Goal: Task Accomplishment & Management: Manage account settings

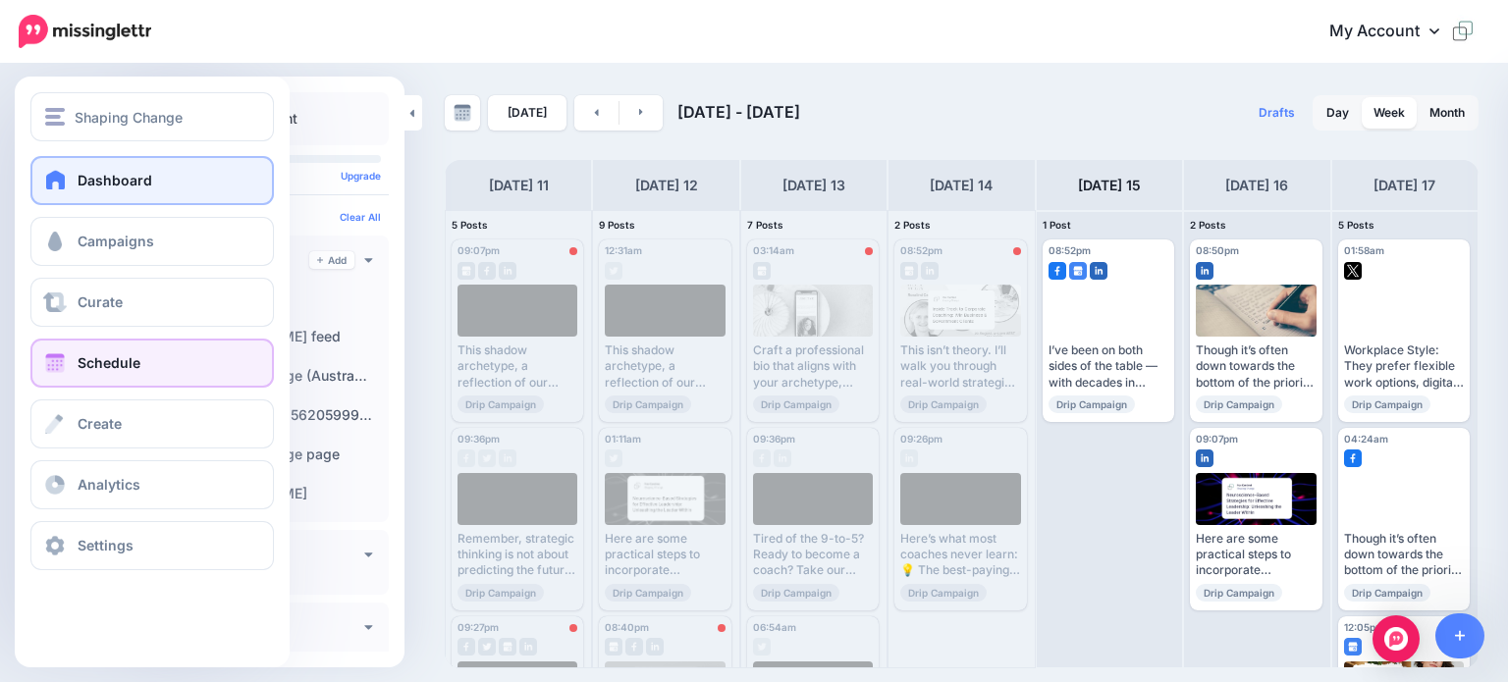
click at [100, 184] on span "Dashboard" at bounding box center [115, 180] width 75 height 17
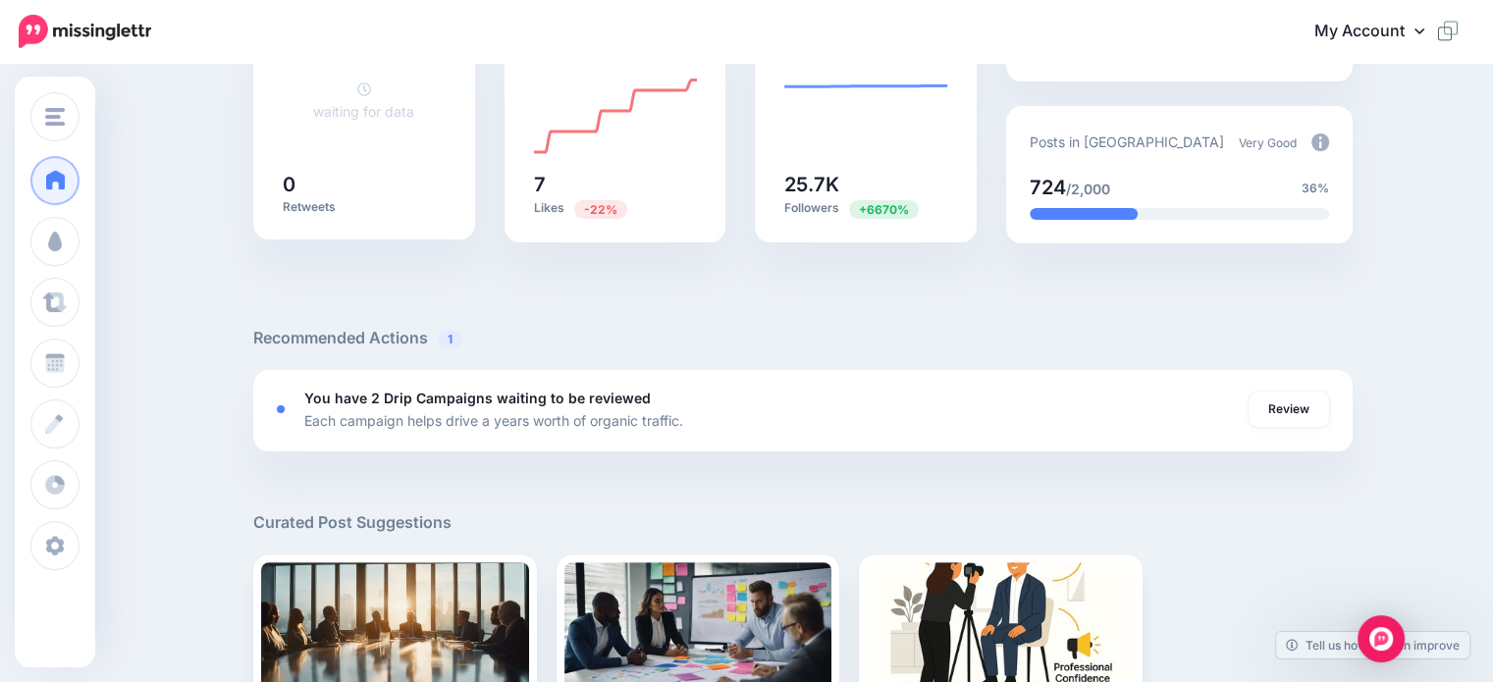
scroll to position [491, 0]
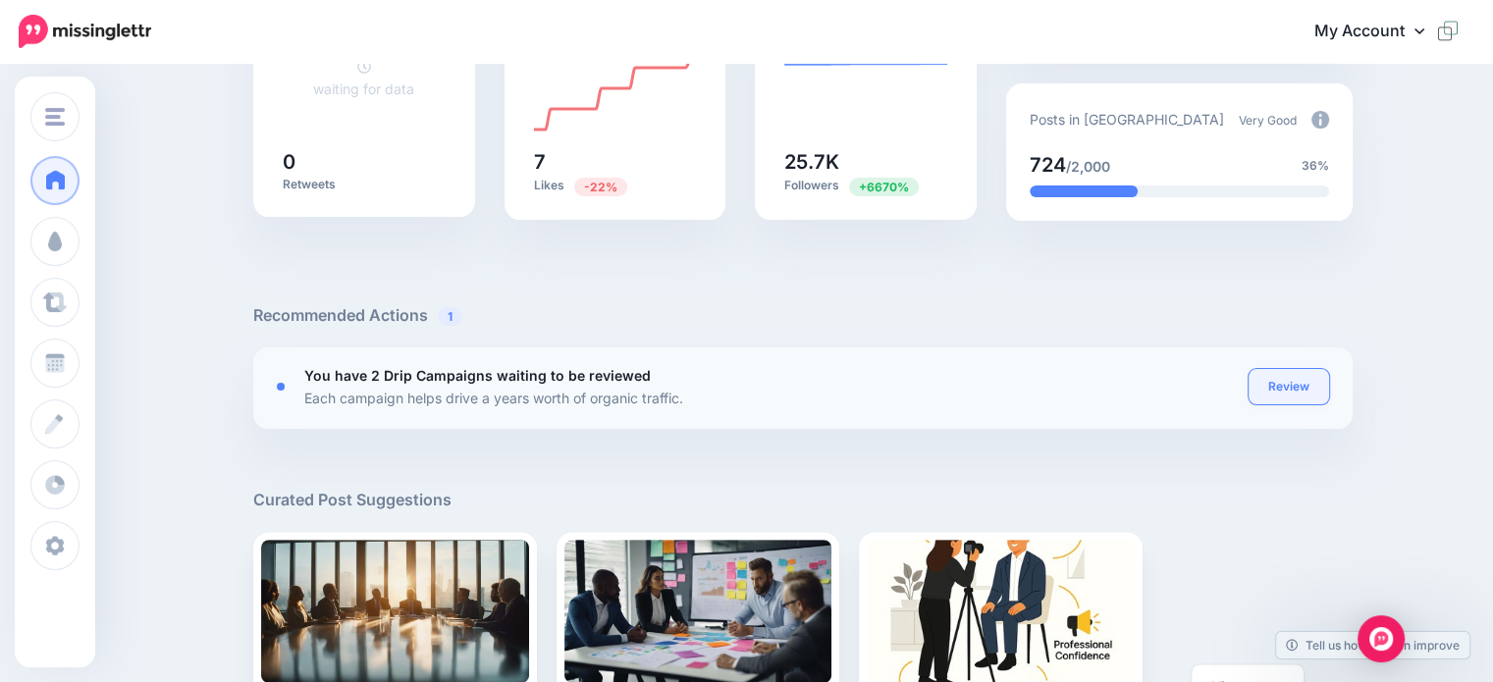
click at [1292, 380] on link "Review" at bounding box center [1289, 386] width 80 height 35
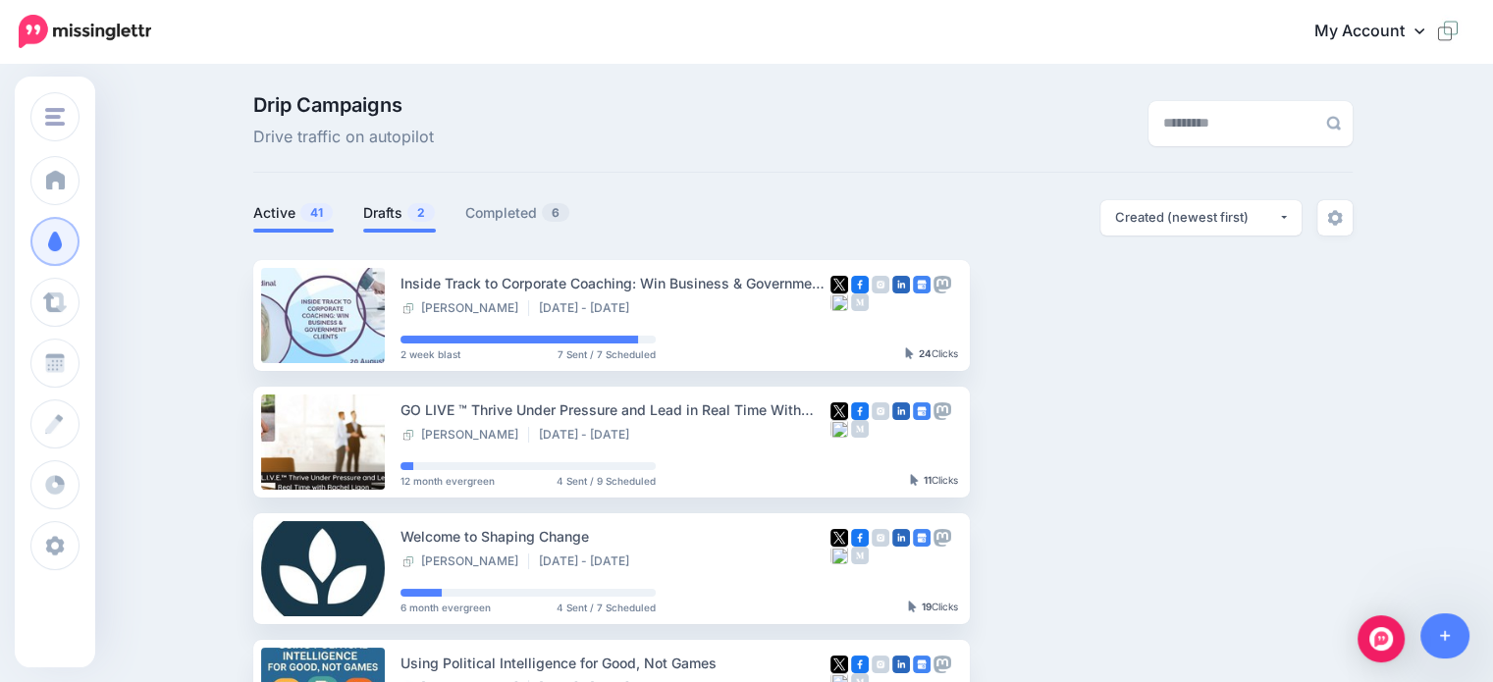
click at [392, 211] on link "Drafts 2" at bounding box center [399, 213] width 73 height 24
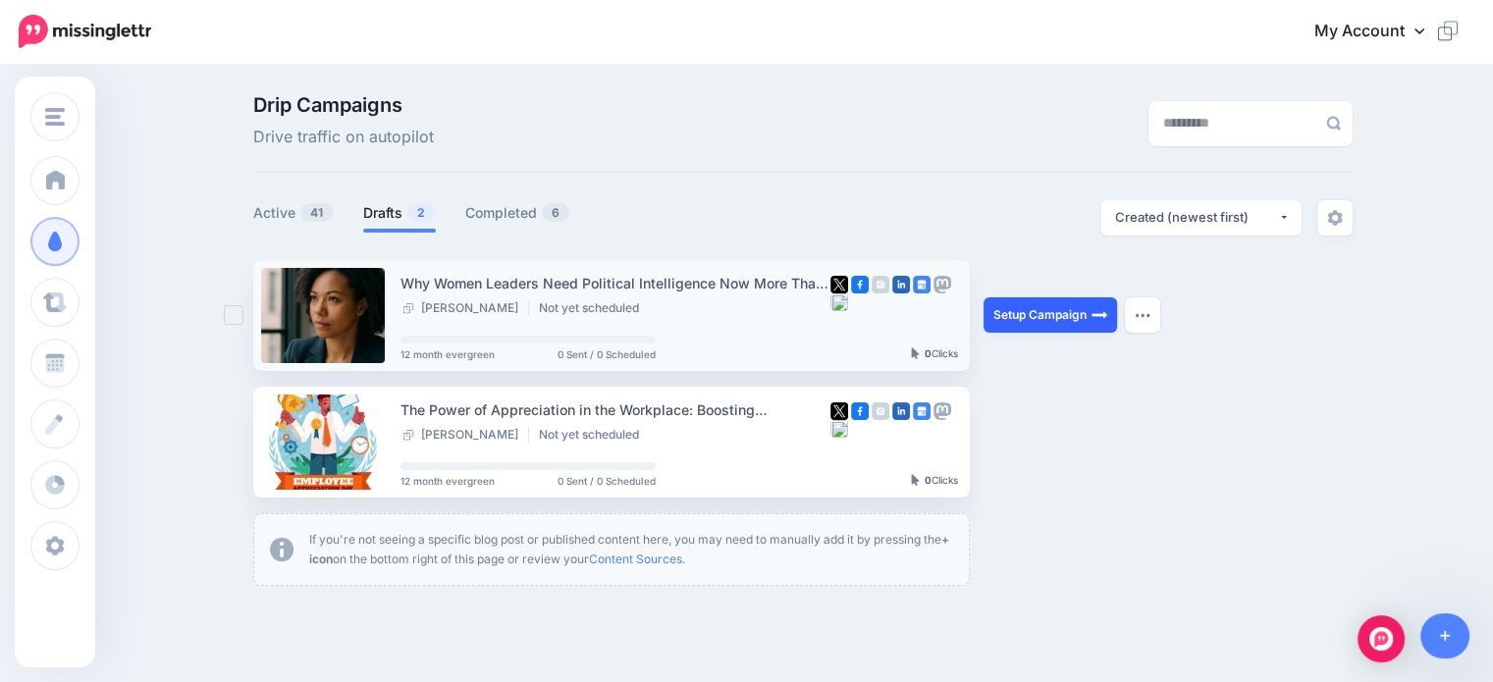
click at [1040, 321] on link "Setup Campaign" at bounding box center [1051, 314] width 134 height 35
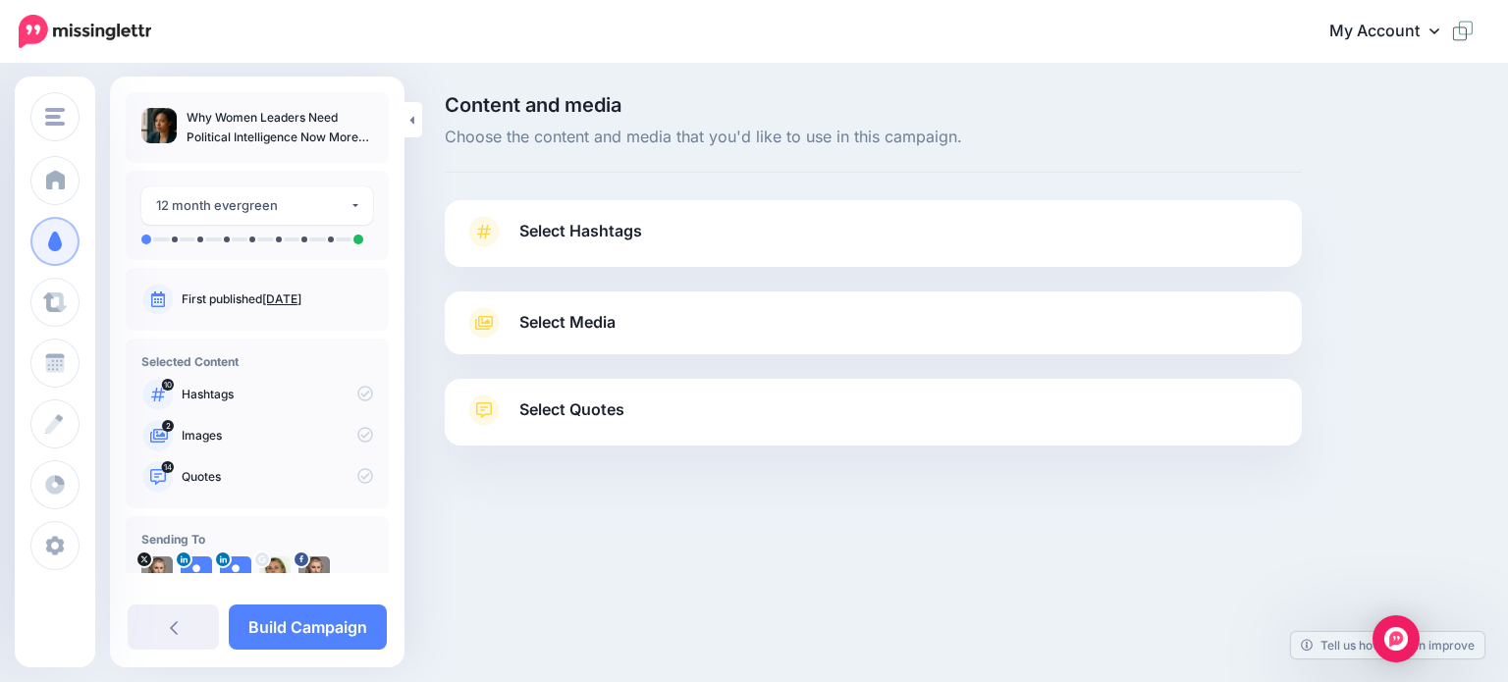
click at [540, 231] on span "Select Hashtags" at bounding box center [580, 231] width 123 height 27
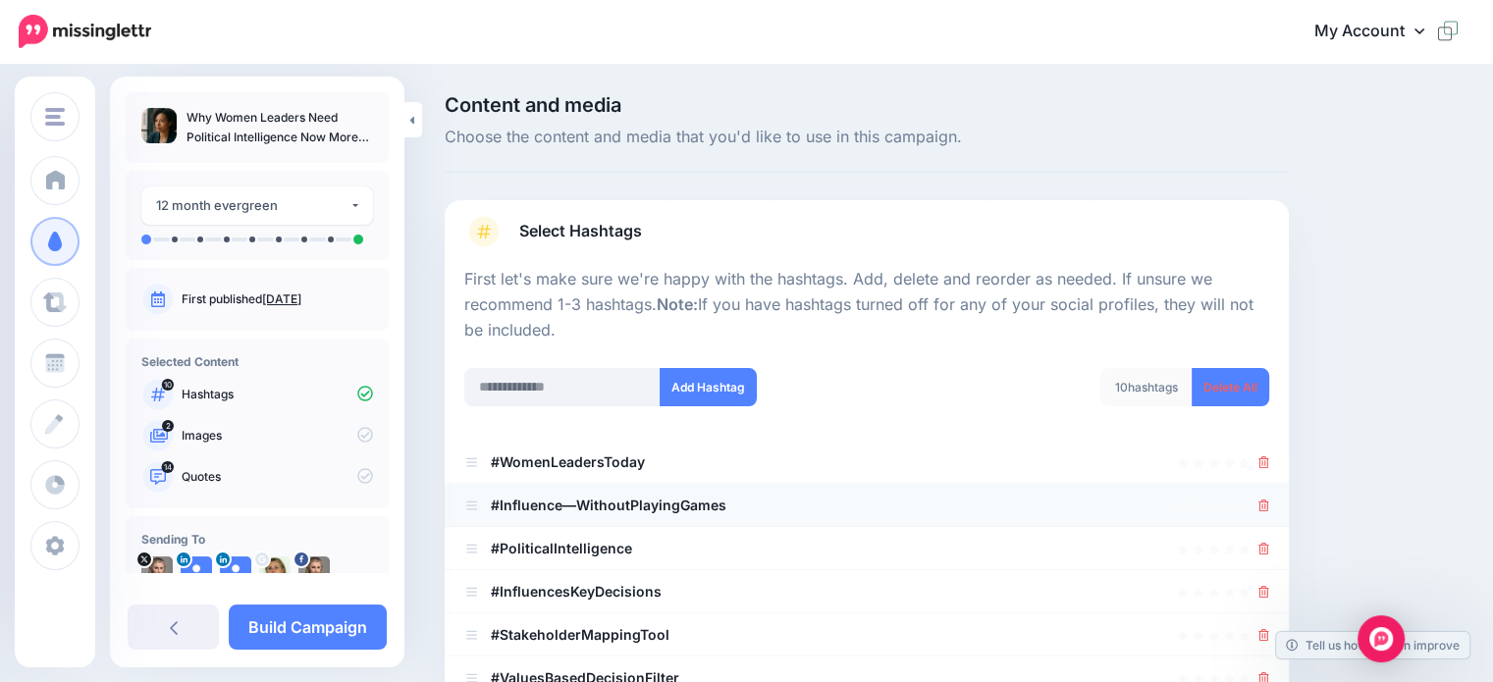
scroll to position [196, 0]
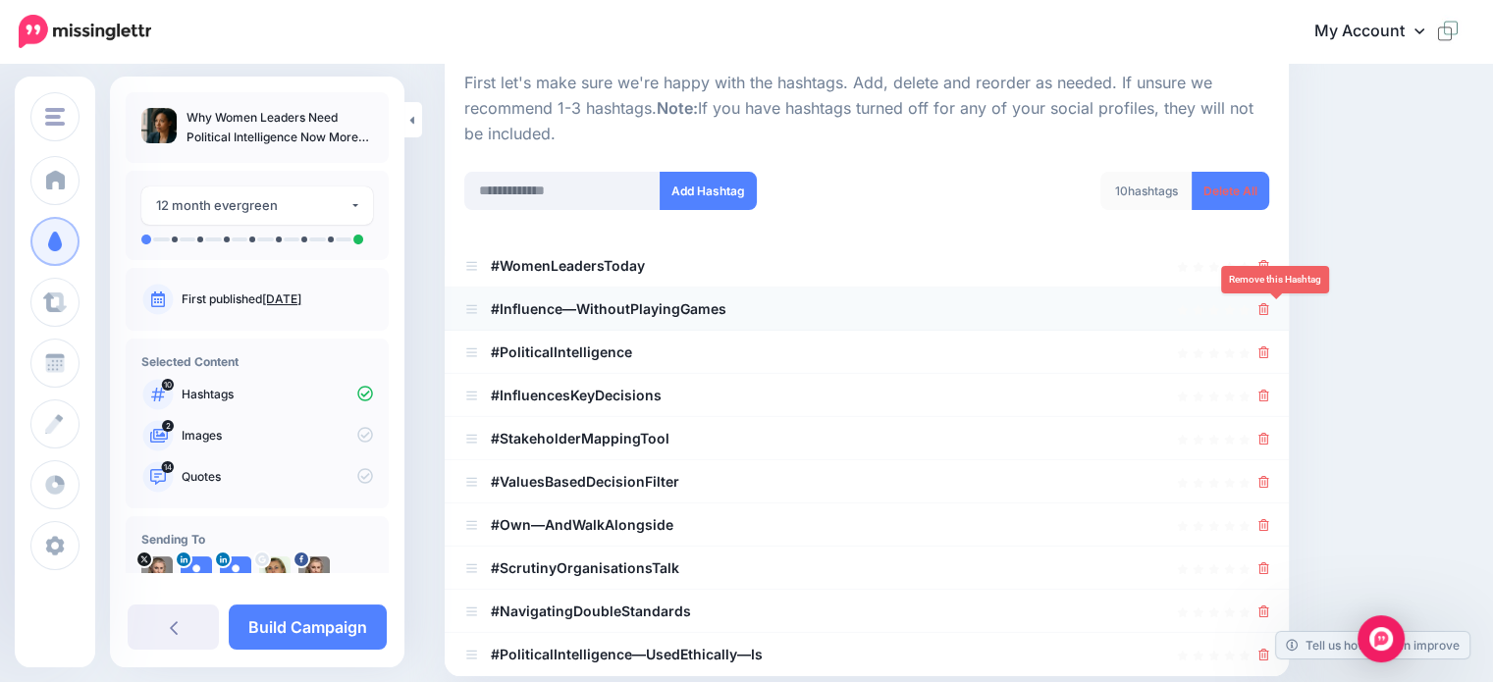
click at [1269, 308] on icon at bounding box center [1263, 309] width 11 height 12
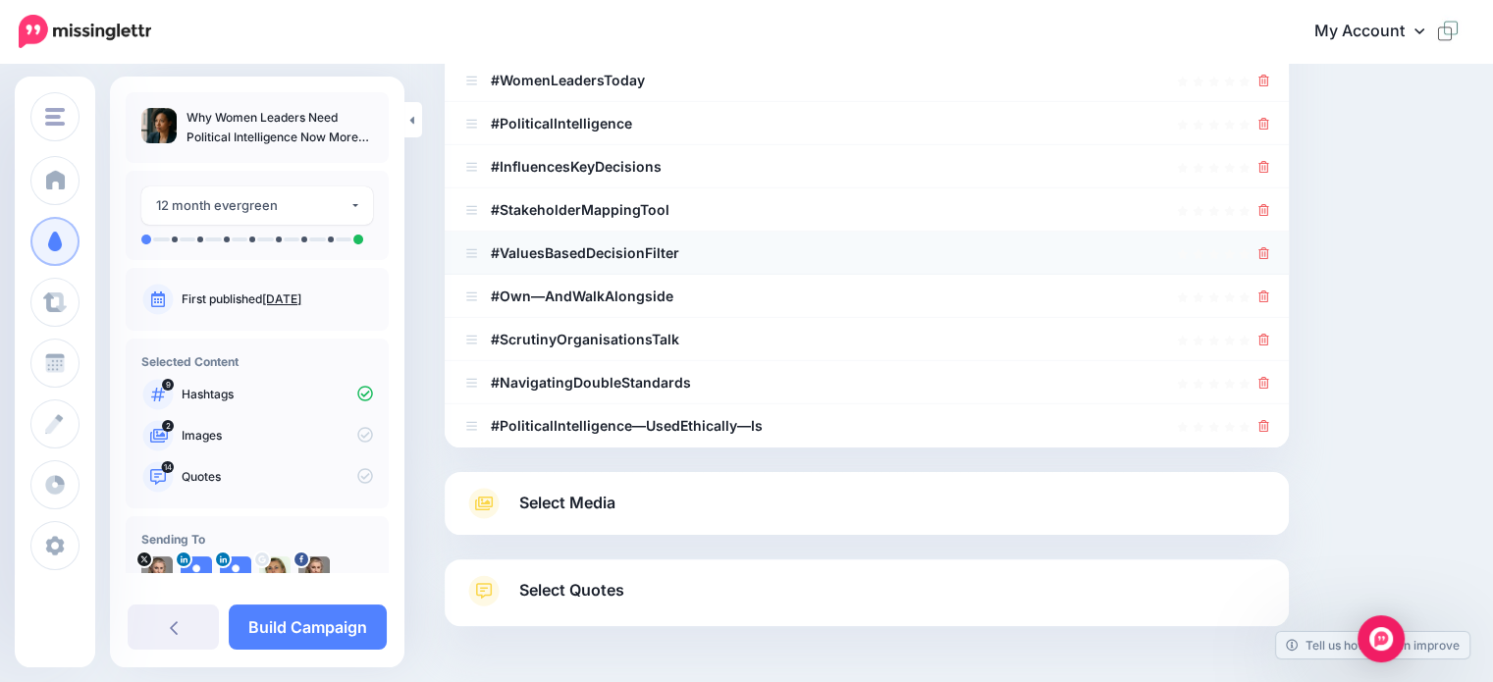
scroll to position [393, 0]
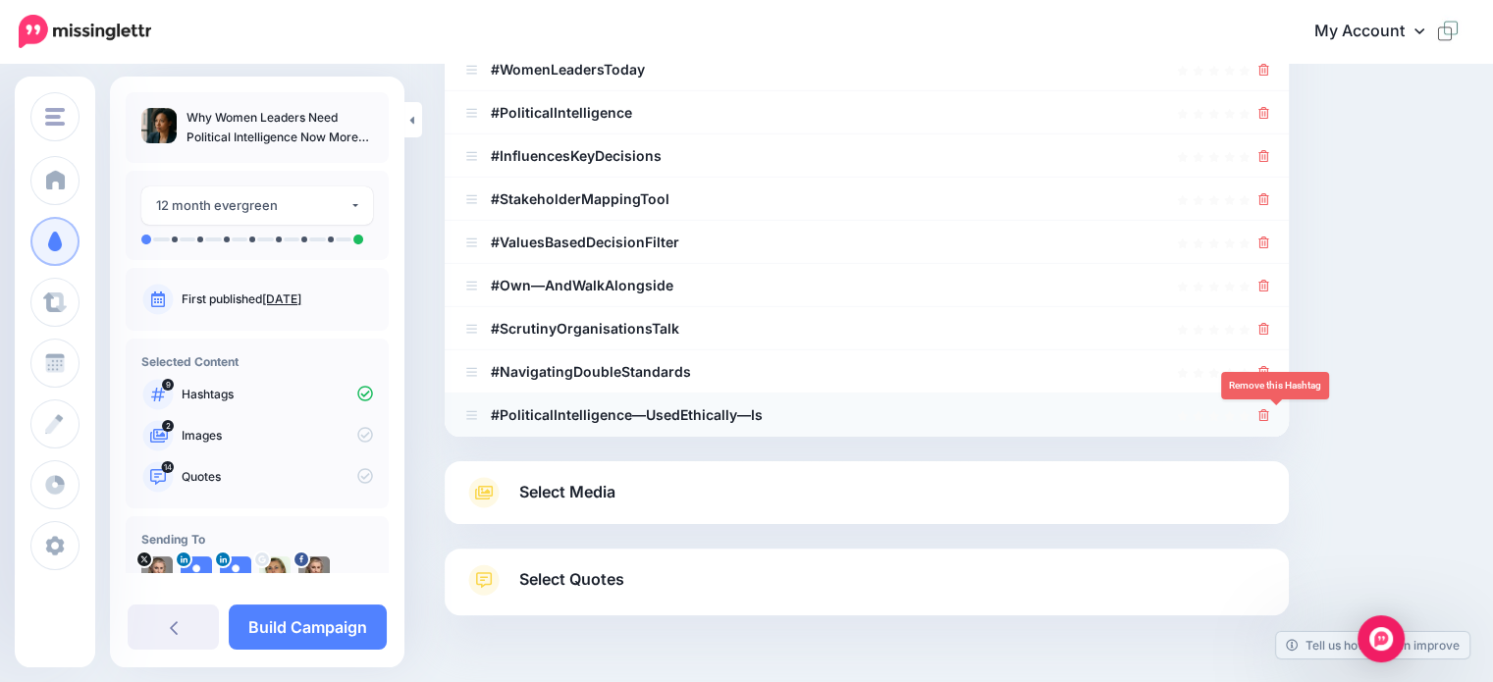
click at [1269, 411] on icon at bounding box center [1263, 415] width 11 height 12
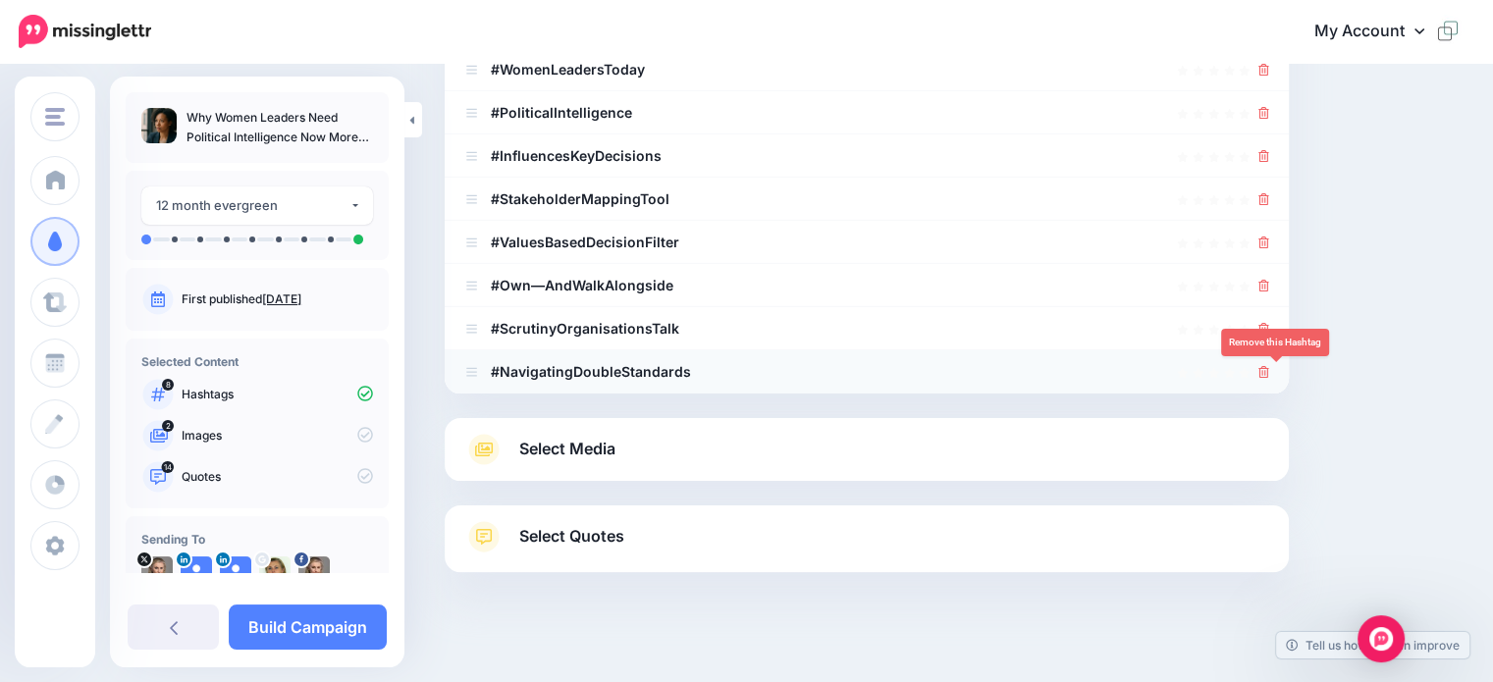
click at [1269, 368] on icon at bounding box center [1263, 372] width 11 height 12
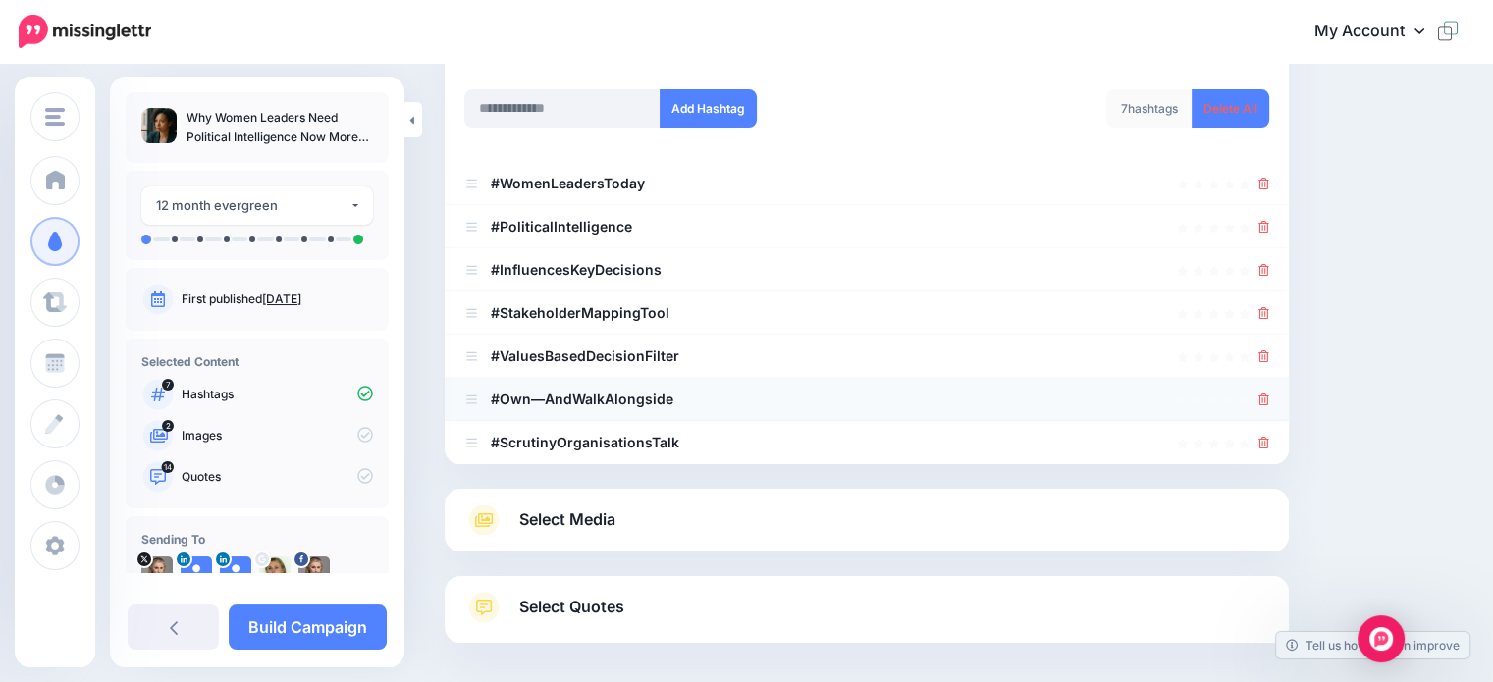
scroll to position [196, 0]
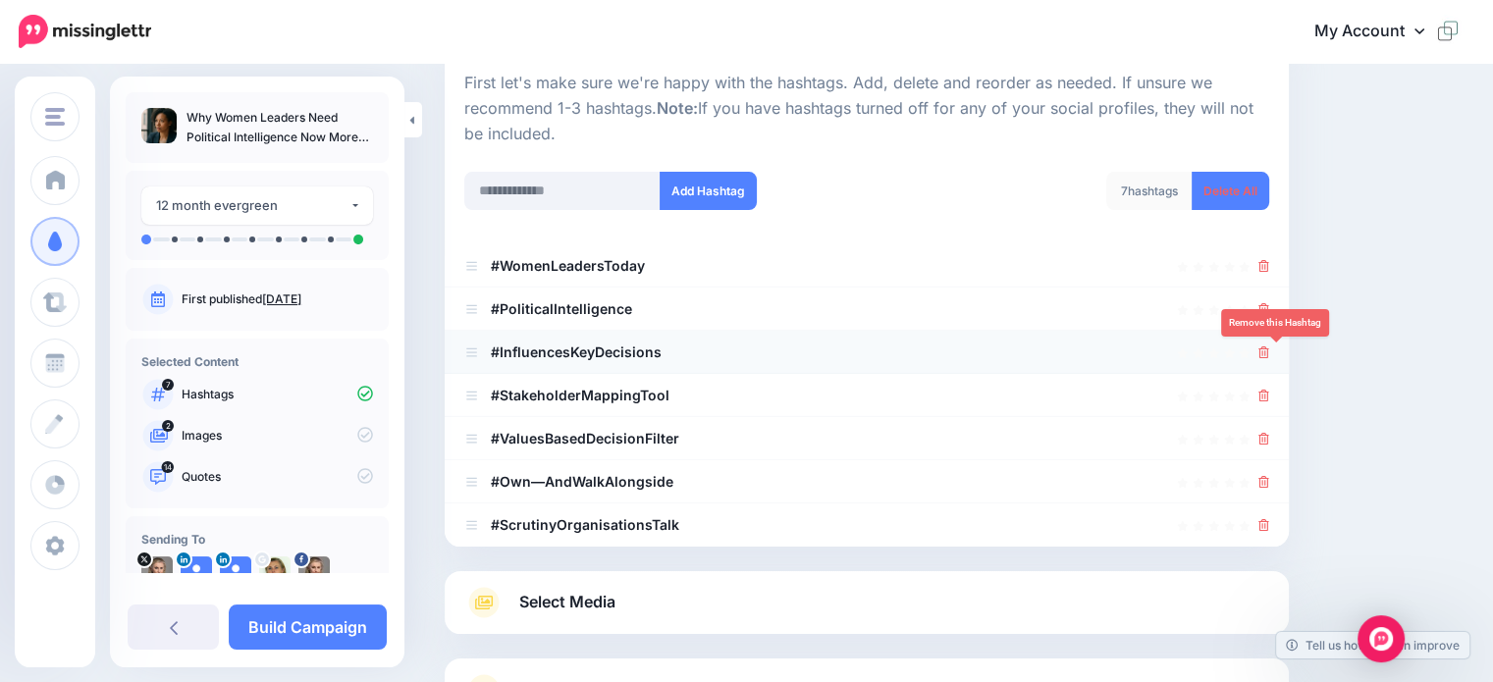
click at [1269, 349] on icon at bounding box center [1263, 353] width 11 height 12
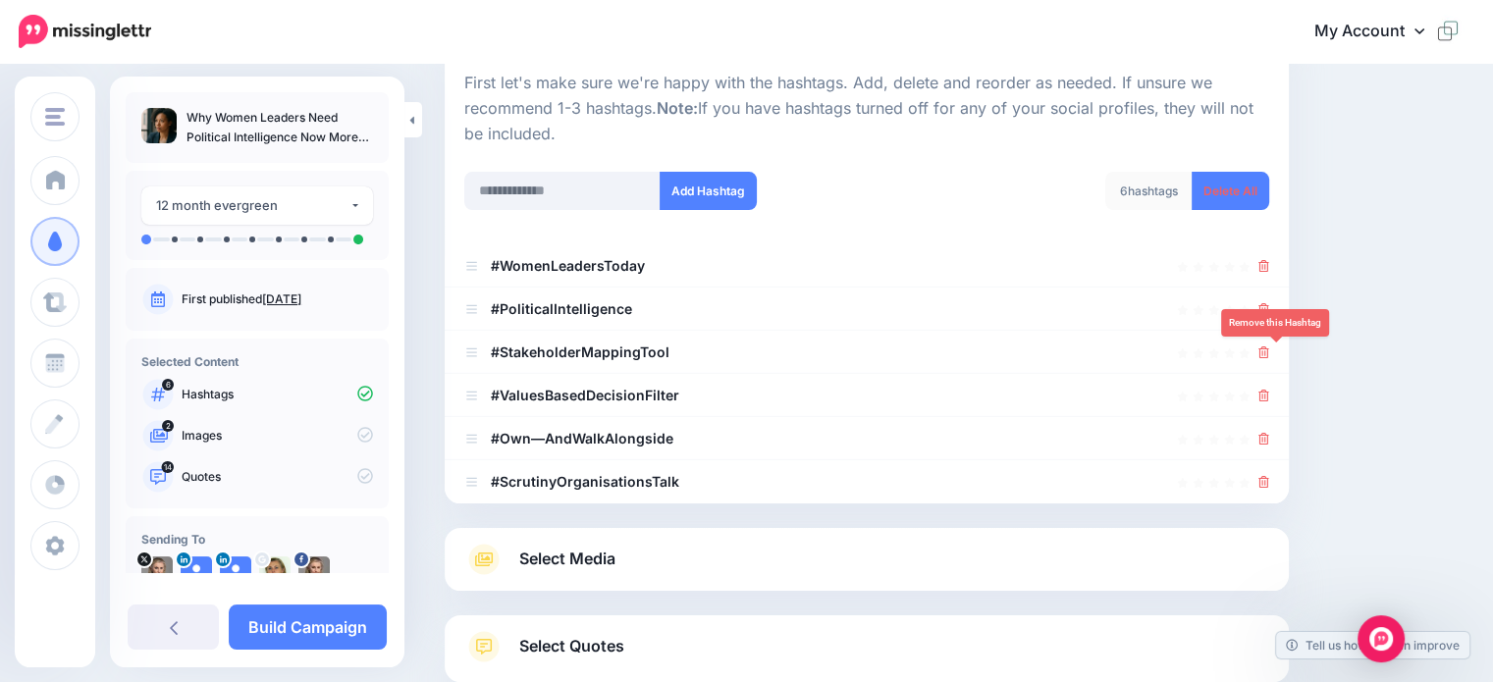
click at [1269, 349] on icon at bounding box center [1263, 353] width 11 height 12
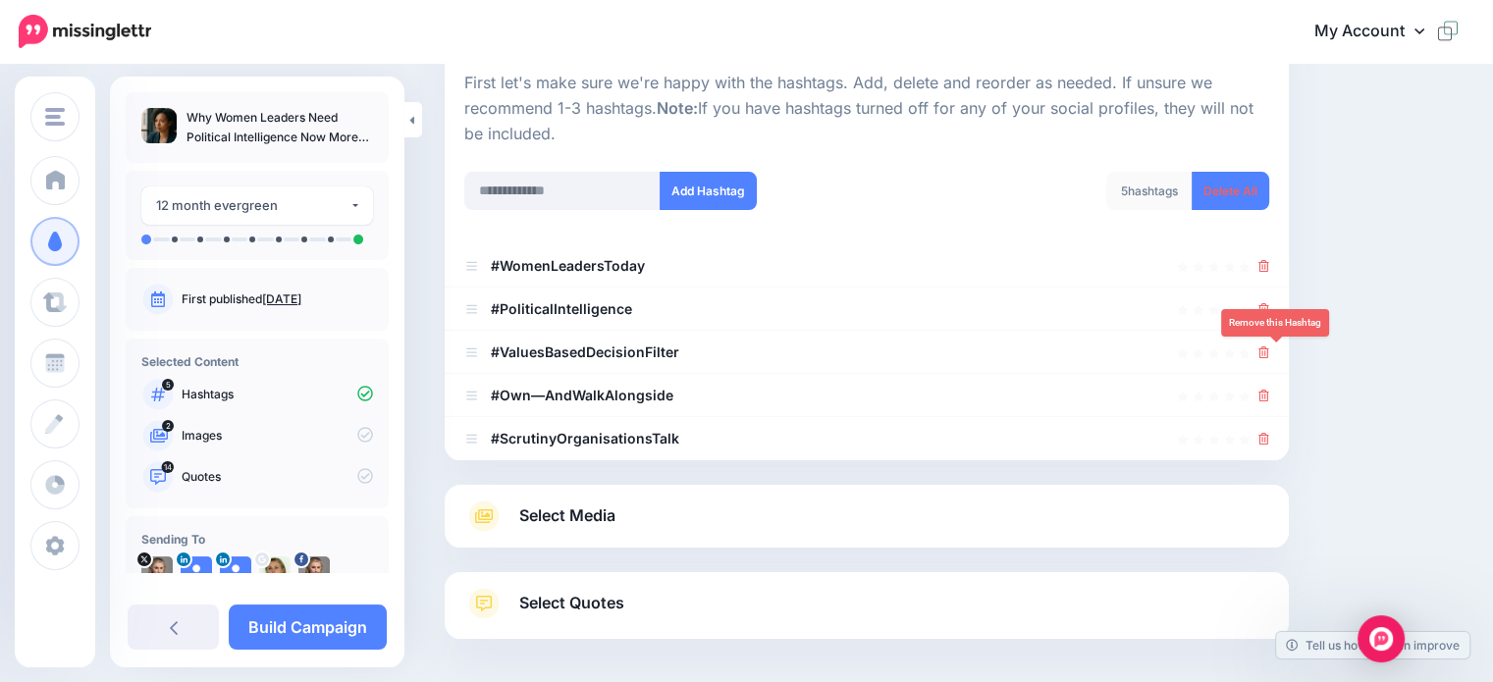
click at [1269, 349] on icon at bounding box center [1263, 353] width 11 height 12
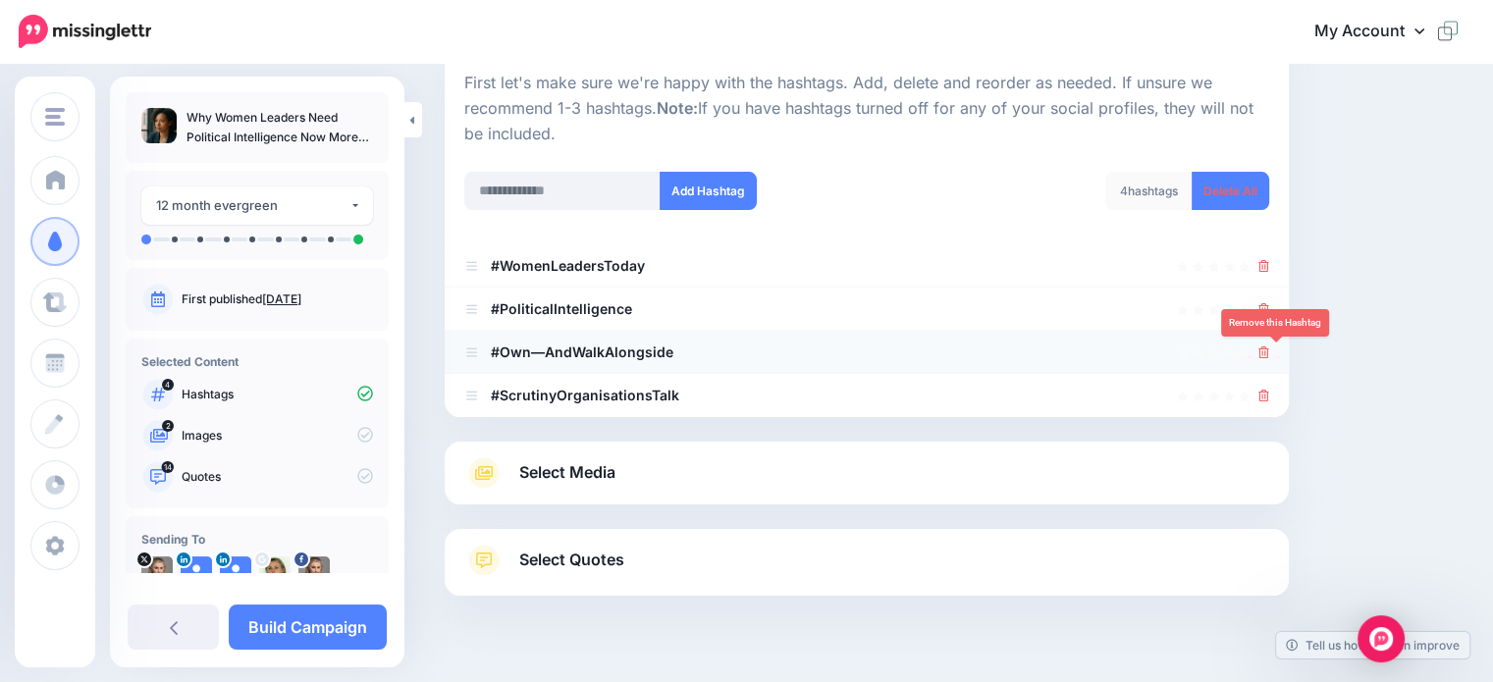
click at [1269, 349] on icon at bounding box center [1263, 353] width 11 height 12
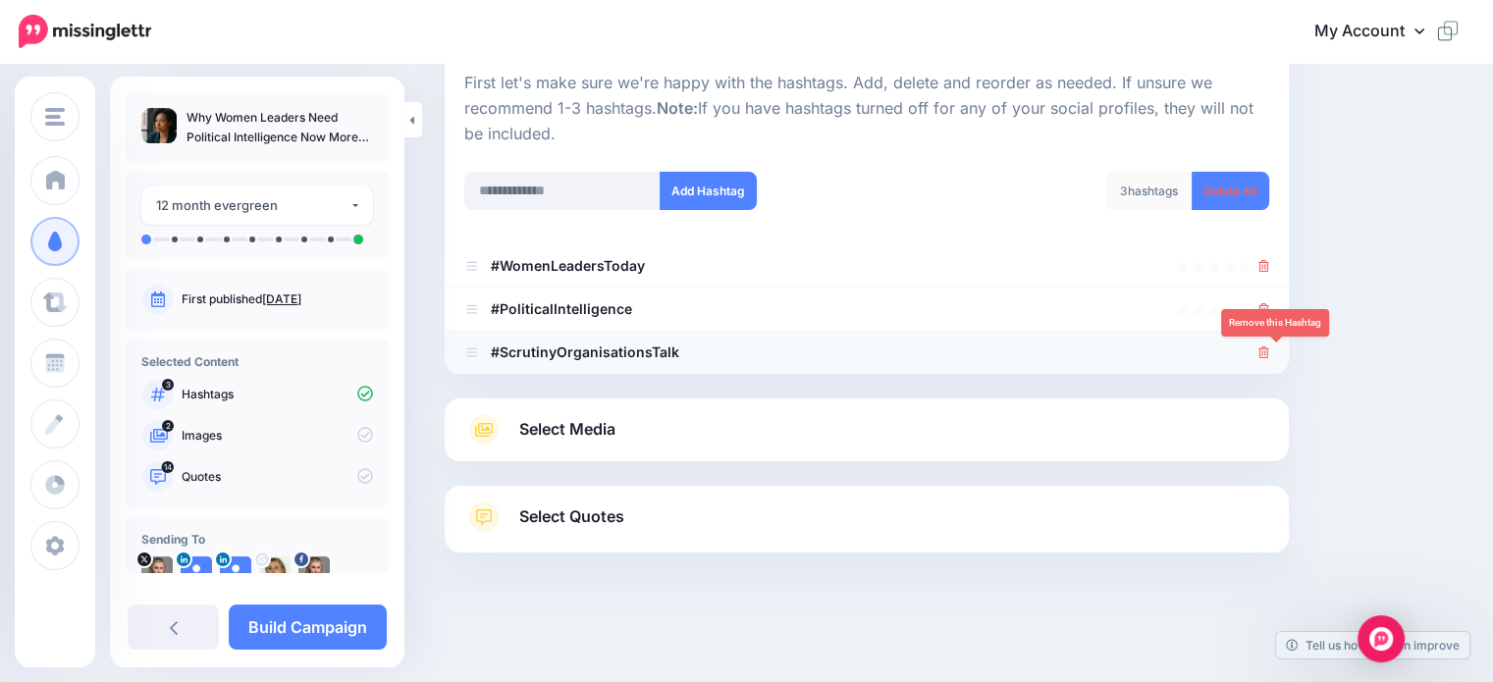
click at [1269, 348] on icon at bounding box center [1263, 353] width 11 height 12
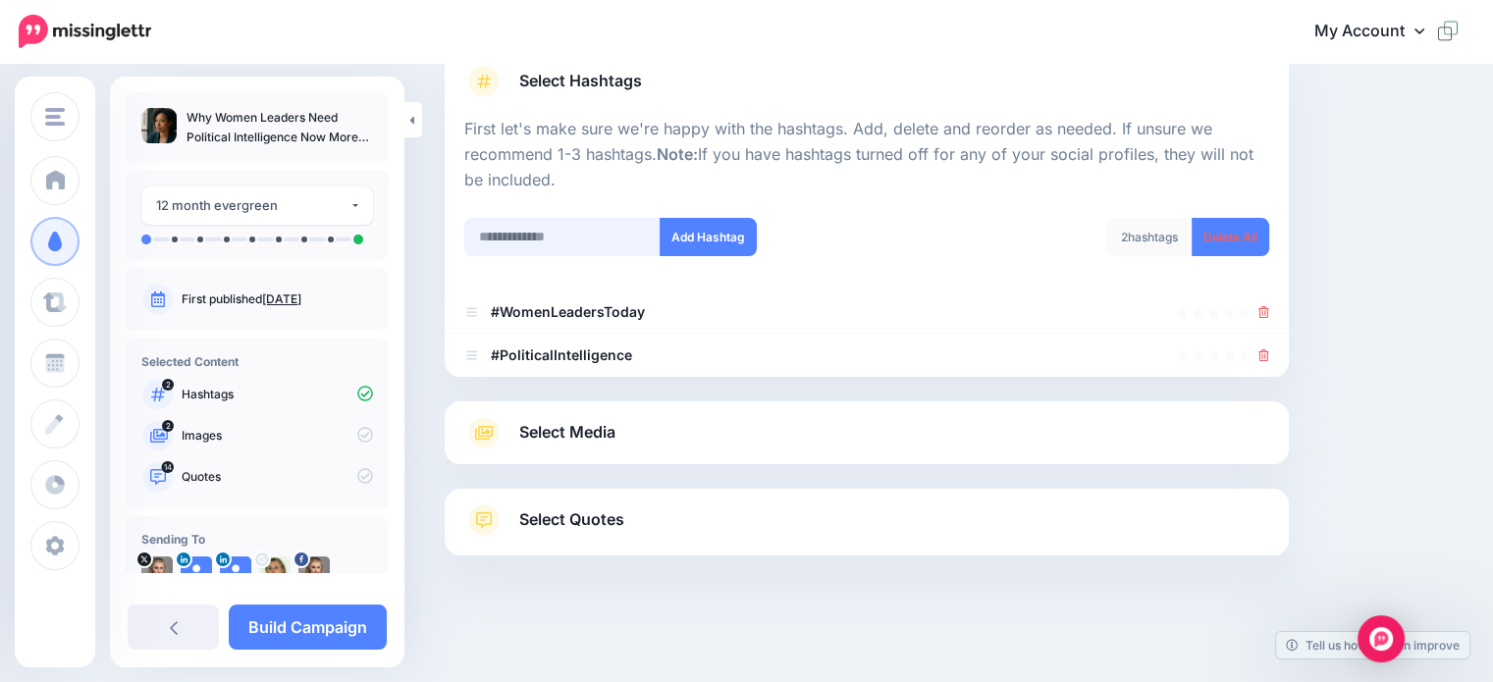
click at [500, 231] on input "text" at bounding box center [562, 237] width 196 height 38
type input "**********"
click at [706, 225] on button "Add Hashtag" at bounding box center [708, 237] width 97 height 38
click at [521, 235] on input "text" at bounding box center [562, 237] width 196 height 38
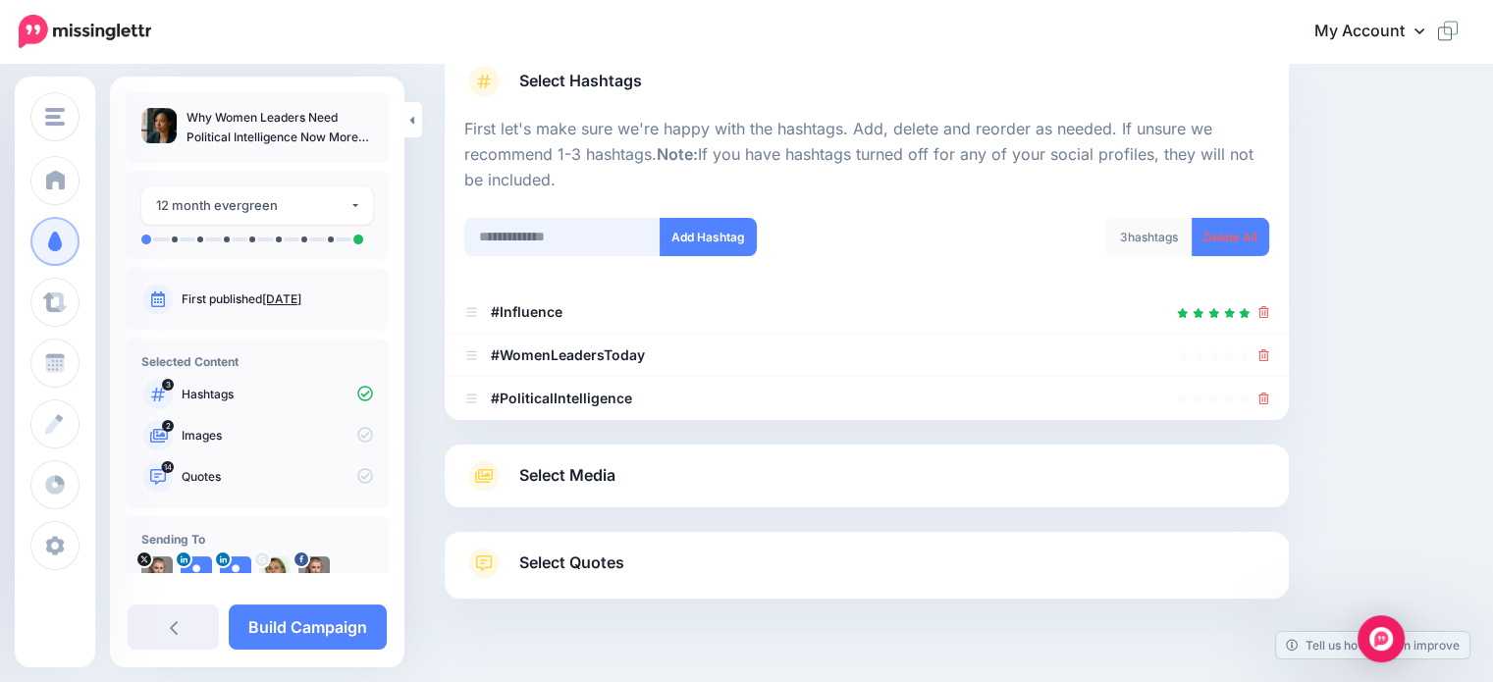
scroll to position [193, 0]
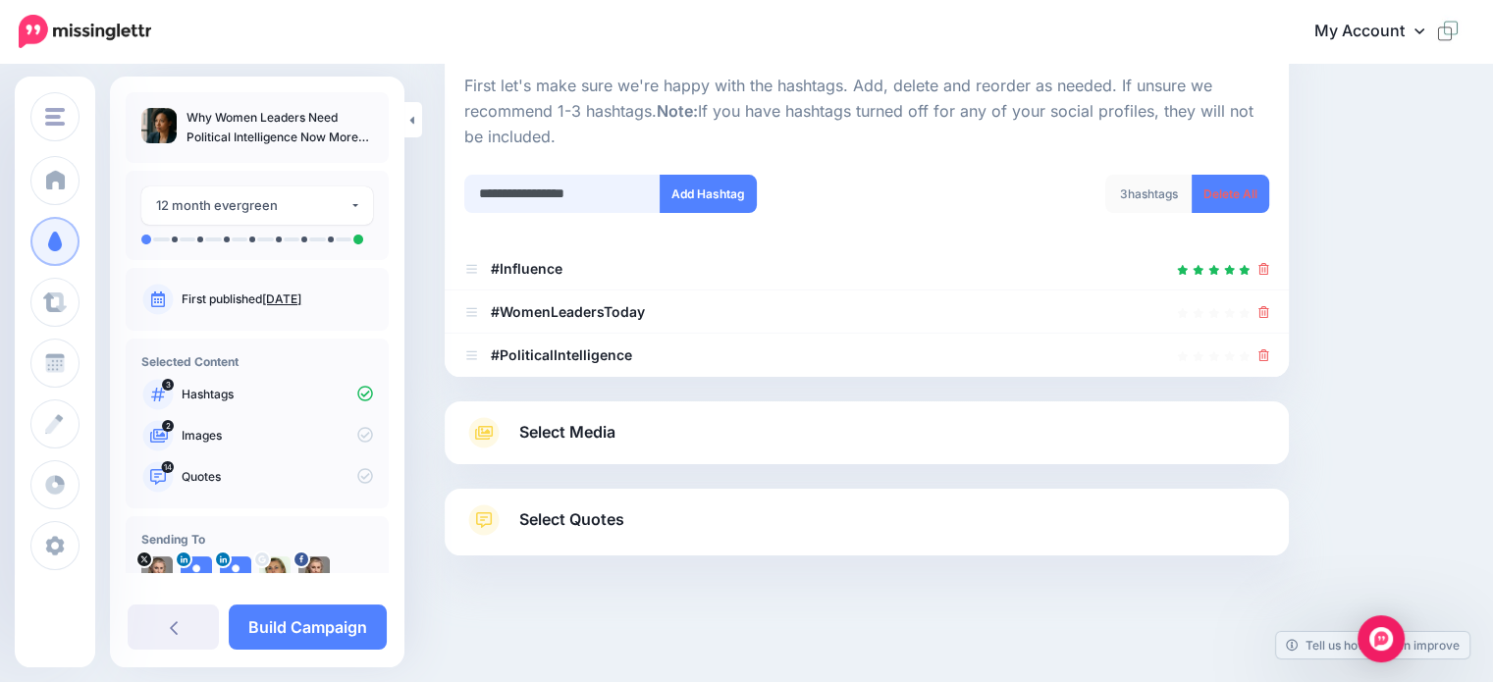
drag, startPoint x: 557, startPoint y: 194, endPoint x: 580, endPoint y: 188, distance: 24.3
click at [580, 188] on input "**********" at bounding box center [562, 194] width 196 height 38
type input "**********"
click at [722, 198] on button "Add Hashtag" at bounding box center [708, 194] width 97 height 38
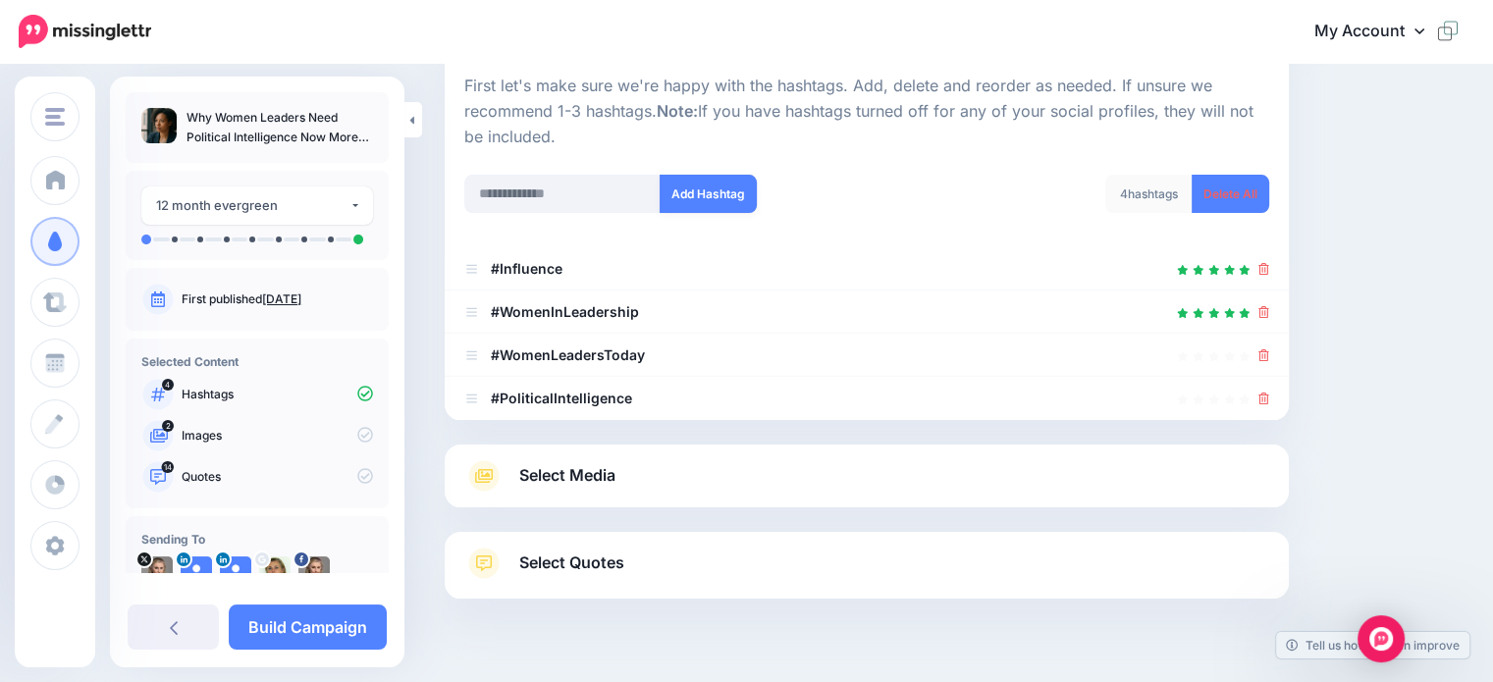
scroll to position [237, 0]
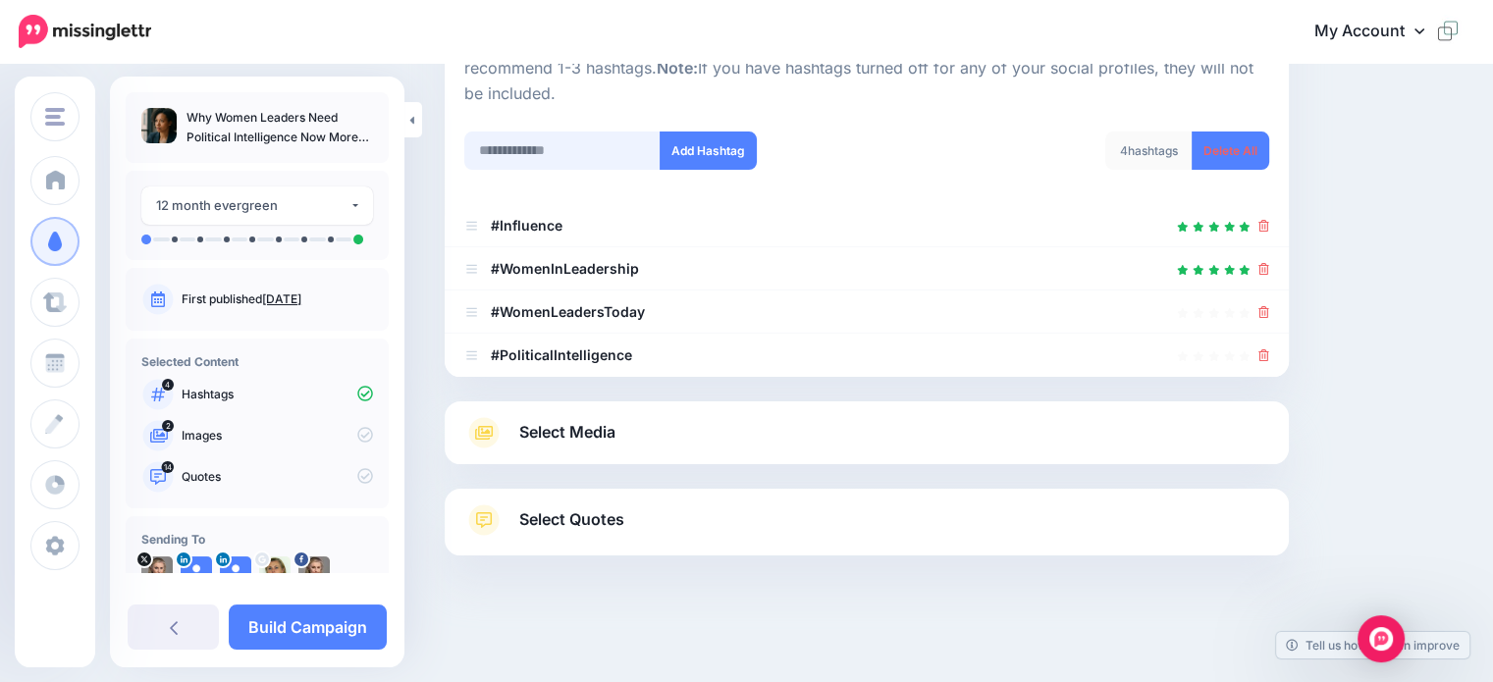
click at [510, 152] on input "text" at bounding box center [562, 151] width 196 height 38
type input "**********"
click at [709, 156] on button "Add Hashtag" at bounding box center [708, 151] width 97 height 38
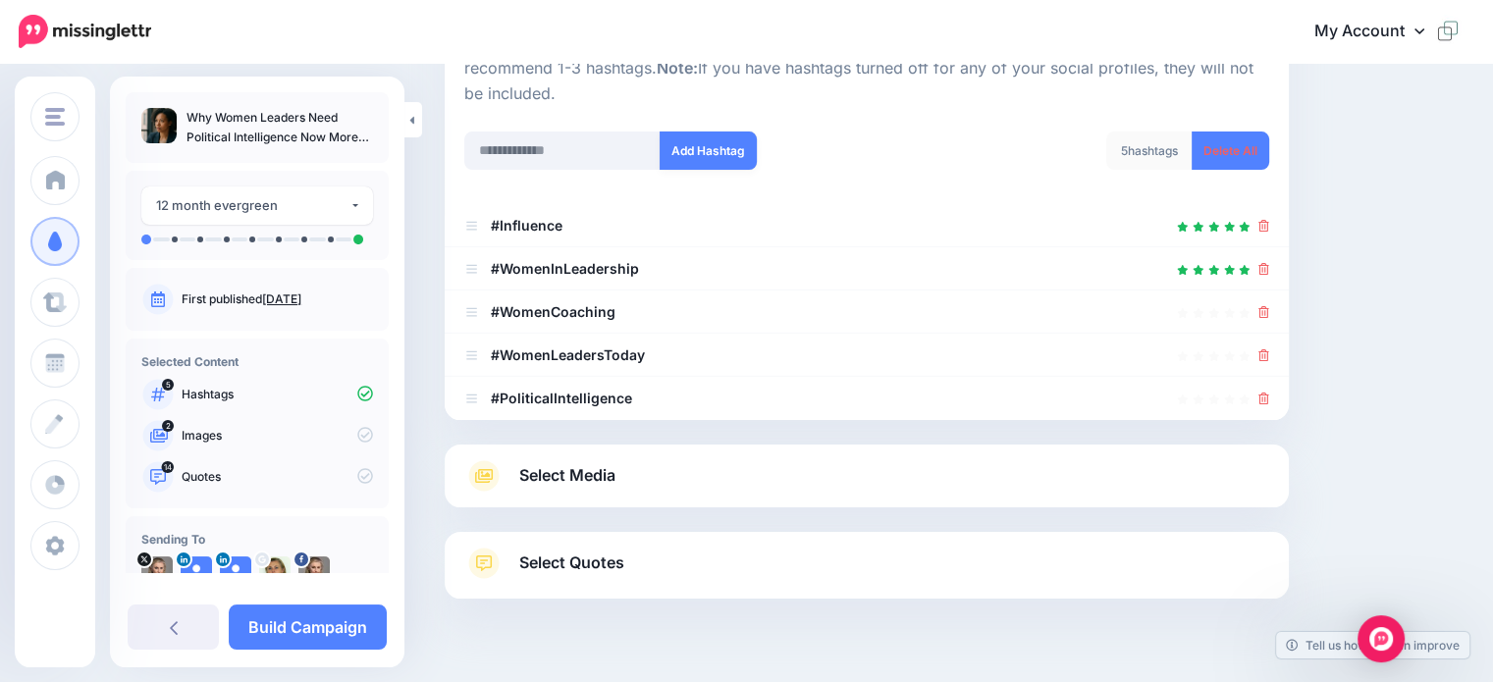
scroll to position [280, 0]
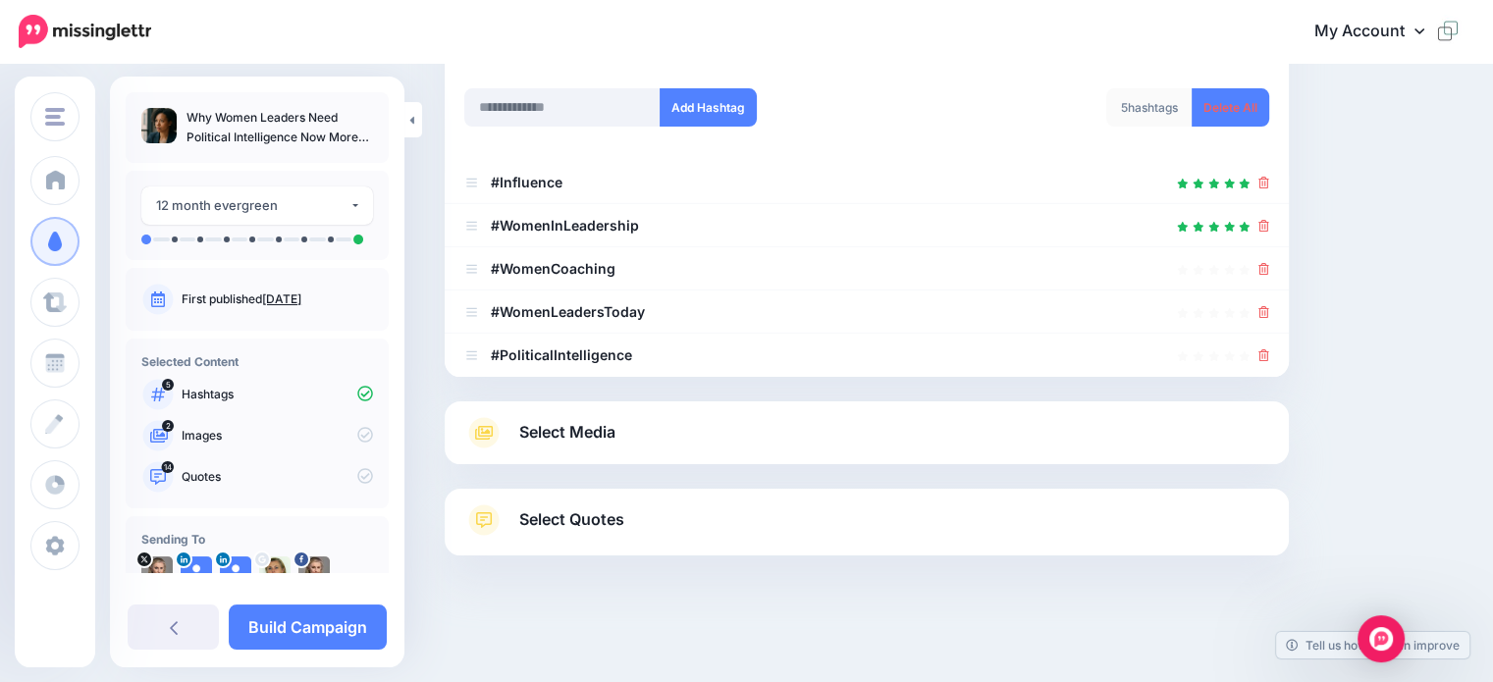
click at [595, 428] on span "Select Media" at bounding box center [567, 432] width 96 height 27
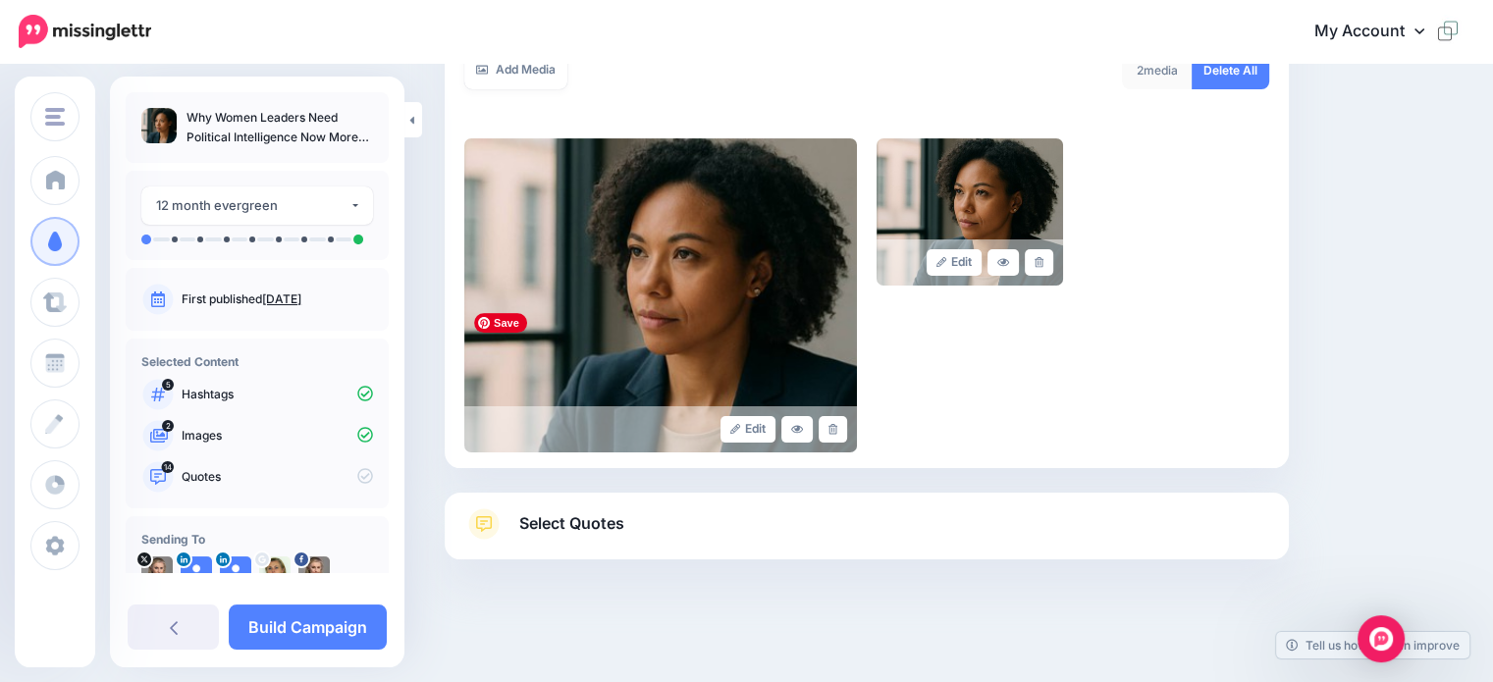
scroll to position [377, 0]
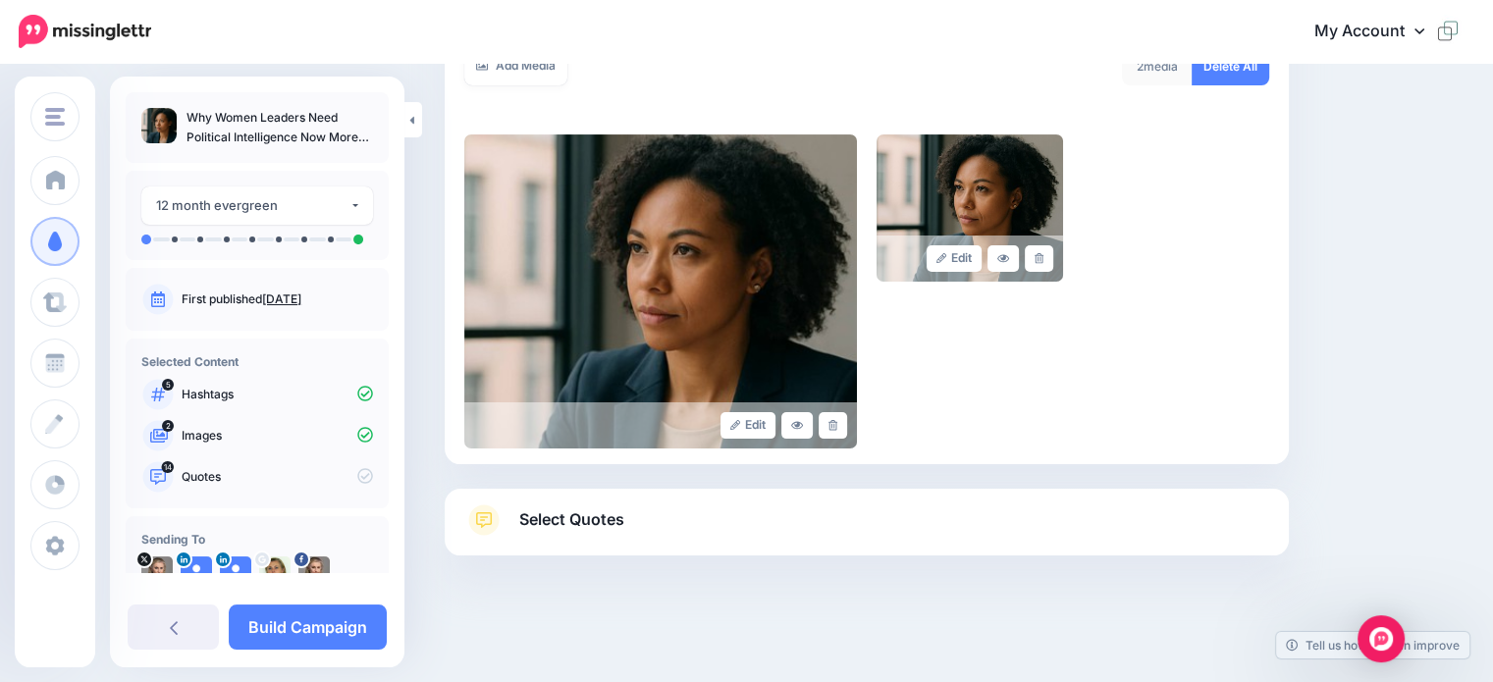
click at [581, 520] on span "Select Quotes" at bounding box center [571, 520] width 105 height 27
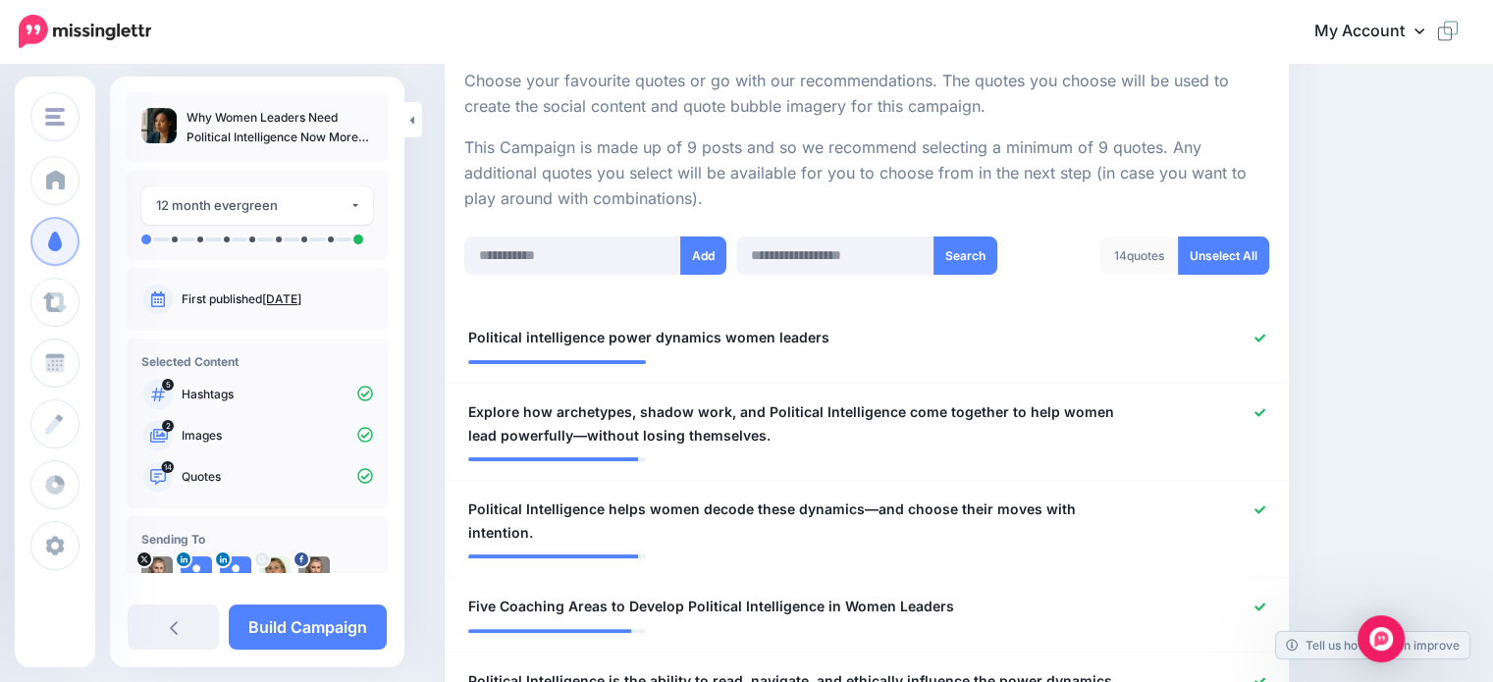
scroll to position [376, 0]
drag, startPoint x: 1266, startPoint y: 339, endPoint x: 1230, endPoint y: 339, distance: 36.3
click at [1264, 339] on div at bounding box center [1211, 339] width 137 height 25
click at [1265, 336] on icon at bounding box center [1260, 339] width 11 height 11
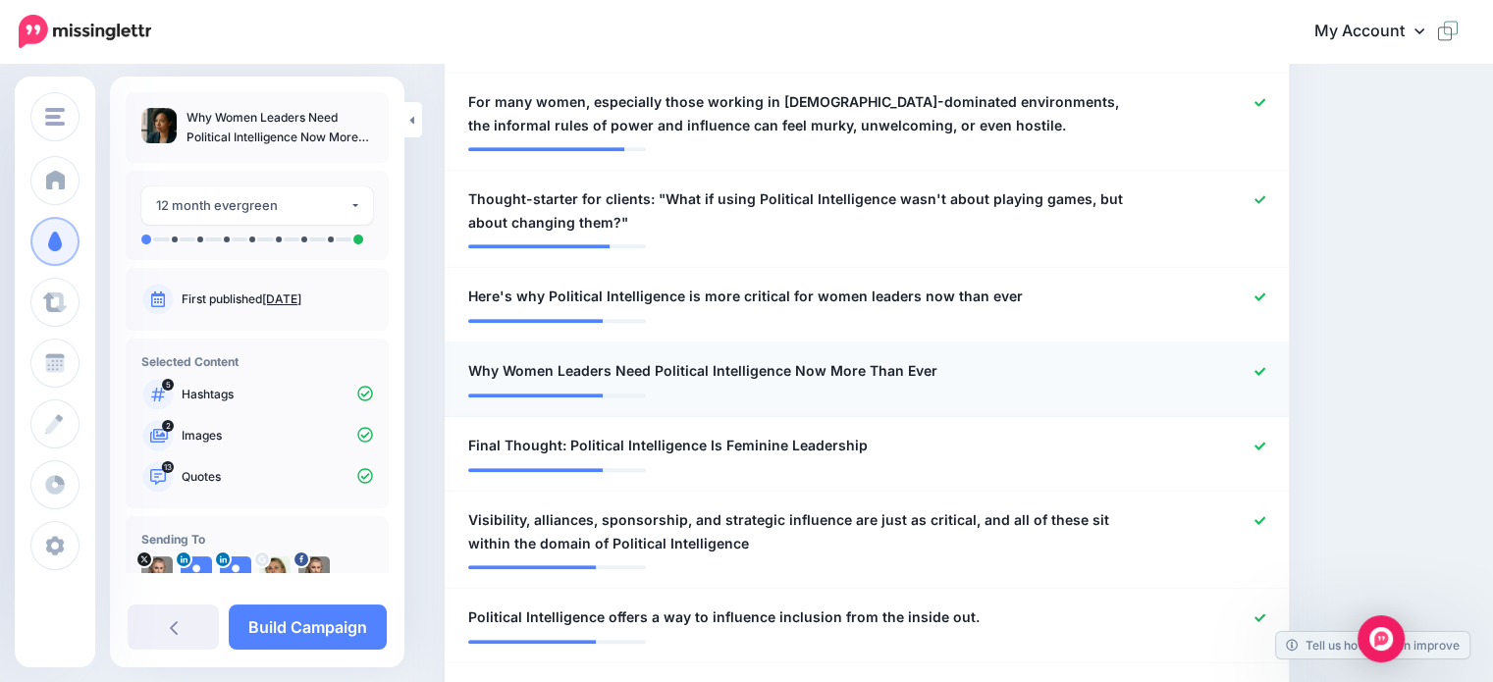
scroll to position [1259, 0]
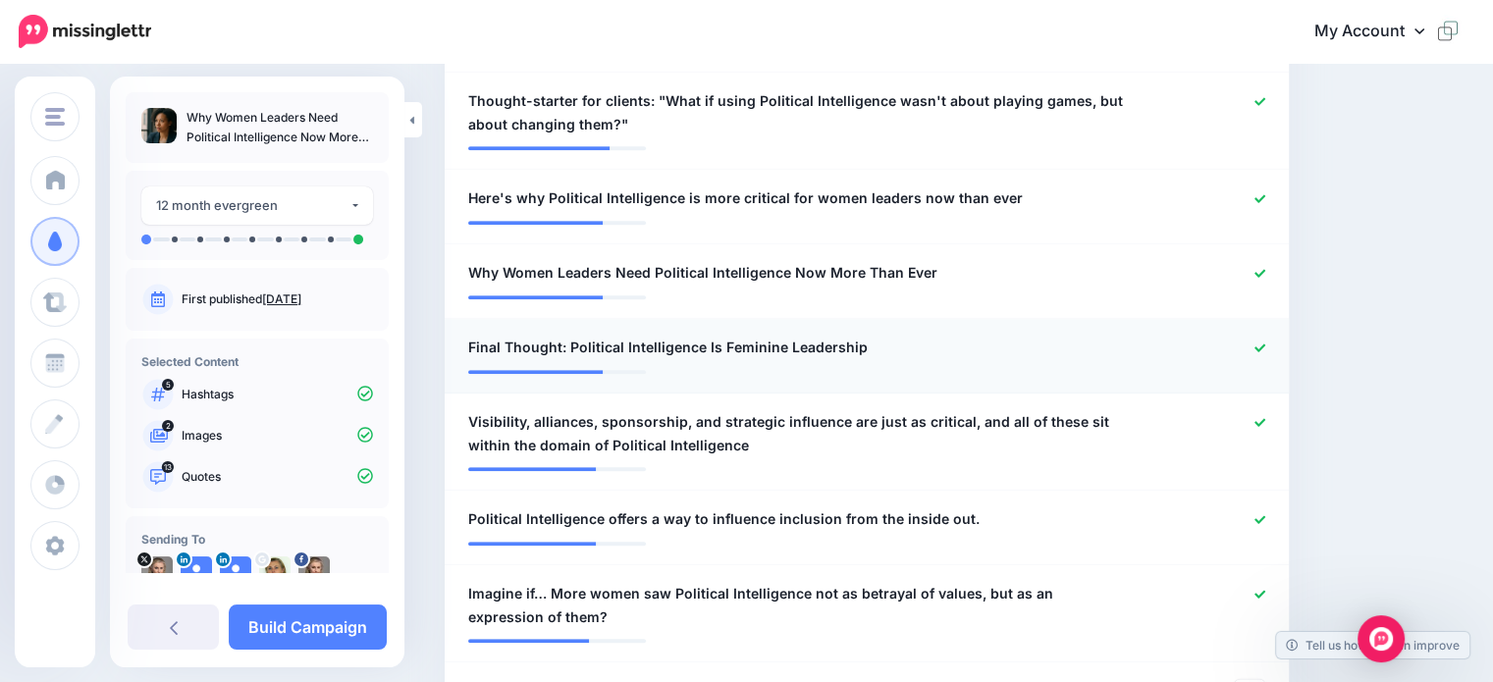
click at [1265, 344] on icon at bounding box center [1260, 348] width 11 height 8
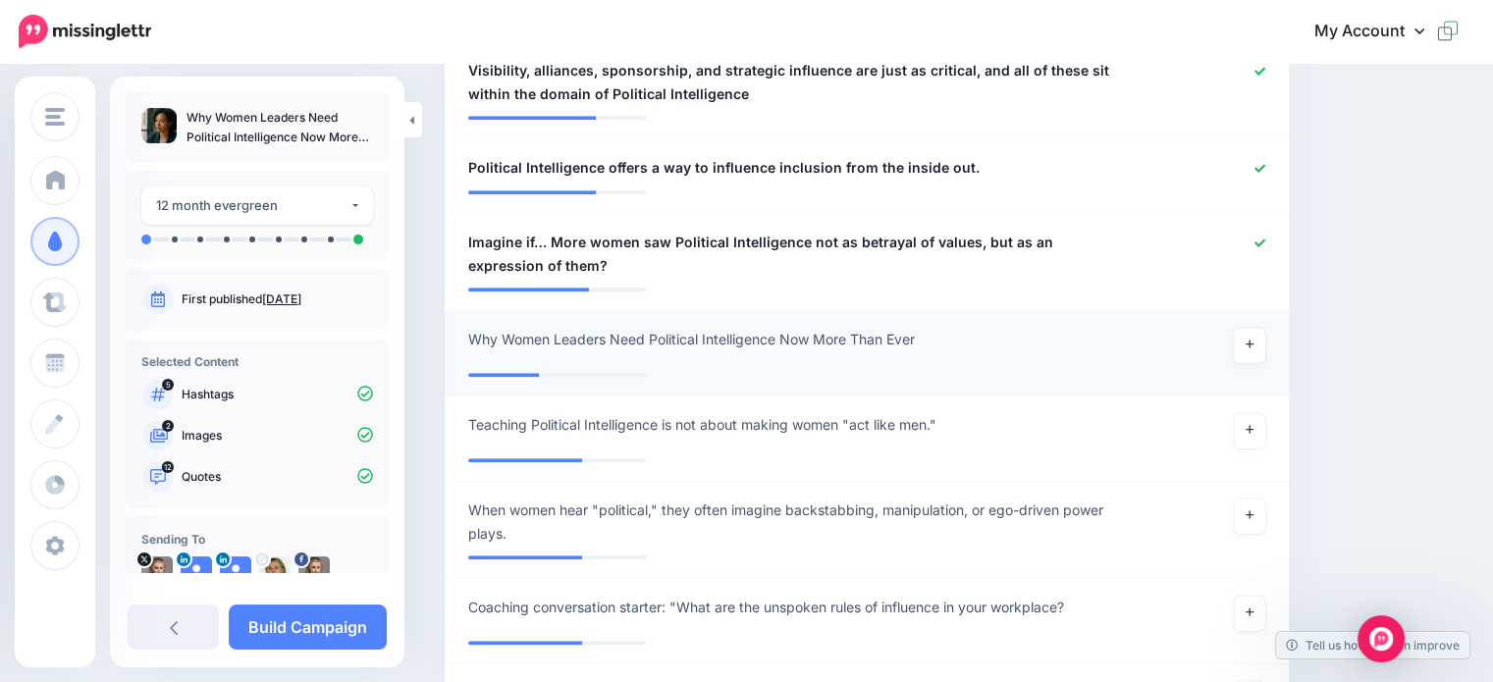
scroll to position [1652, 0]
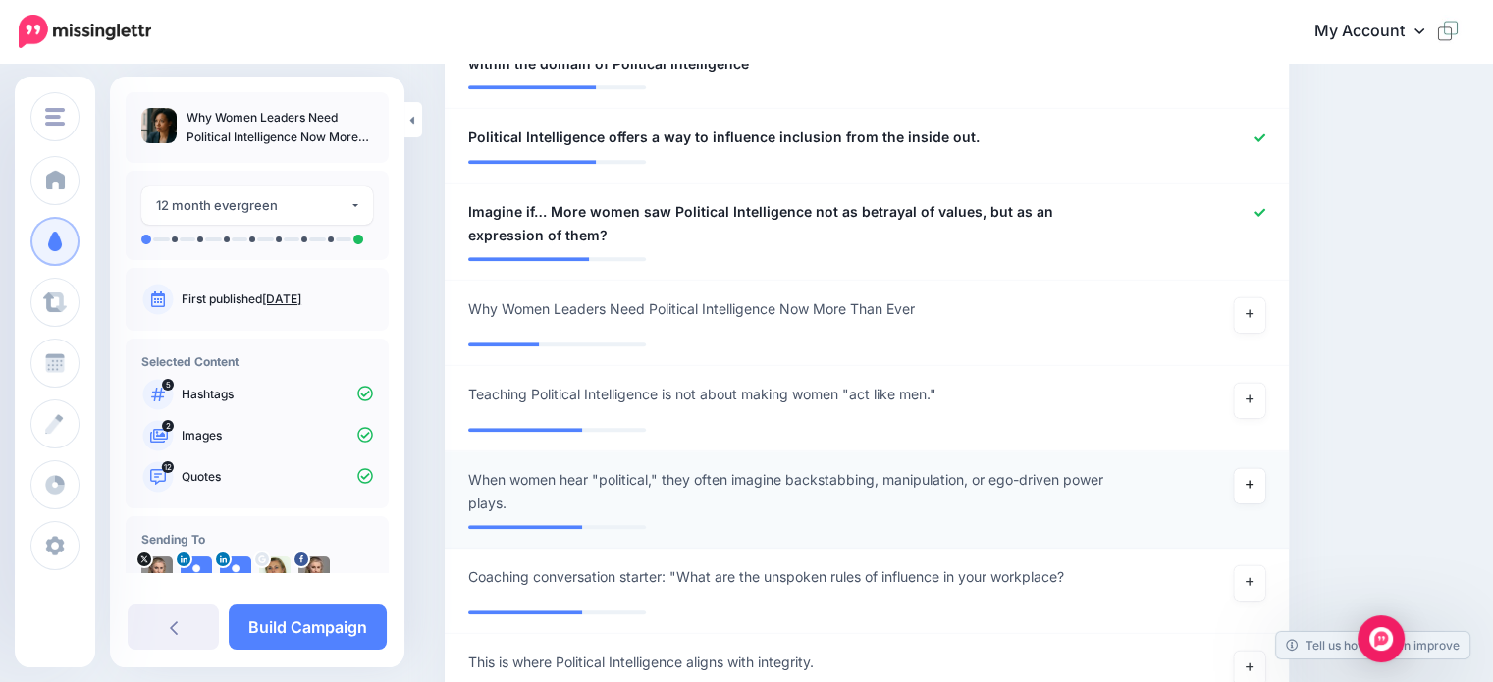
drag, startPoint x: 1262, startPoint y: 457, endPoint x: 1138, endPoint y: 446, distance: 125.2
click at [1254, 479] on icon at bounding box center [1250, 484] width 8 height 11
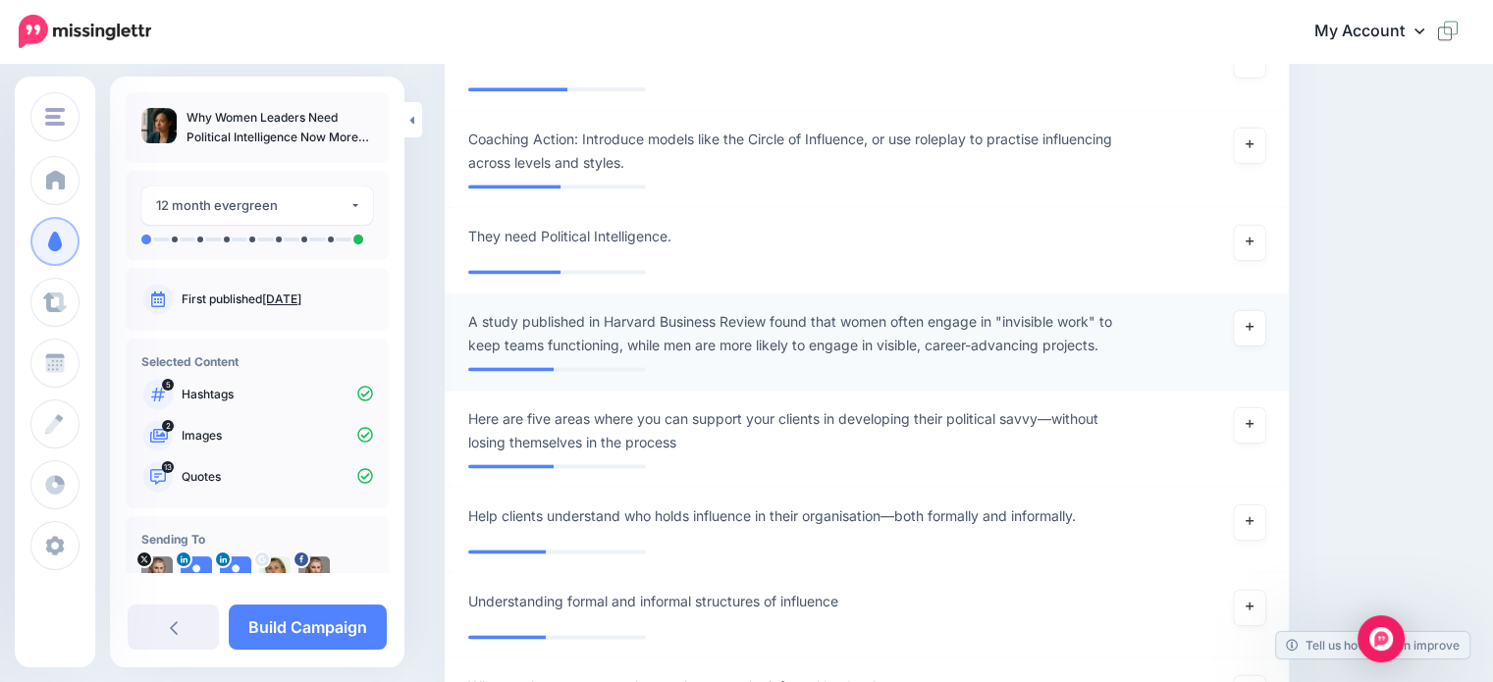
scroll to position [2732, 0]
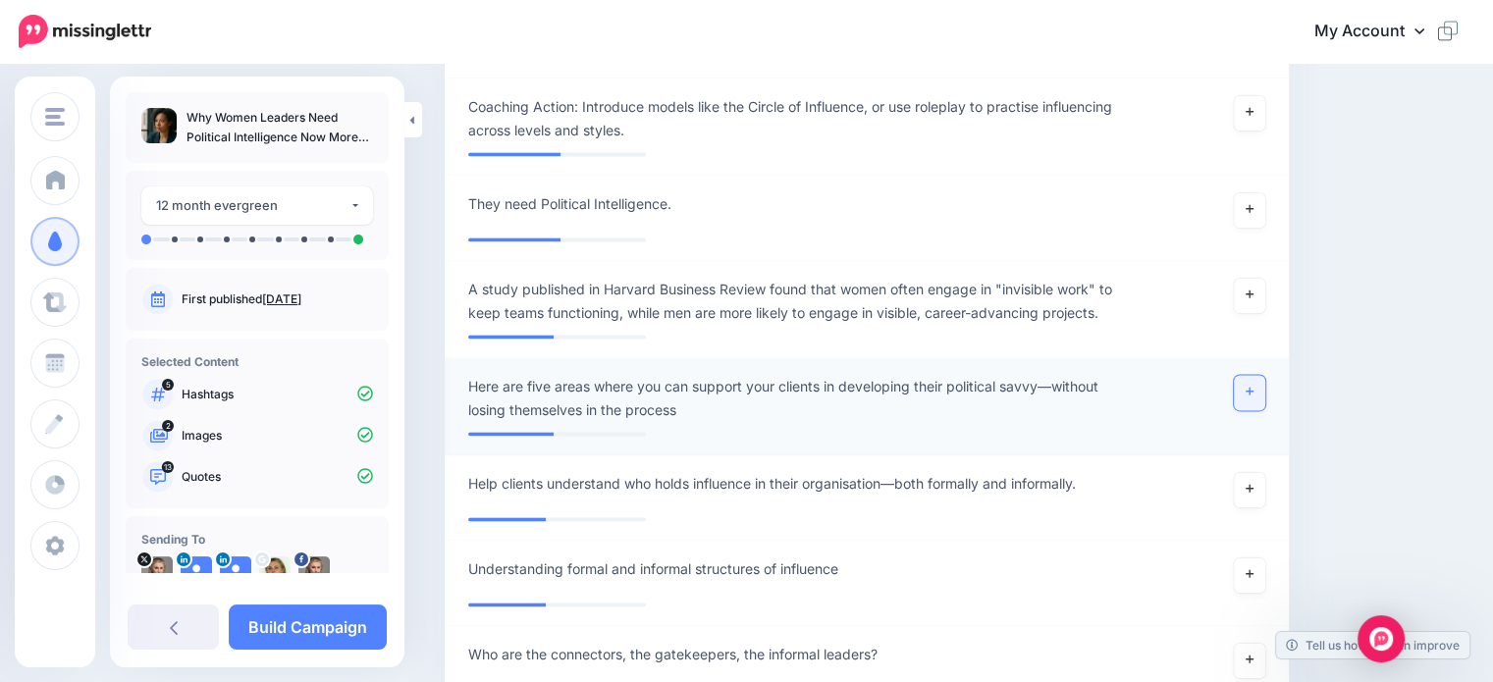
click at [1265, 375] on link at bounding box center [1249, 392] width 31 height 35
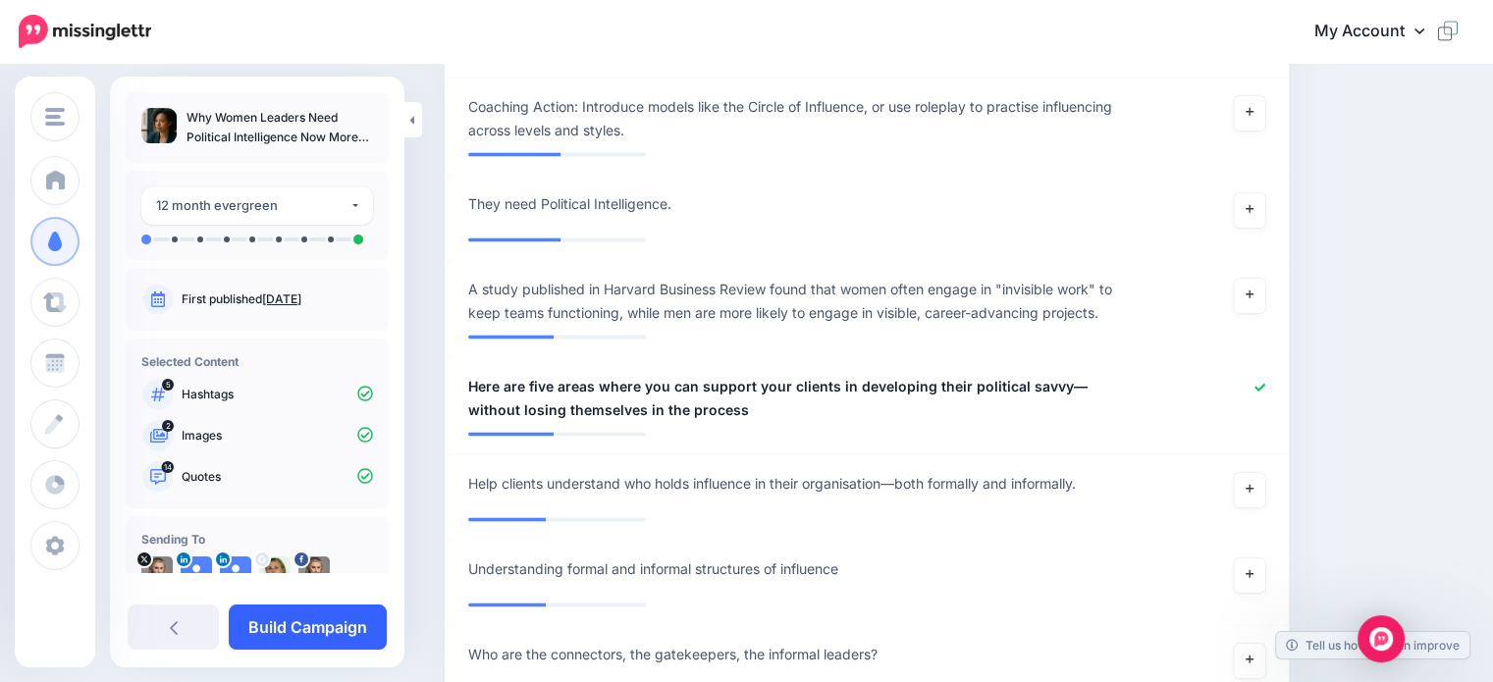
click at [296, 629] on link "Build Campaign" at bounding box center [308, 627] width 158 height 45
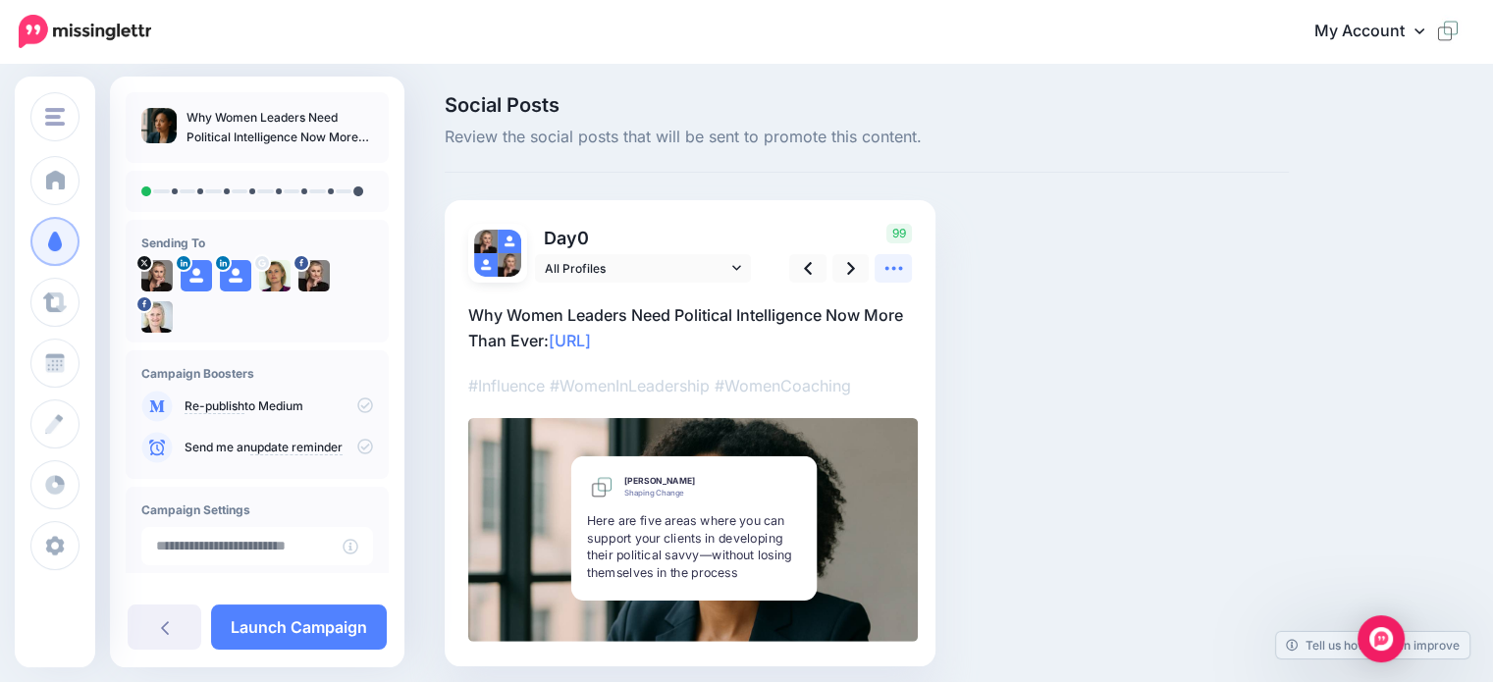
click at [889, 264] on icon at bounding box center [893, 268] width 21 height 21
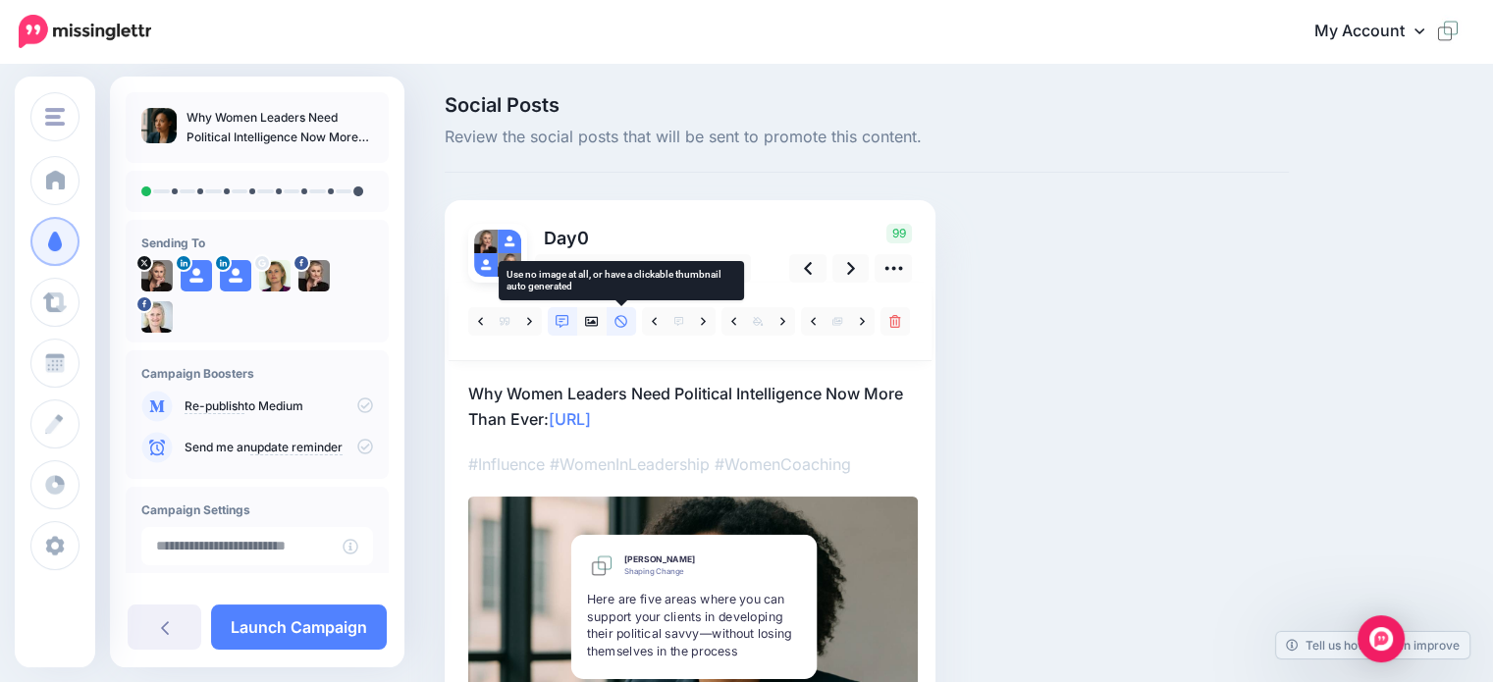
click at [624, 323] on icon at bounding box center [622, 322] width 14 height 14
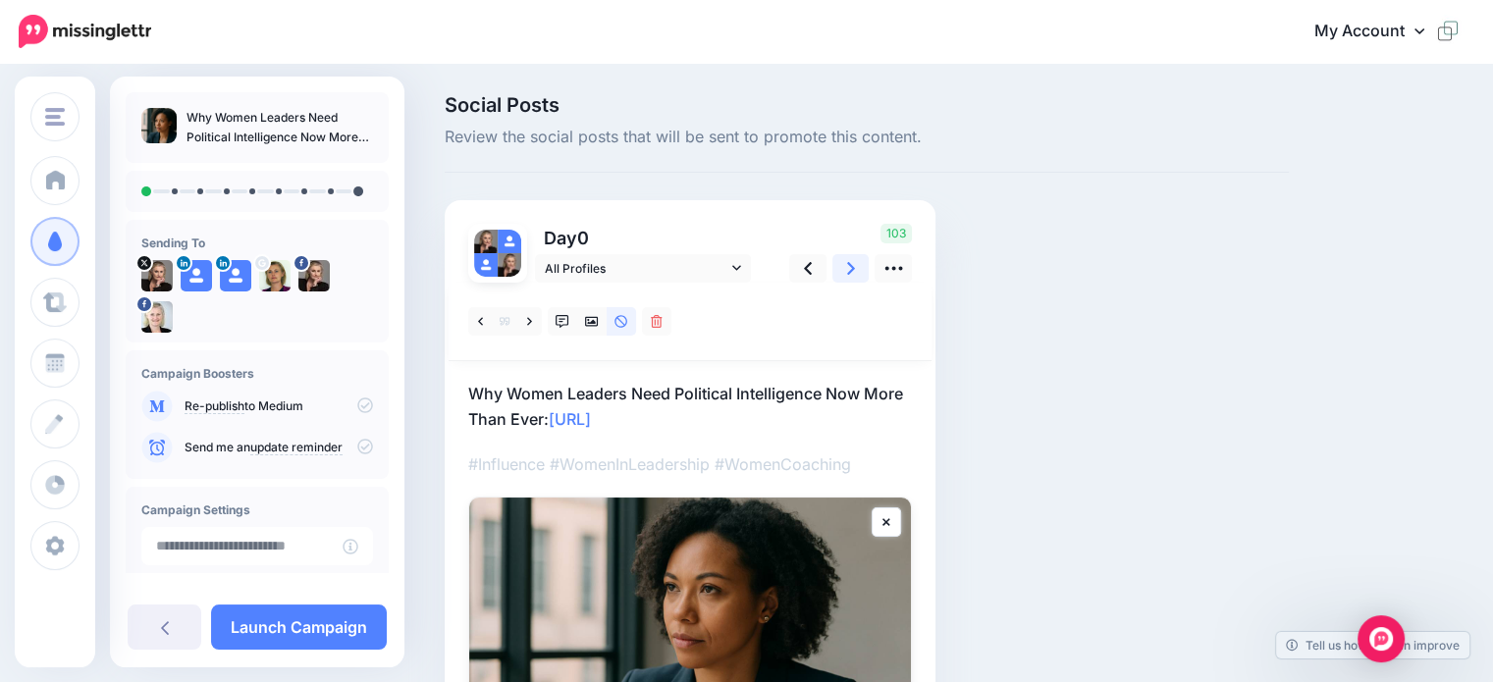
click at [842, 266] on link at bounding box center [850, 268] width 37 height 28
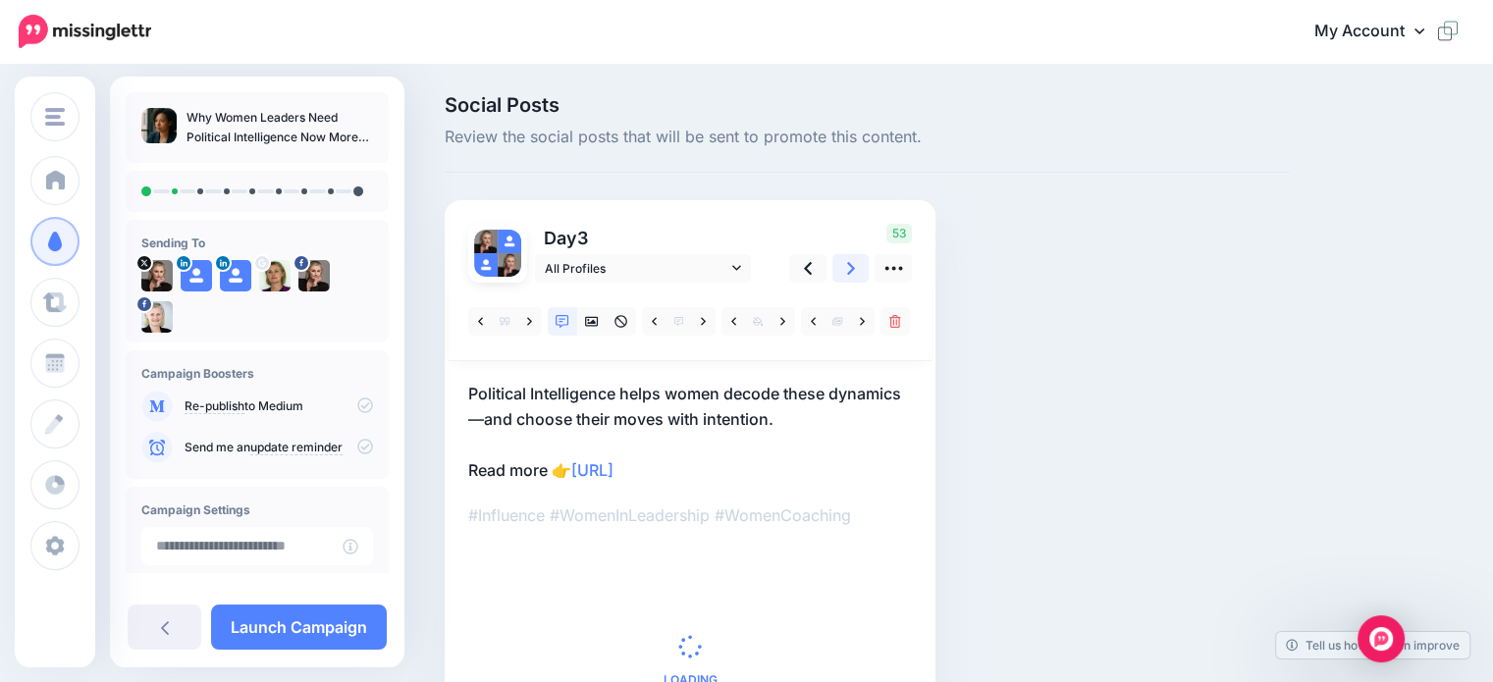
scroll to position [98, 0]
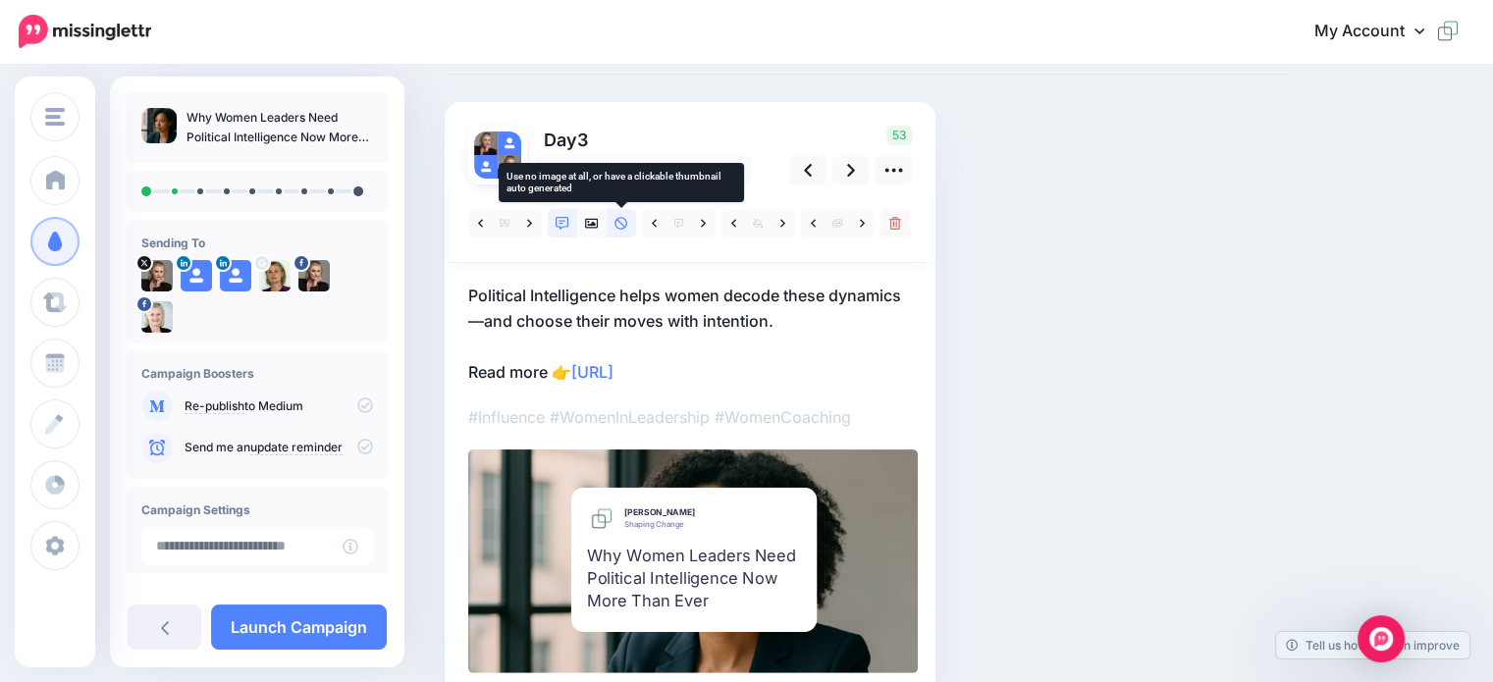
click at [620, 223] on icon at bounding box center [621, 223] width 13 height 13
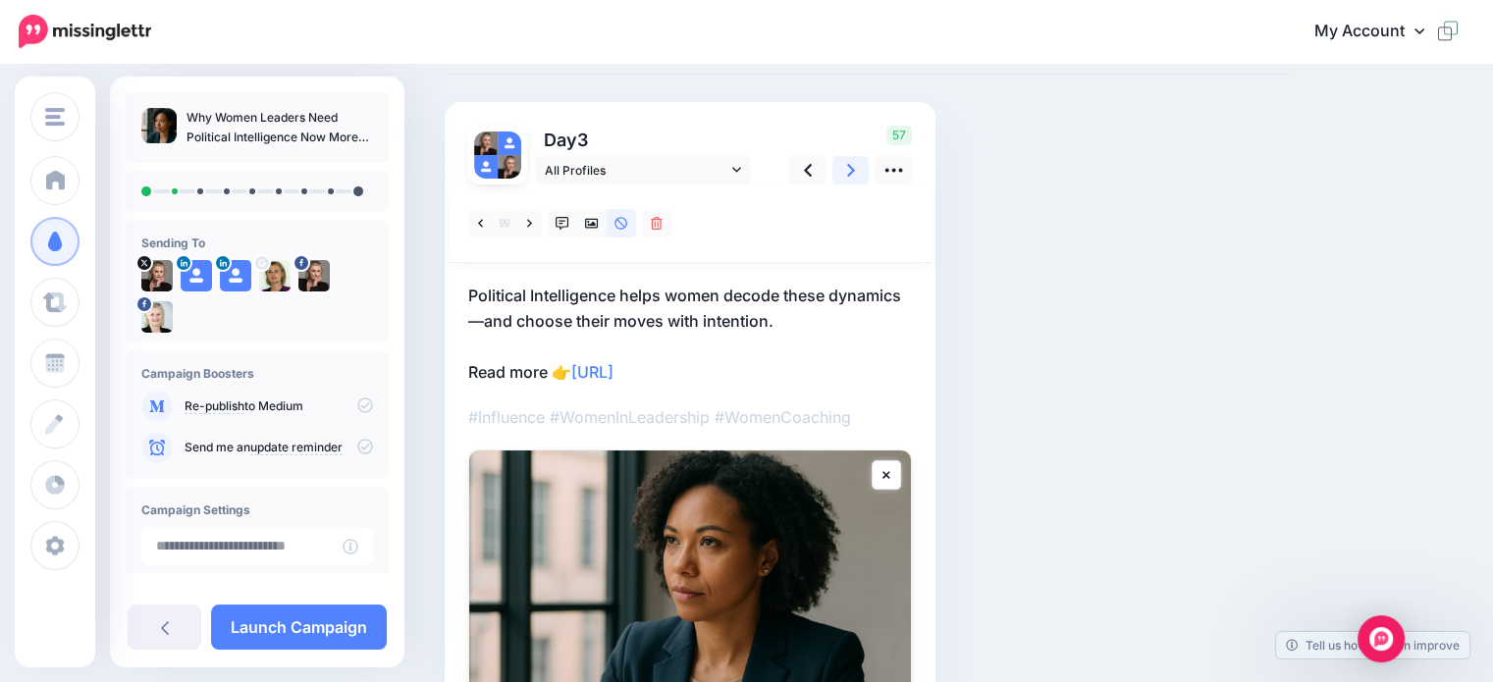
click at [852, 168] on icon at bounding box center [851, 170] width 8 height 13
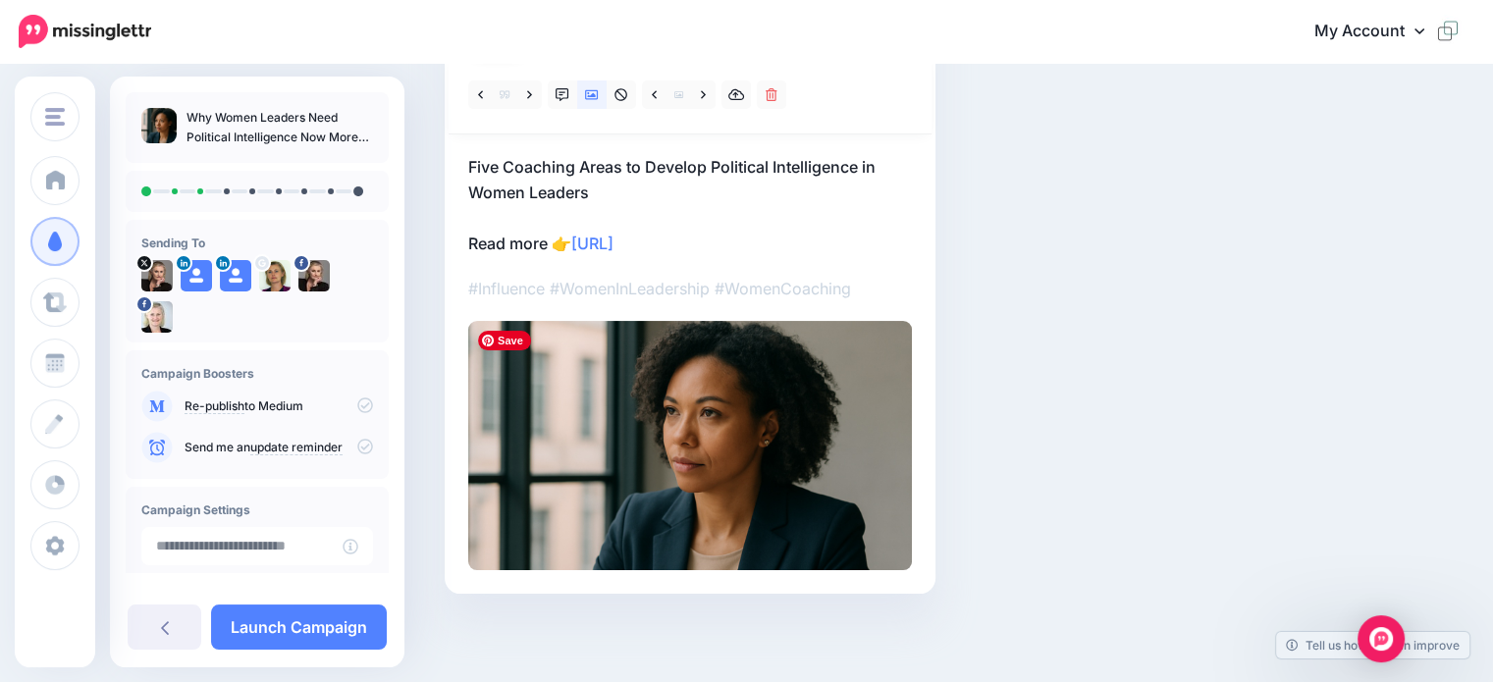
scroll to position [30, 0]
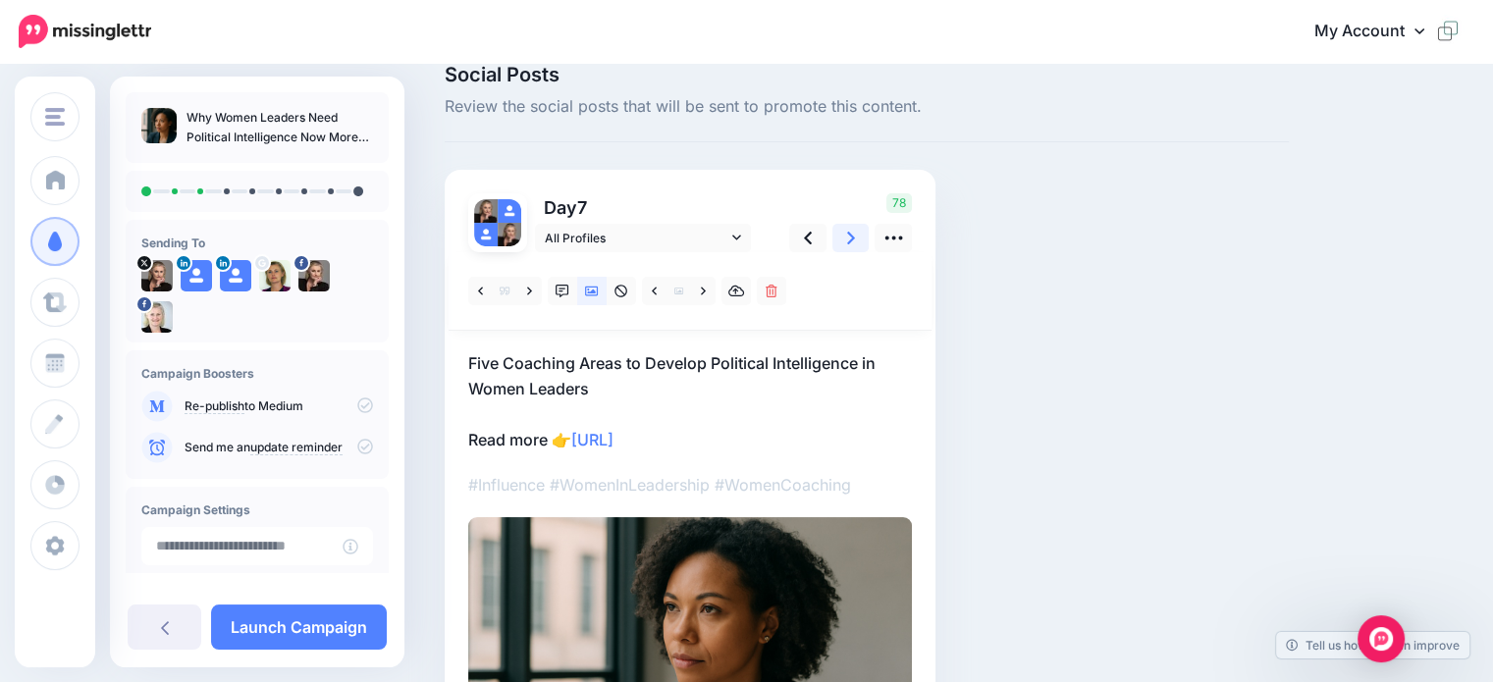
click at [852, 239] on icon at bounding box center [851, 238] width 8 height 13
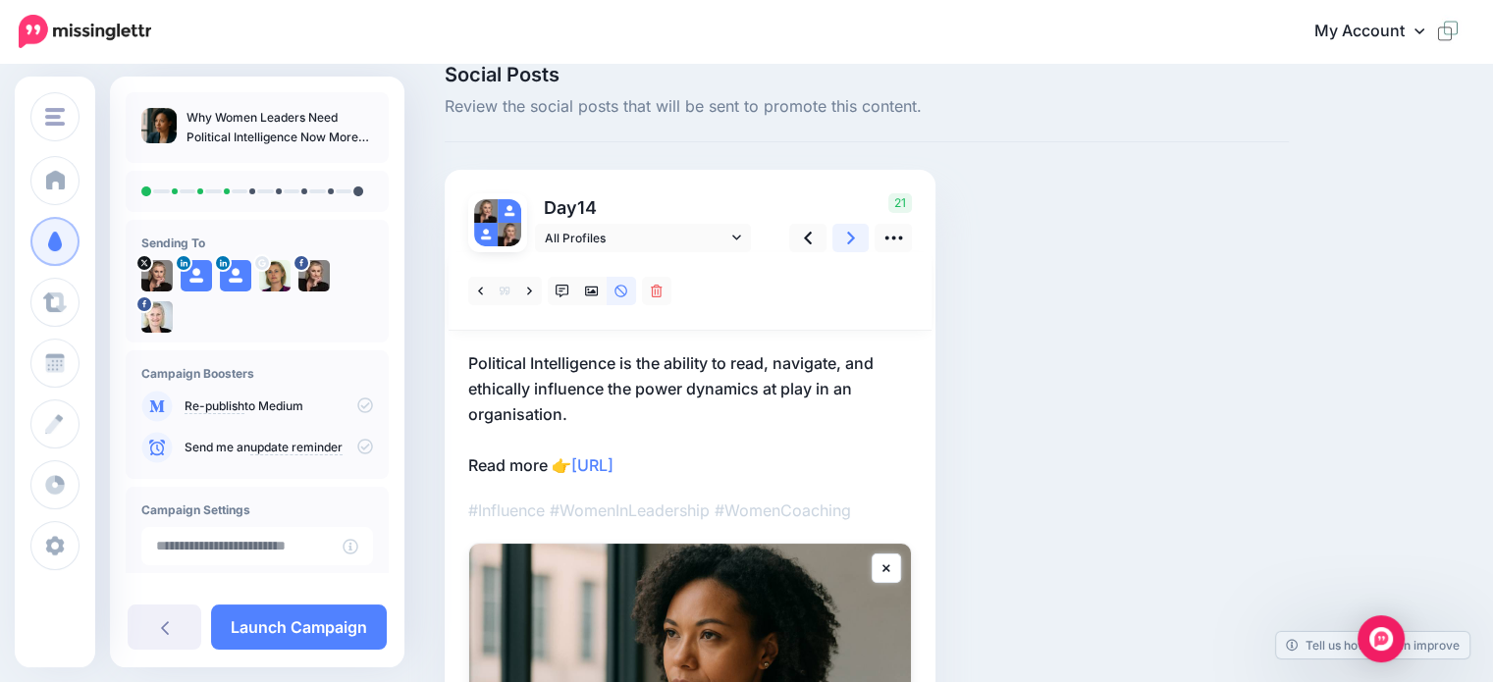
click at [847, 235] on icon at bounding box center [851, 238] width 8 height 21
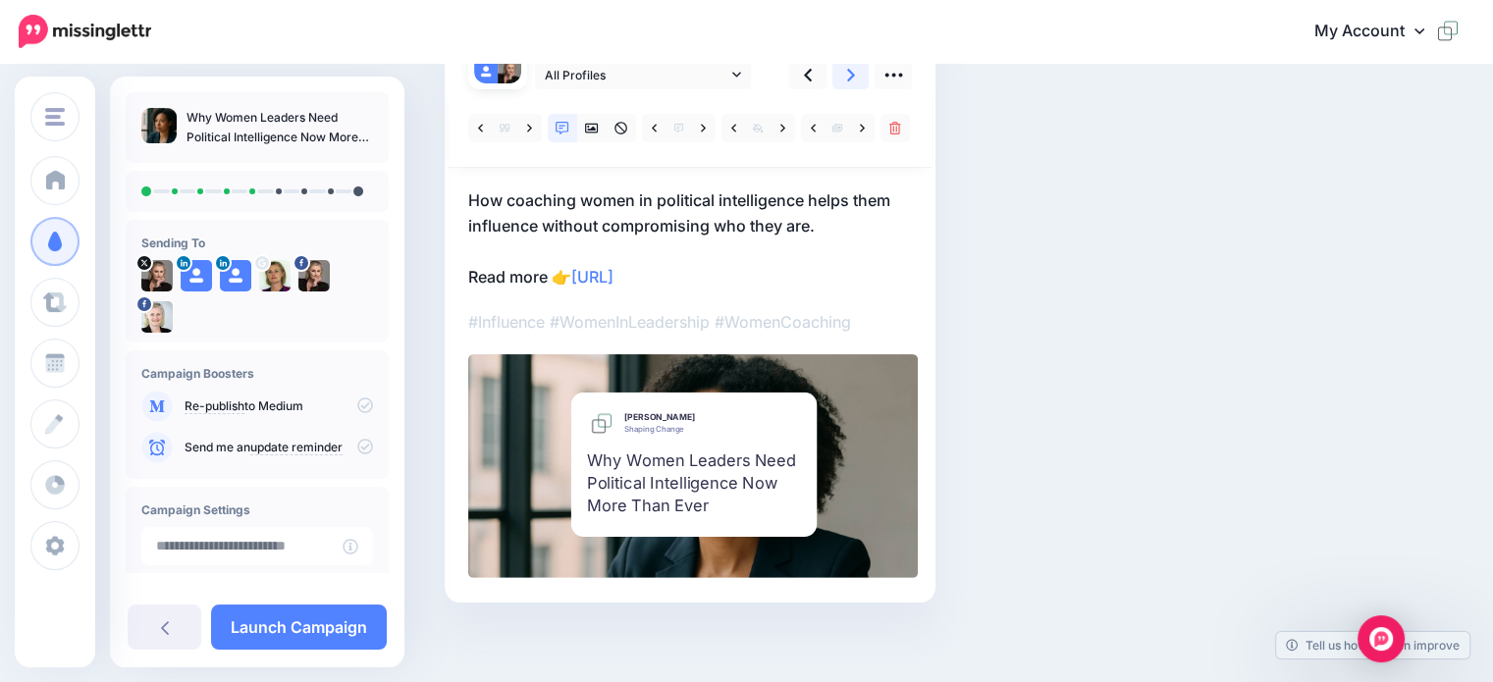
scroll to position [201, 0]
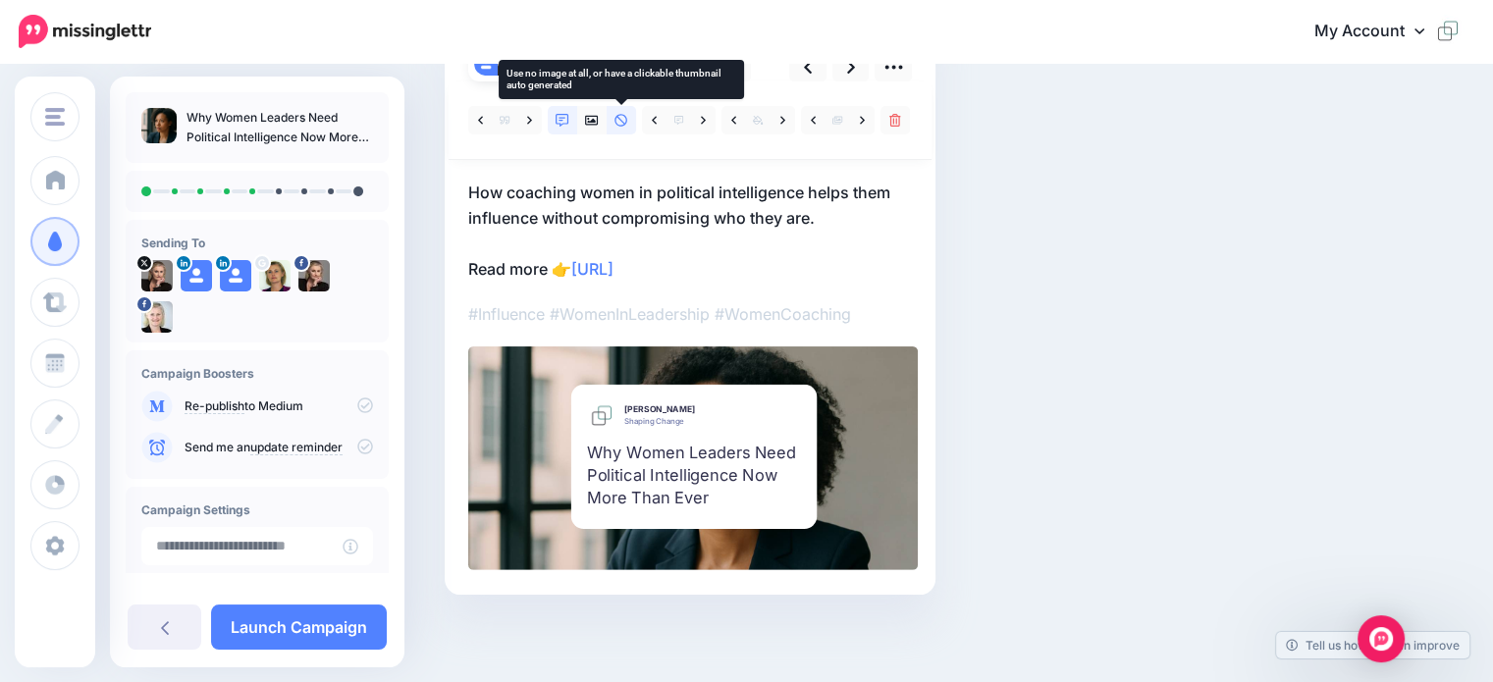
click at [620, 121] on icon at bounding box center [622, 121] width 14 height 14
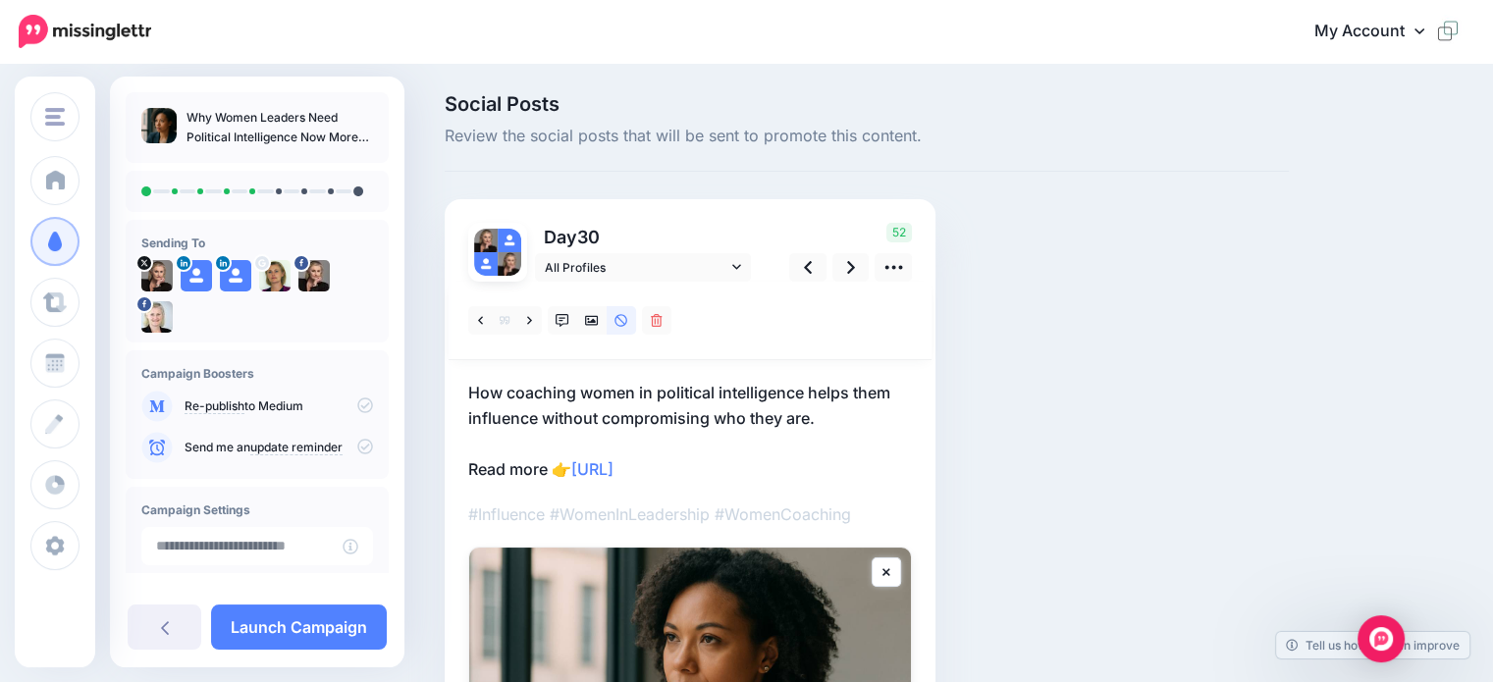
scroll to position [0, 0]
click at [847, 266] on icon at bounding box center [851, 268] width 8 height 21
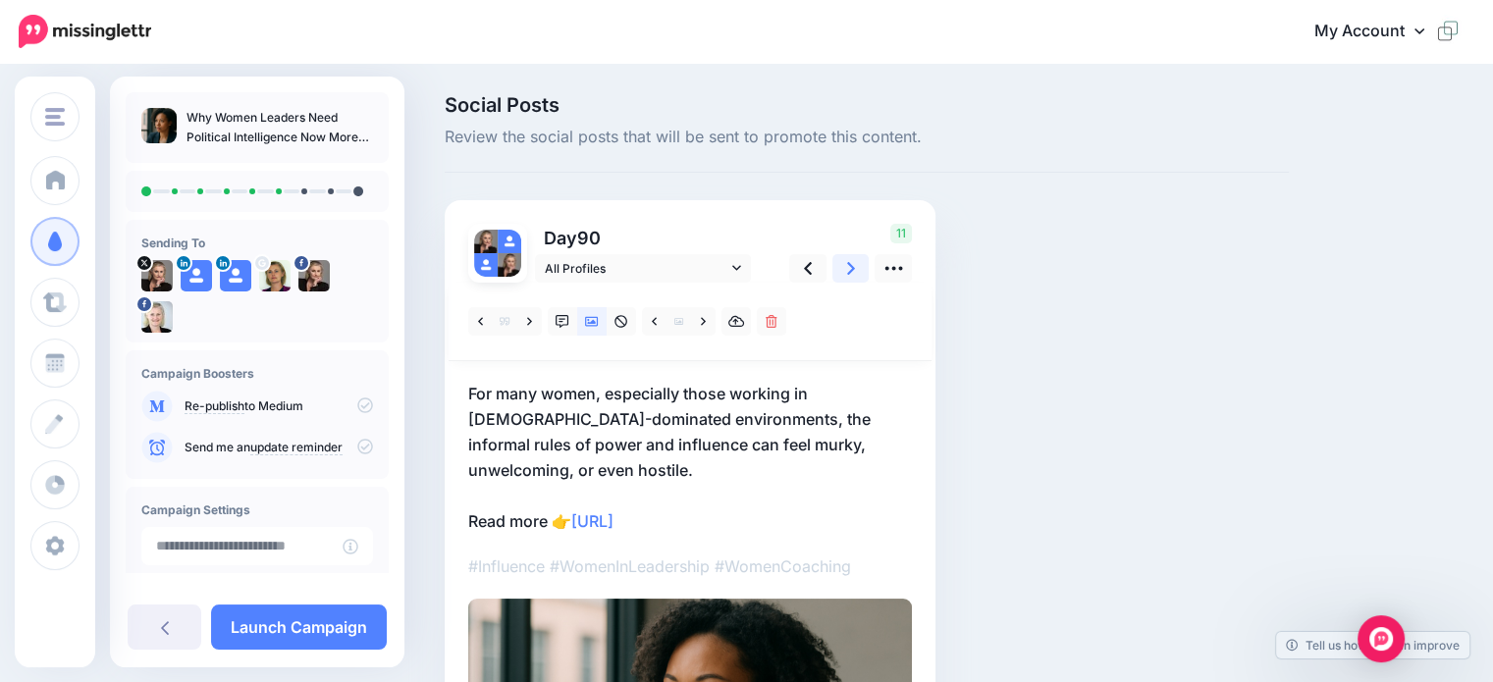
click at [849, 270] on icon at bounding box center [851, 268] width 8 height 21
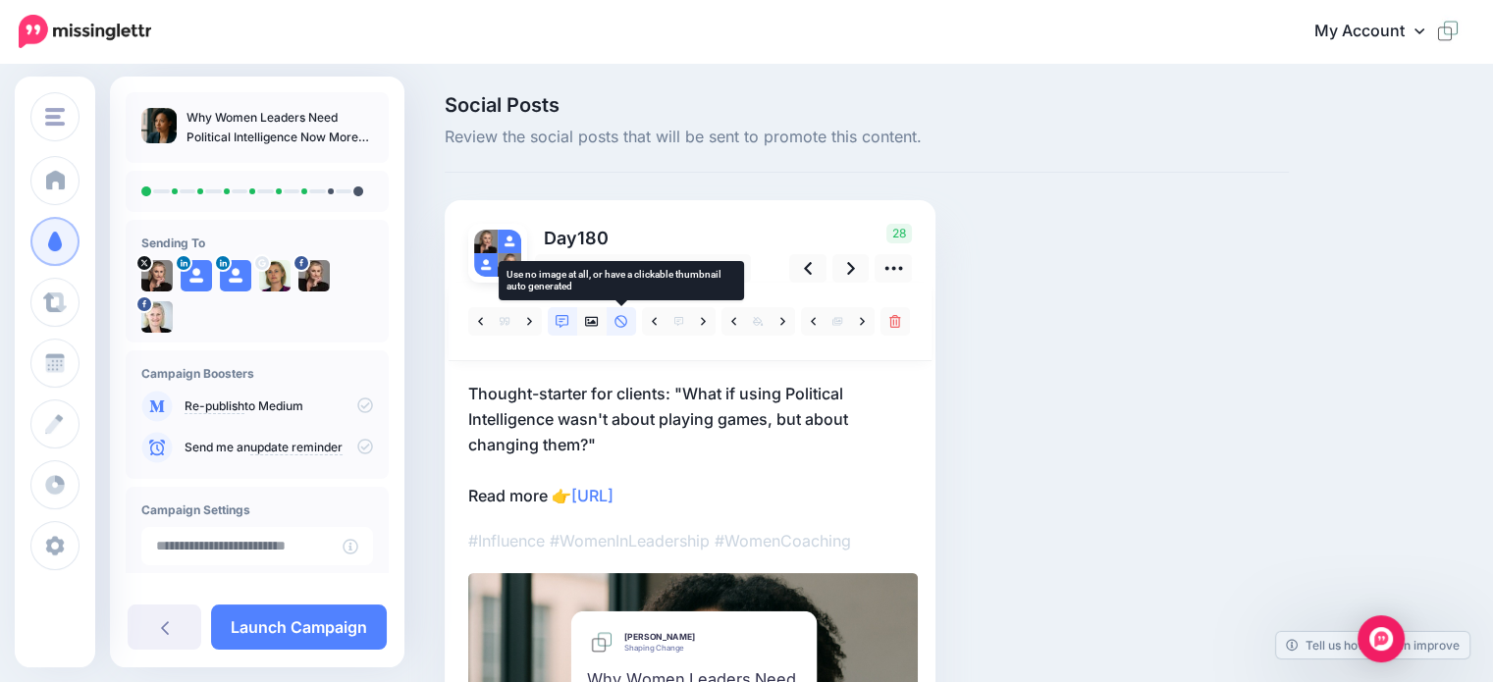
click at [618, 325] on icon at bounding box center [622, 322] width 14 height 14
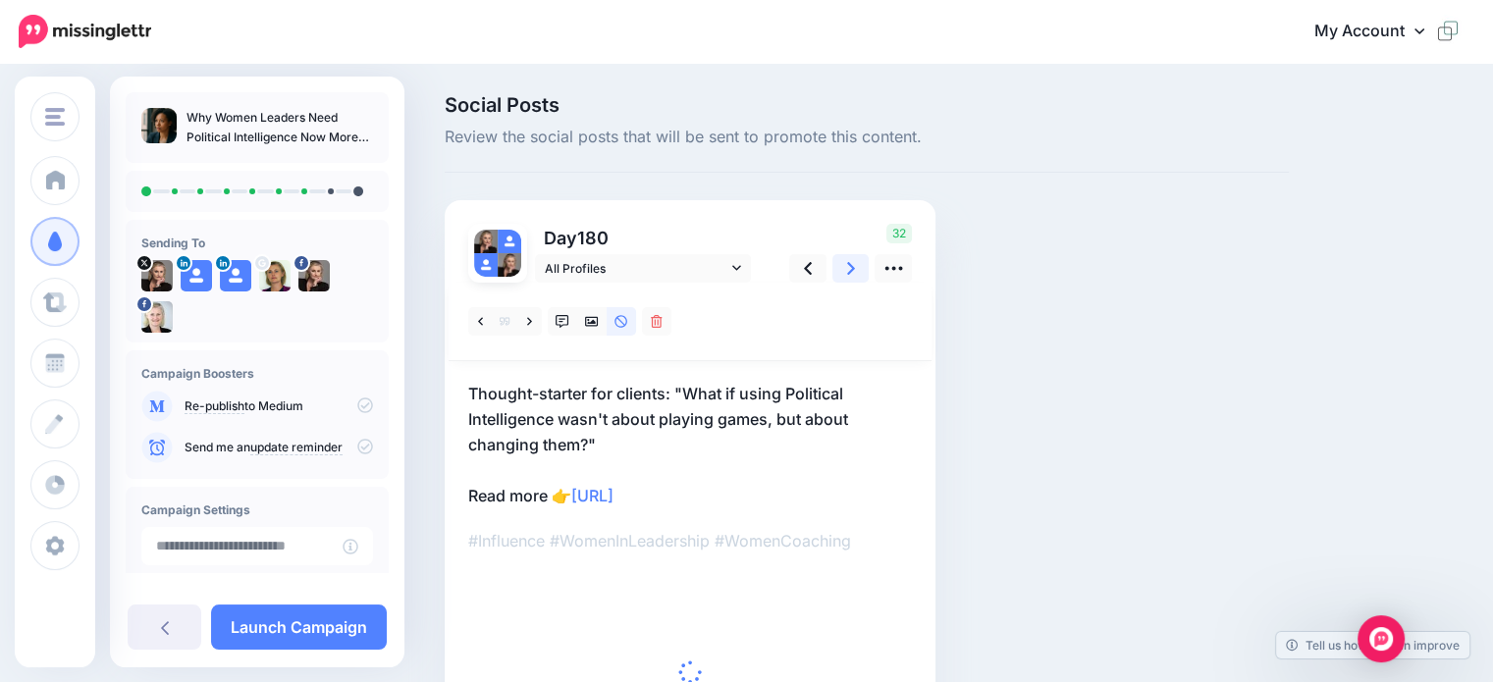
click at [856, 274] on link at bounding box center [850, 268] width 37 height 28
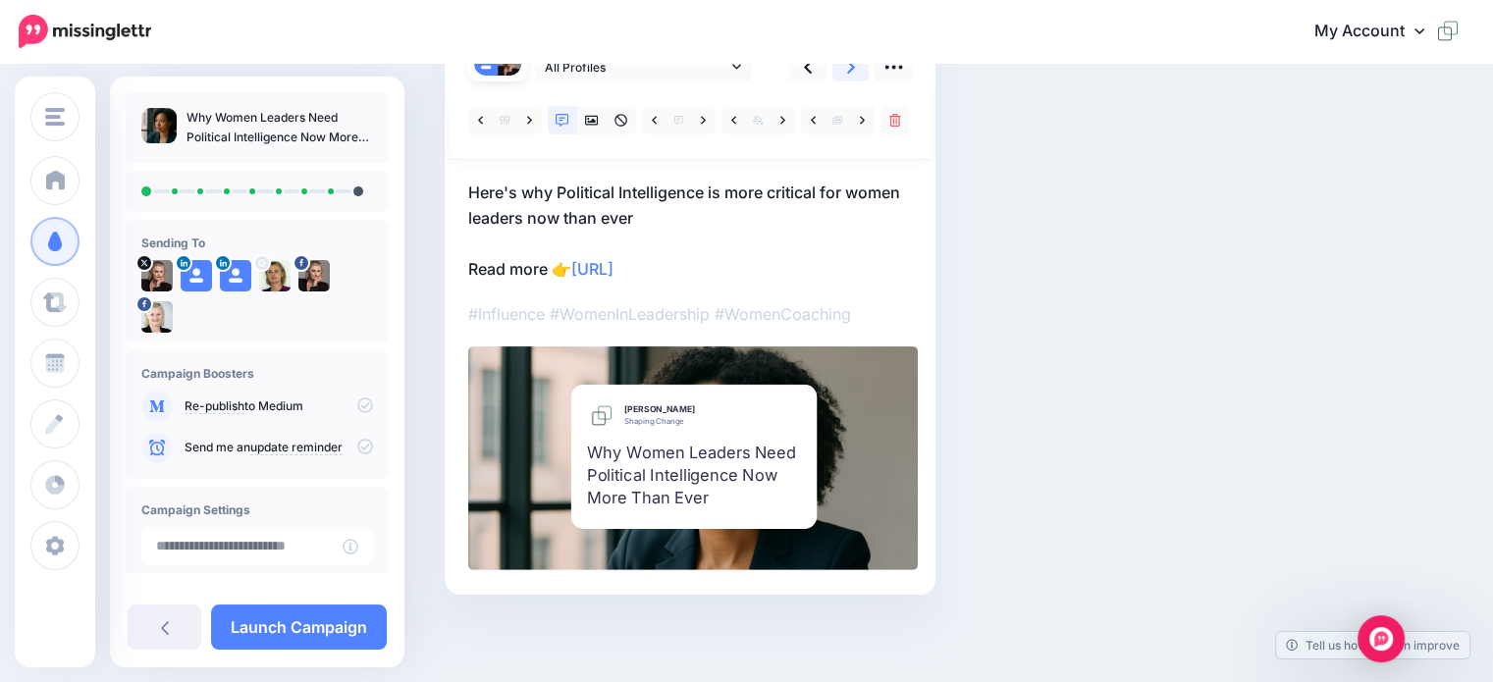
scroll to position [103, 0]
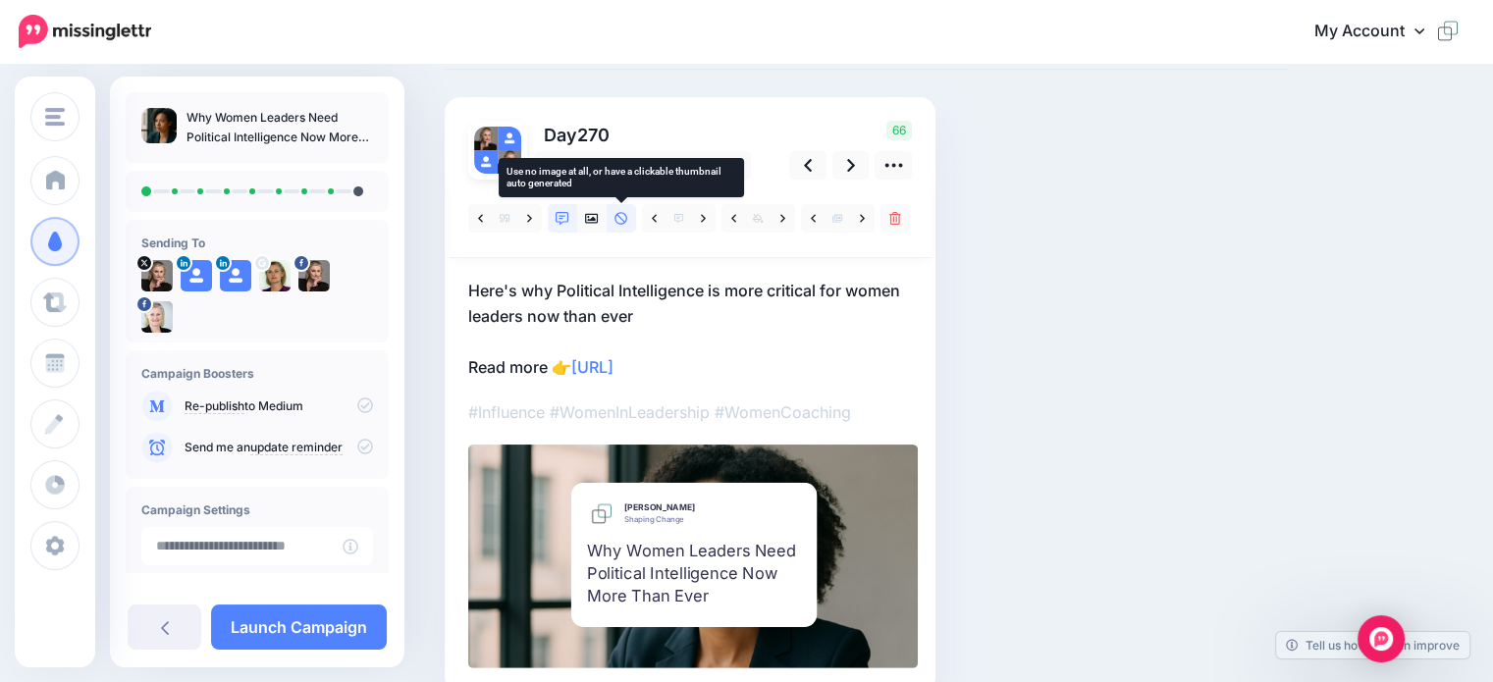
click at [623, 215] on icon at bounding box center [622, 219] width 14 height 14
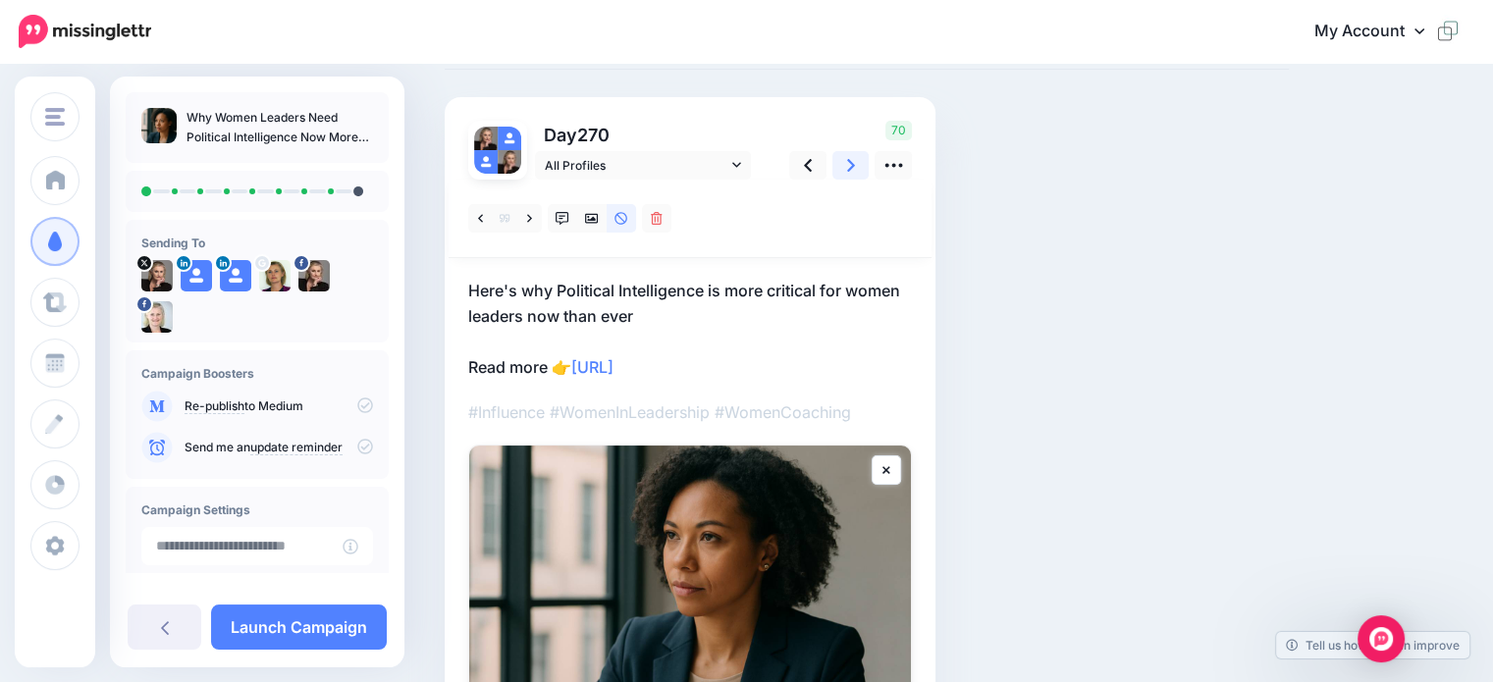
click at [853, 168] on icon at bounding box center [851, 165] width 8 height 21
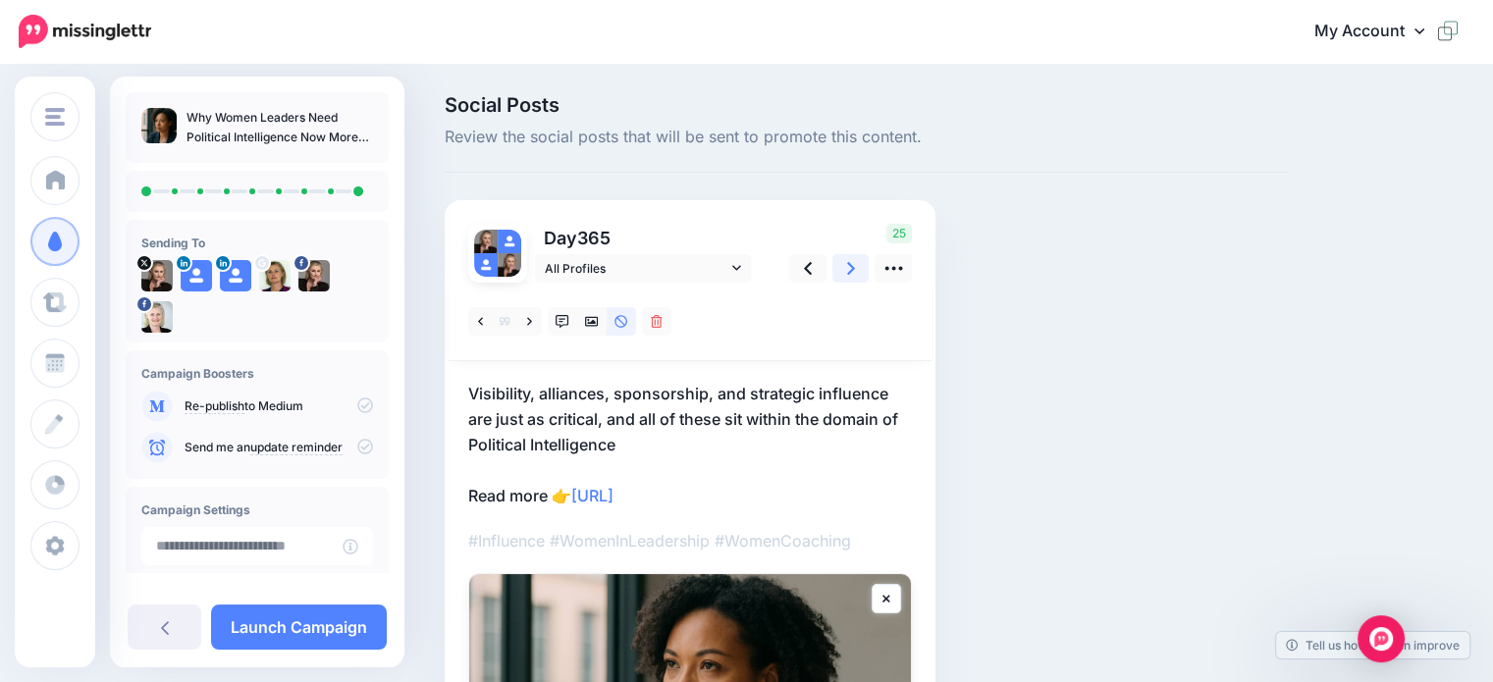
scroll to position [196, 0]
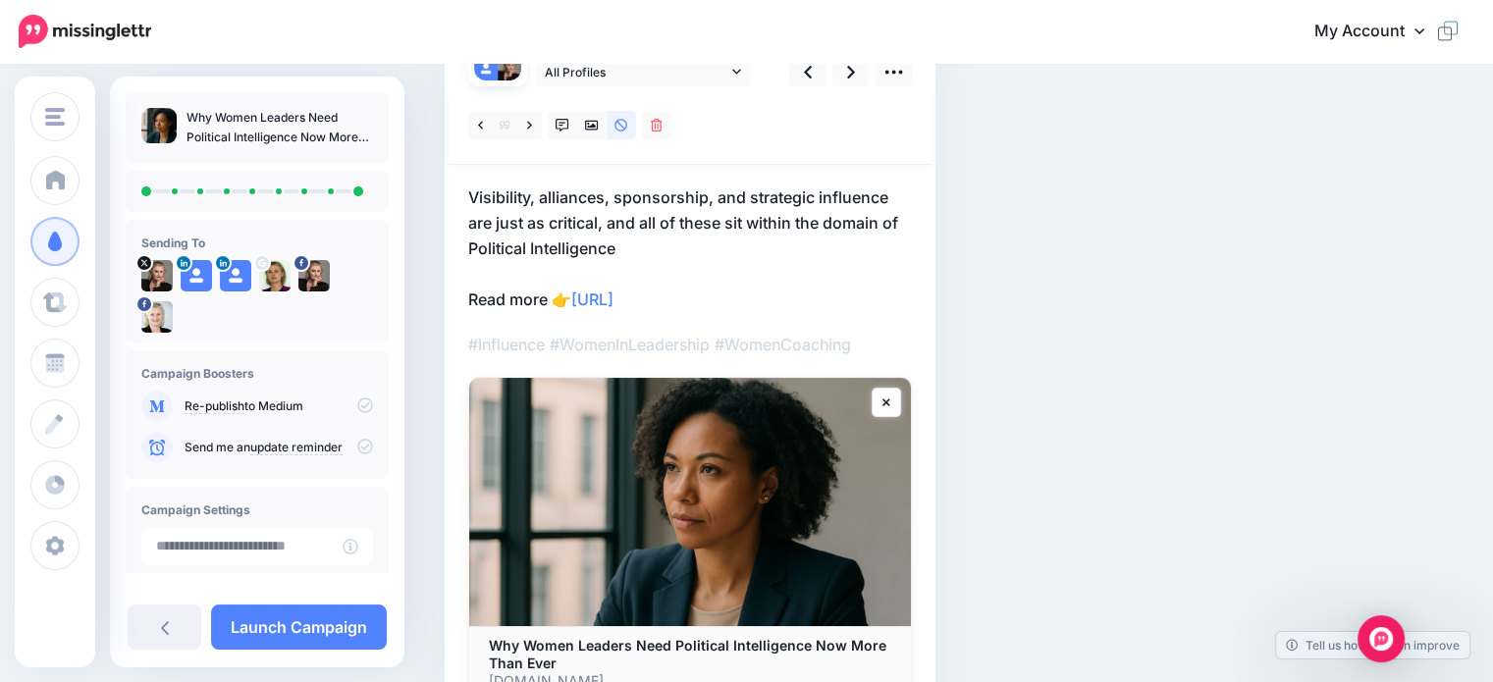
click at [357, 449] on icon at bounding box center [365, 447] width 16 height 16
click at [357, 445] on icon at bounding box center [365, 447] width 16 height 16
click at [276, 631] on link "Launch Campaign" at bounding box center [299, 627] width 176 height 45
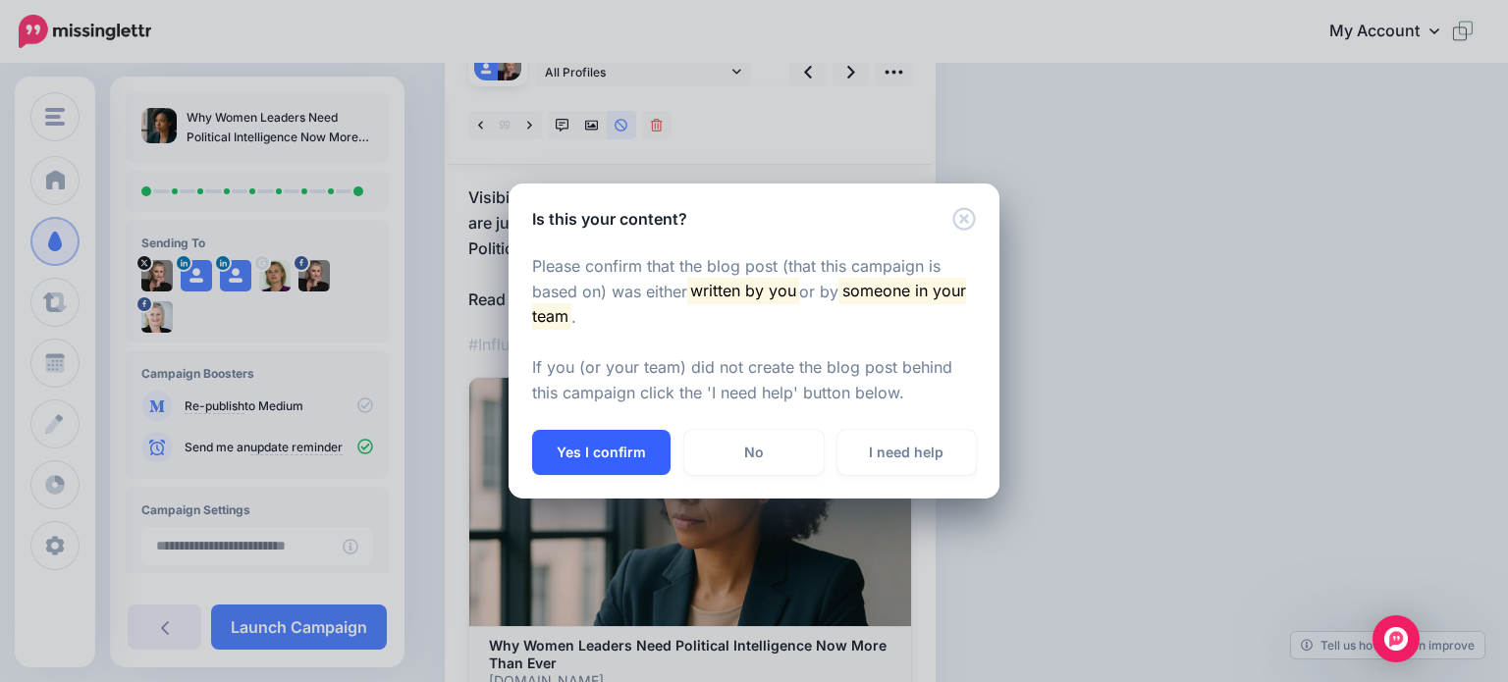
click at [597, 448] on button "Yes I confirm" at bounding box center [601, 452] width 138 height 45
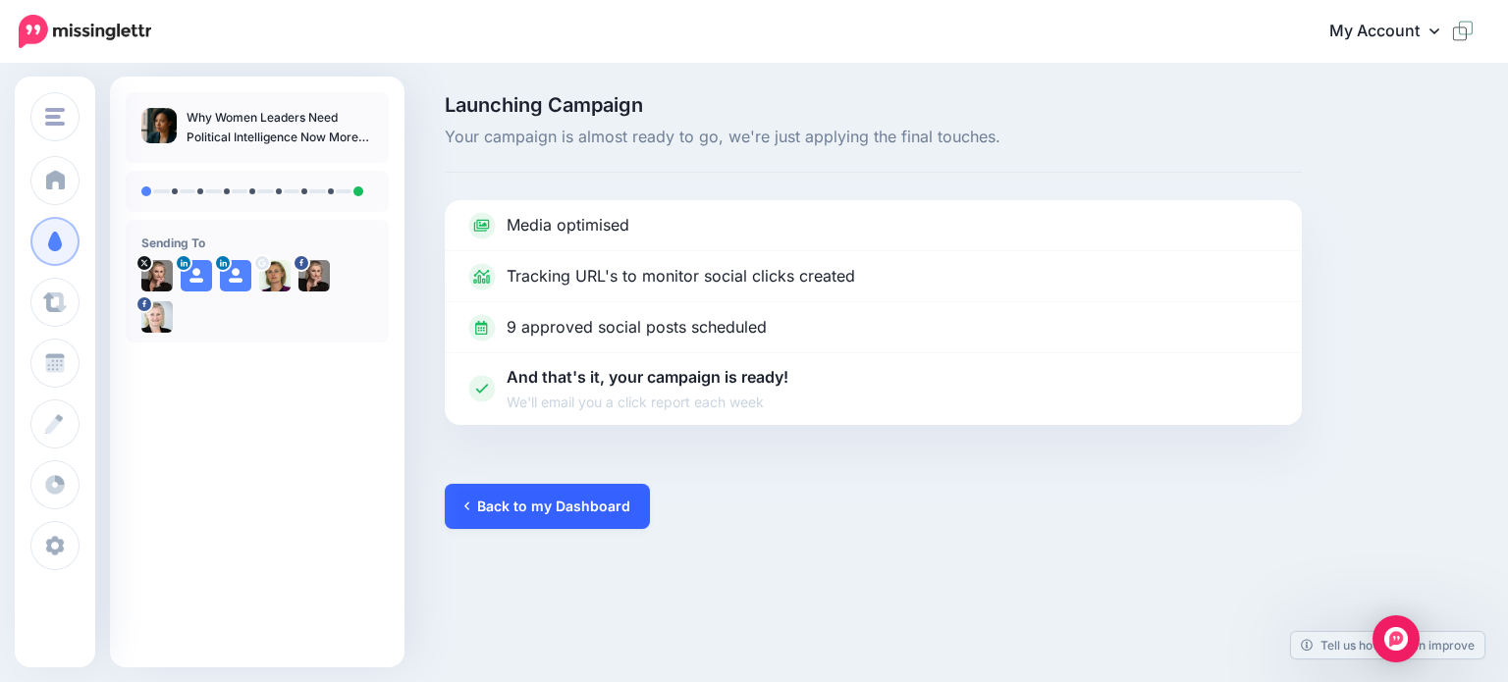
click at [522, 512] on link "Back to my Dashboard" at bounding box center [547, 506] width 205 height 45
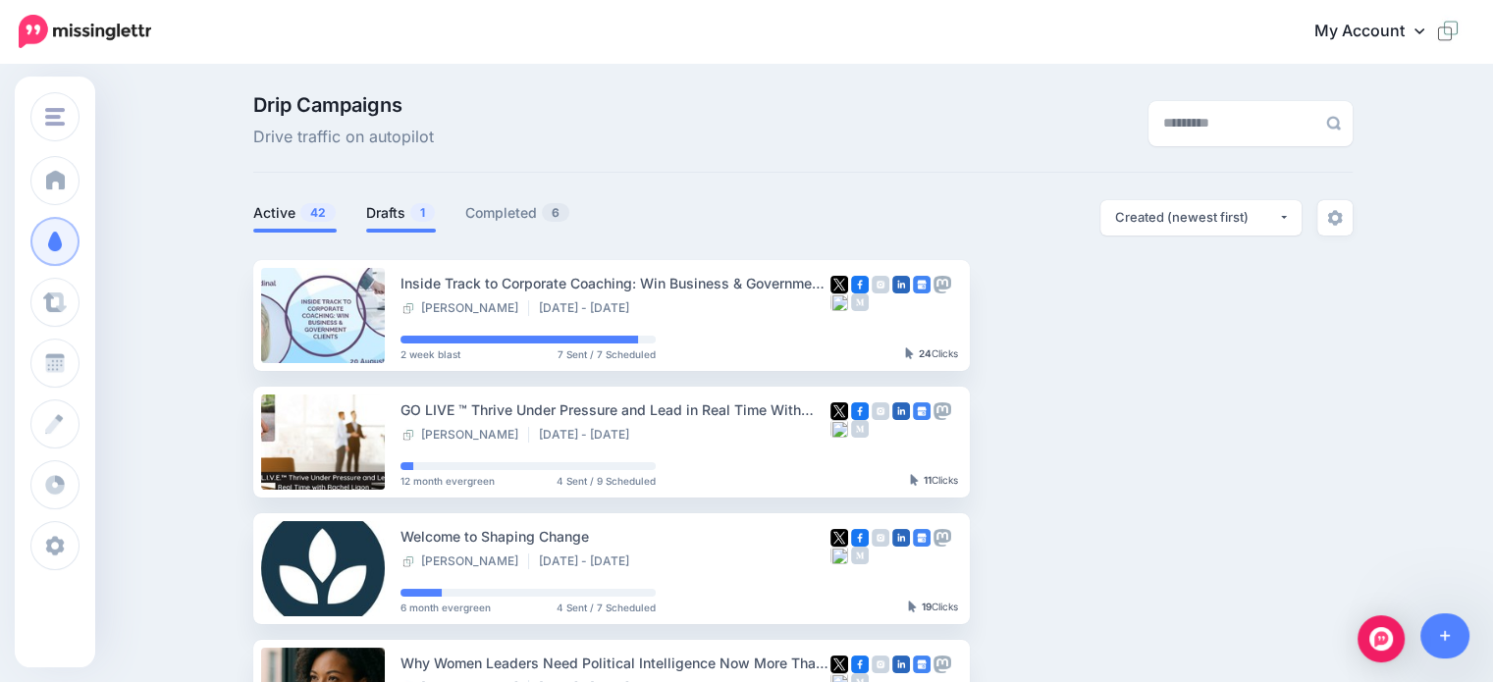
click at [394, 215] on link "Drafts 1" at bounding box center [401, 213] width 70 height 24
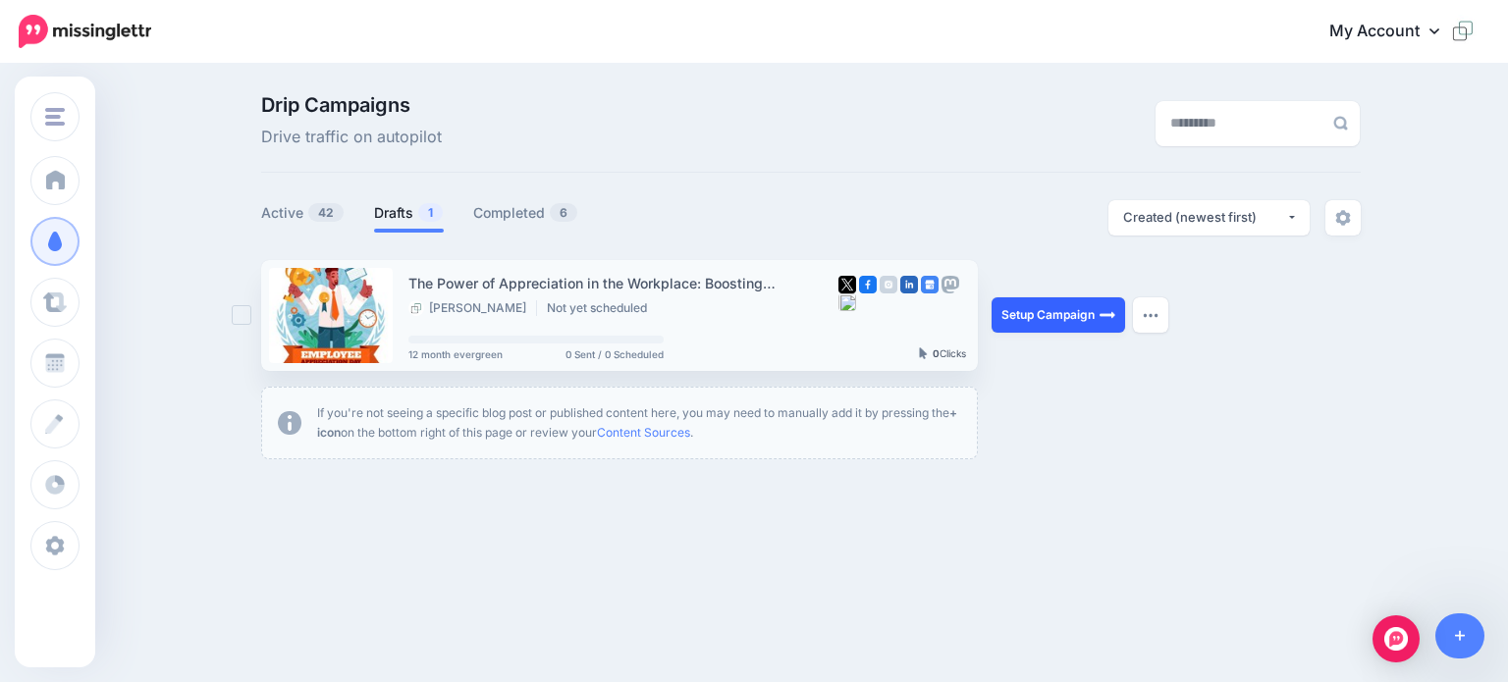
click at [1037, 317] on link "Setup Campaign" at bounding box center [1058, 314] width 134 height 35
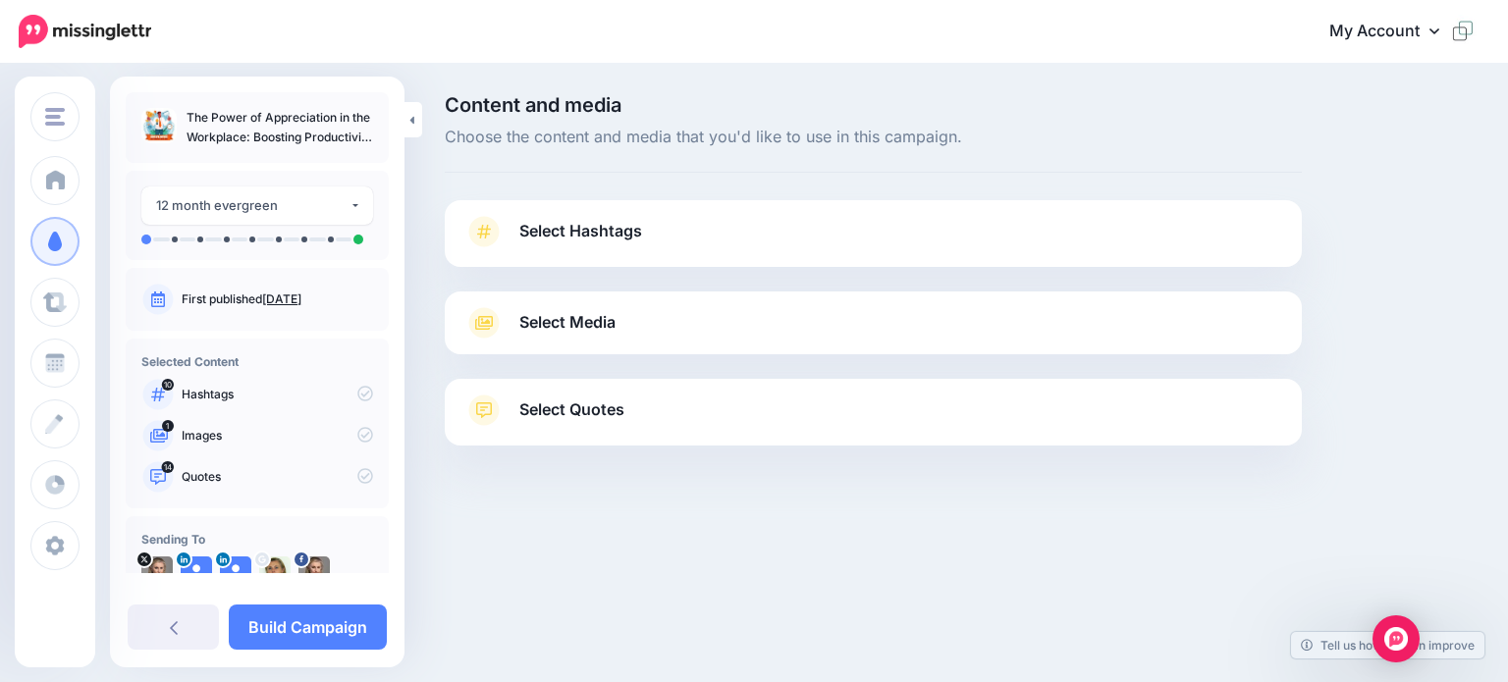
click at [550, 229] on span "Select Hashtags" at bounding box center [580, 231] width 123 height 27
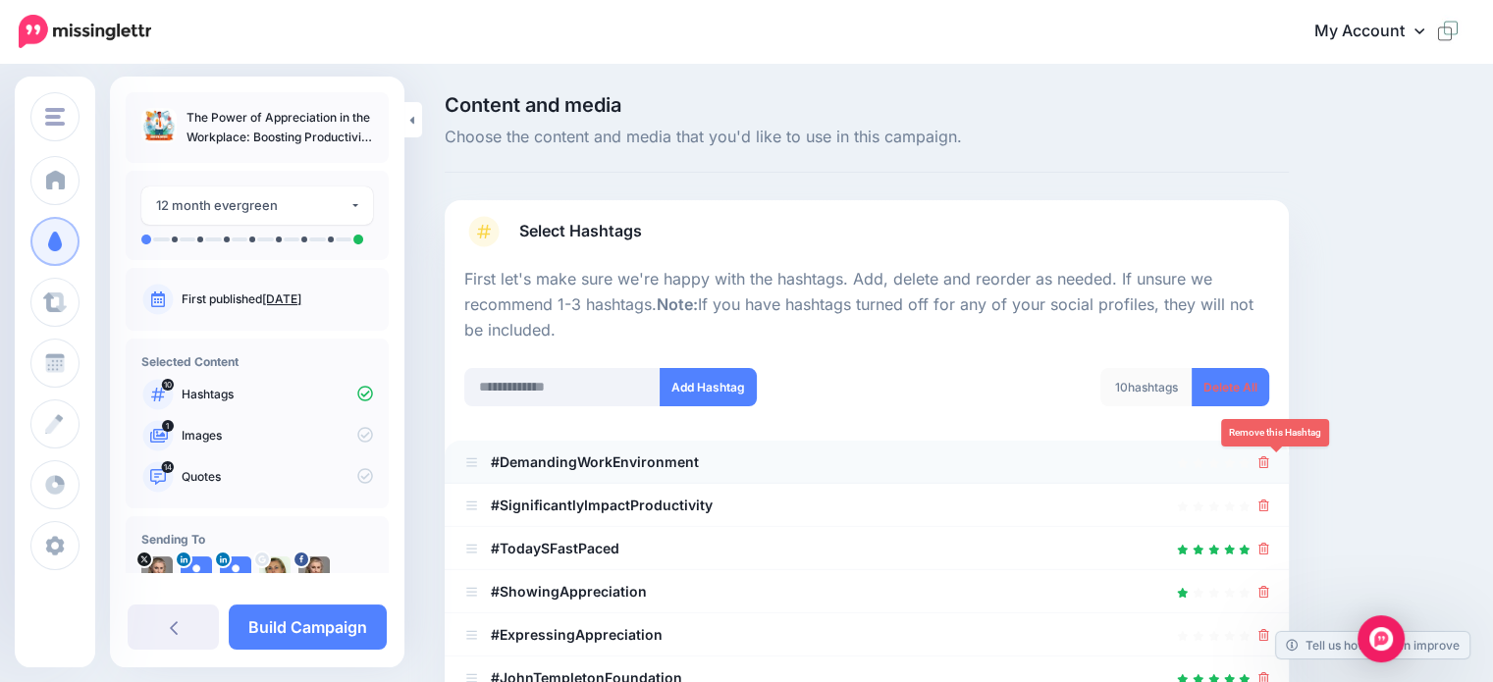
click at [1269, 461] on icon at bounding box center [1263, 462] width 11 height 12
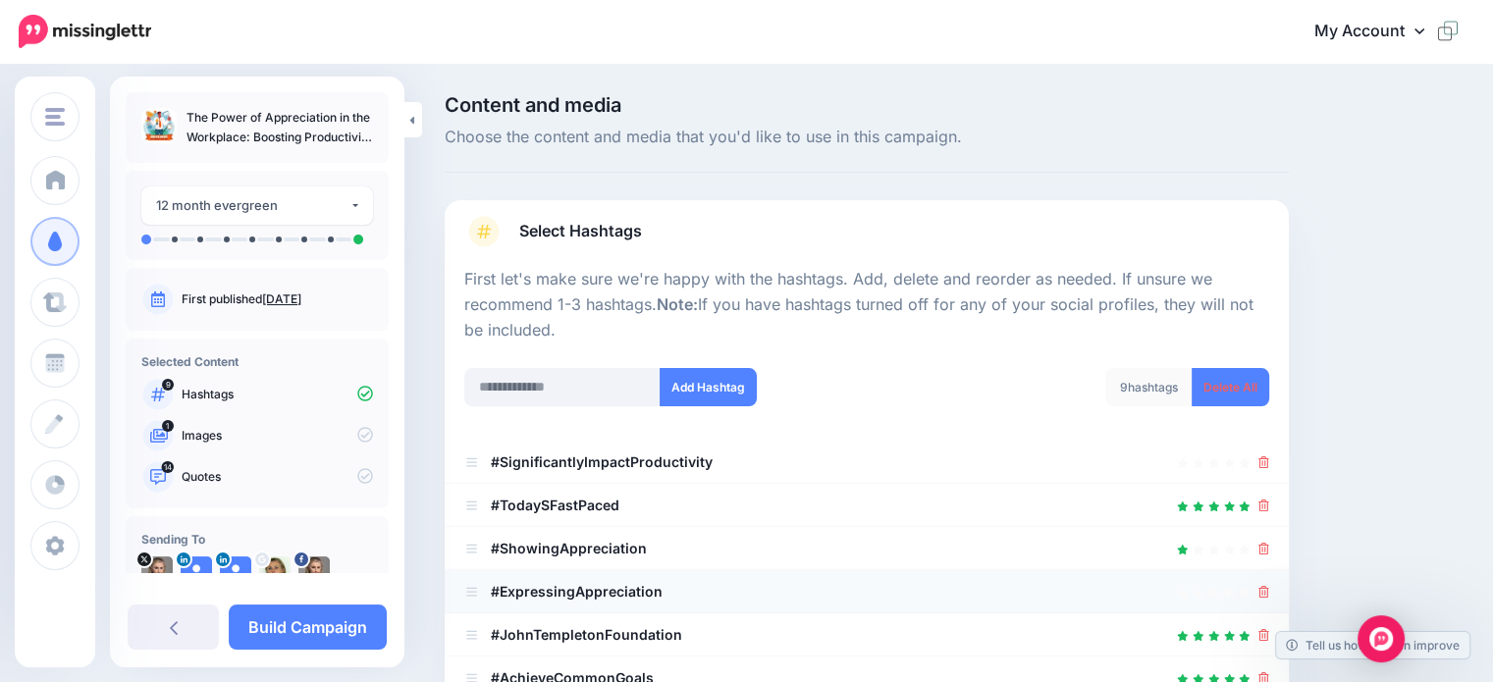
scroll to position [98, 0]
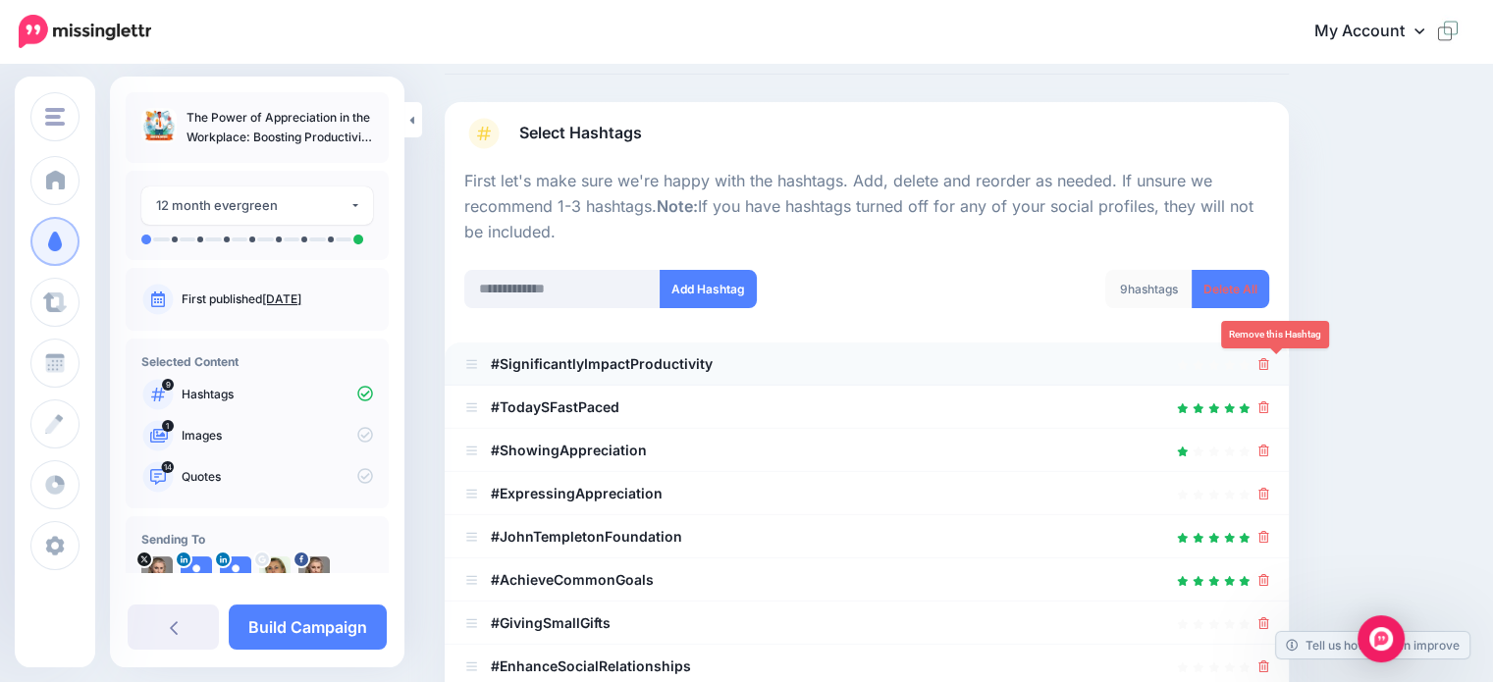
click at [1269, 366] on icon at bounding box center [1263, 364] width 11 height 12
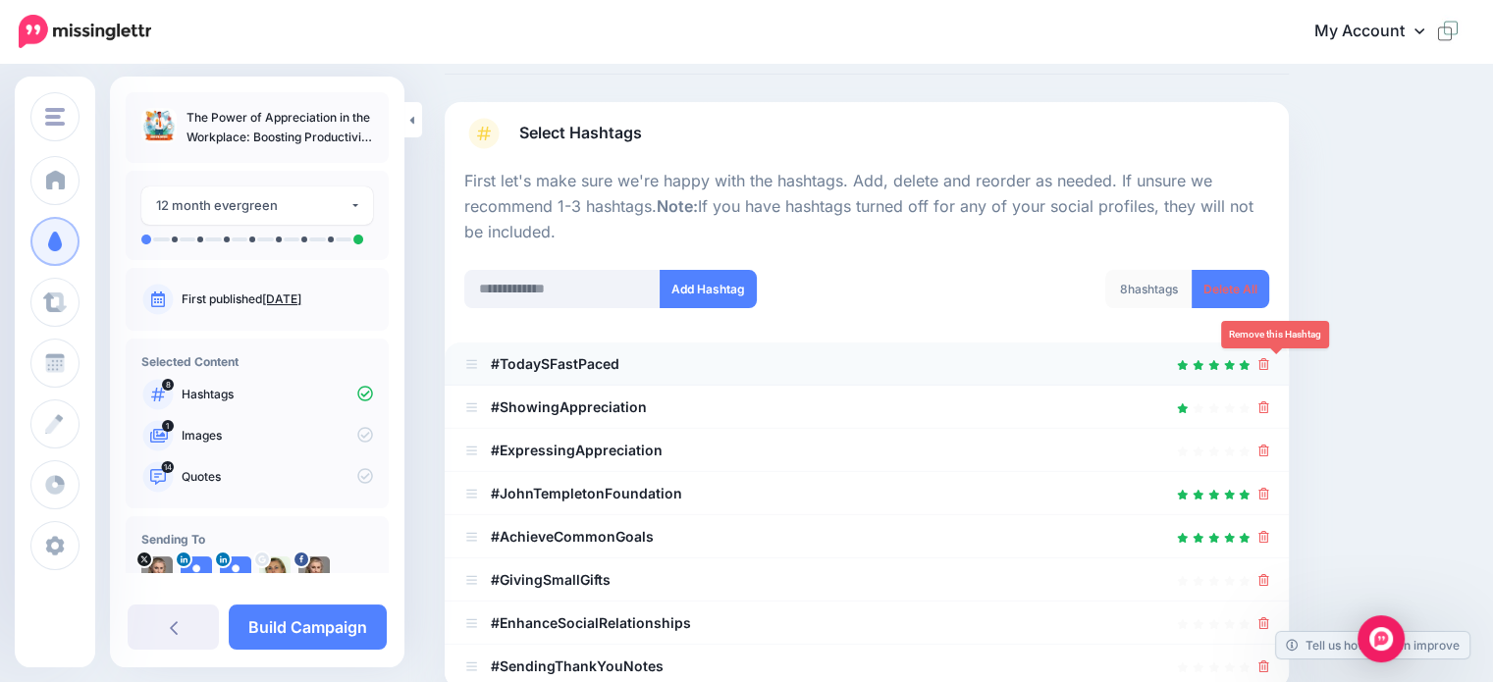
click at [1269, 366] on icon at bounding box center [1263, 364] width 11 height 12
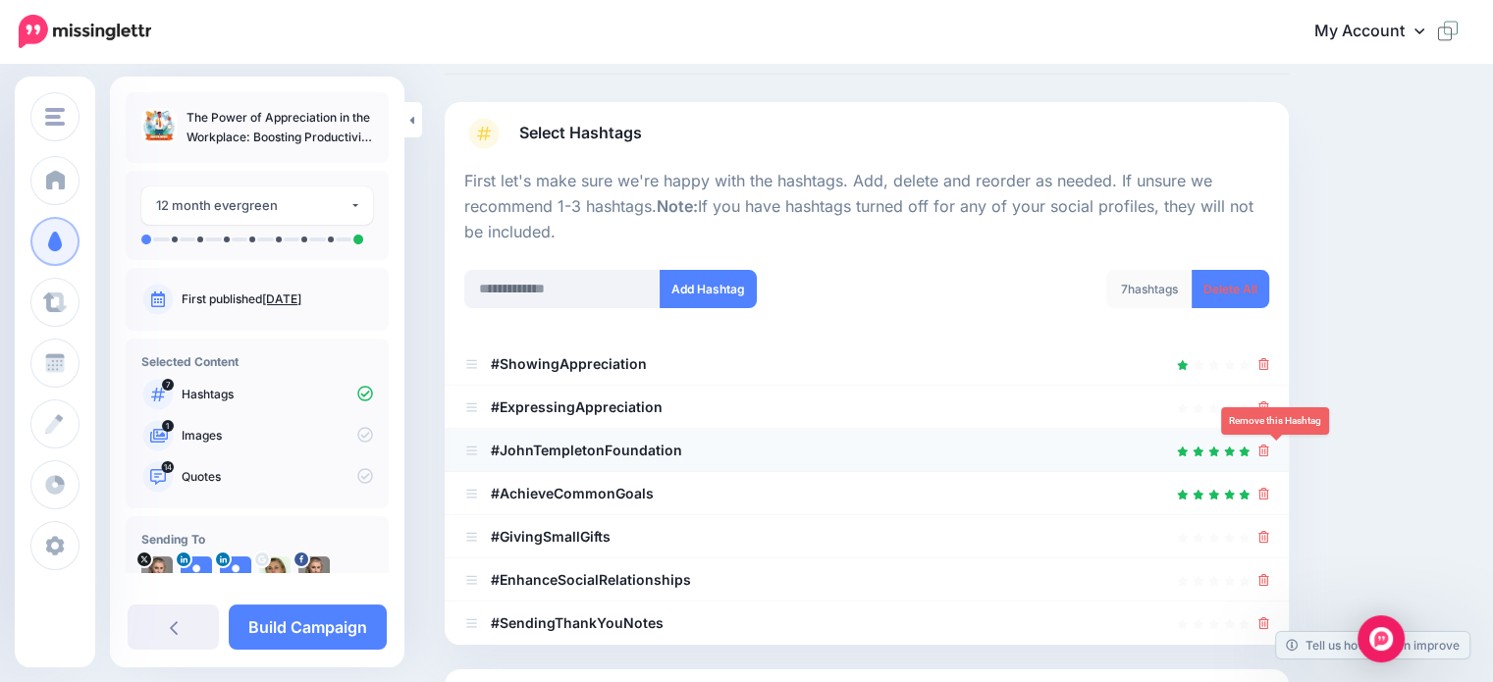
click at [1269, 447] on icon at bounding box center [1263, 451] width 11 height 12
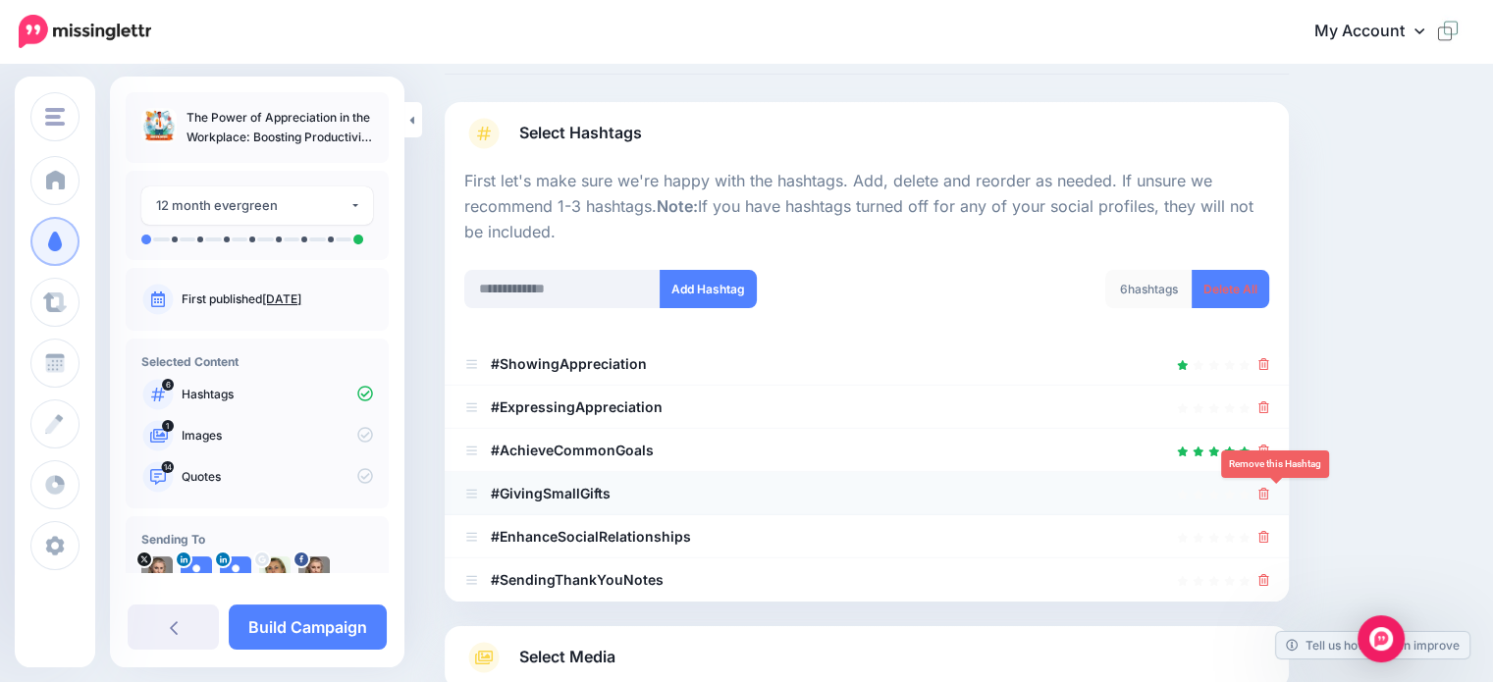
click at [1269, 497] on icon at bounding box center [1263, 494] width 11 height 12
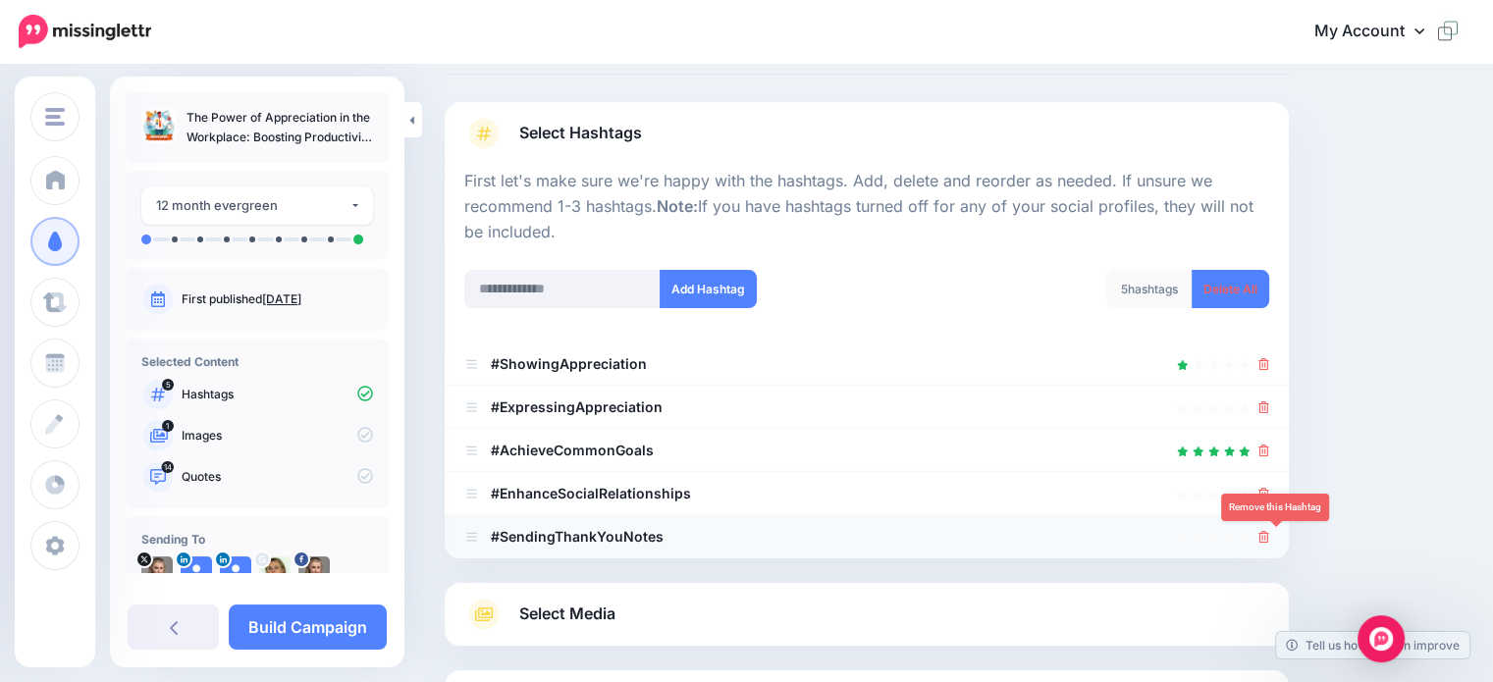
click at [1269, 534] on icon at bounding box center [1263, 537] width 11 height 12
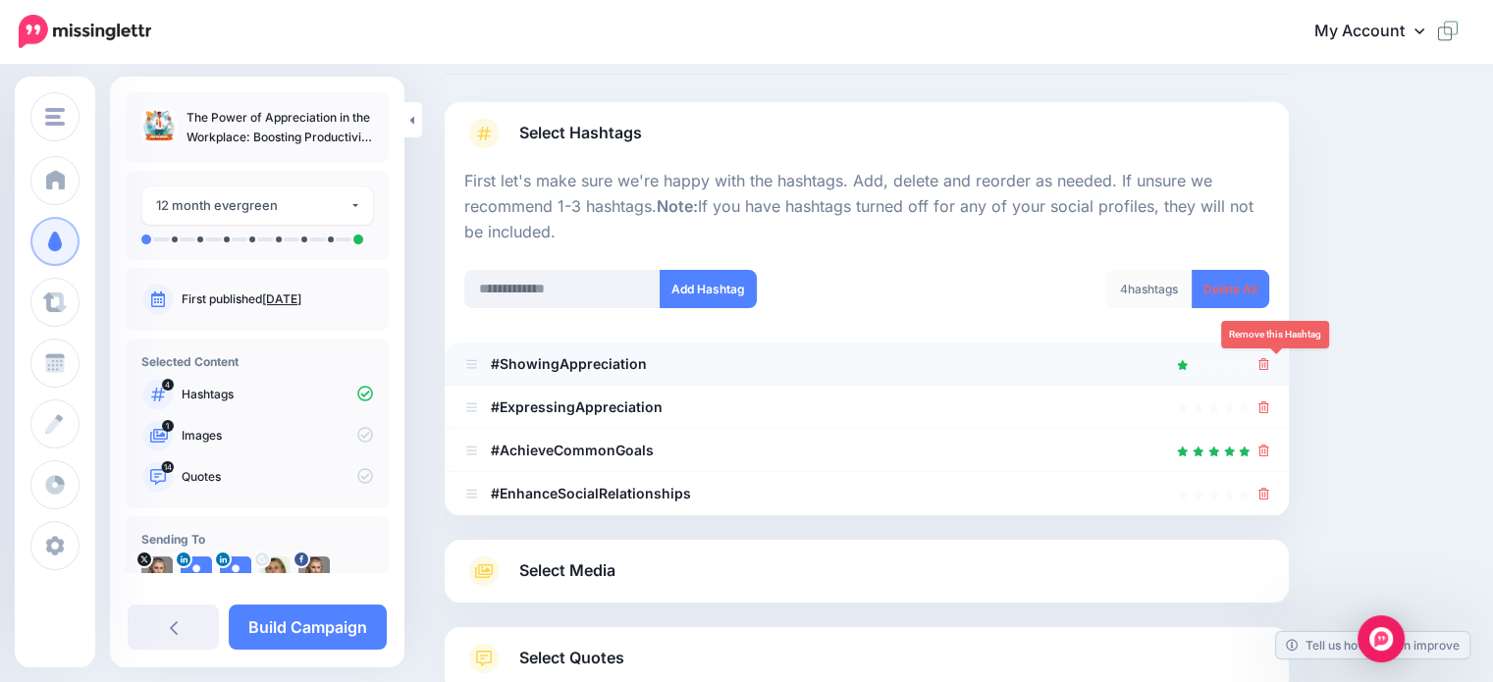
click at [1269, 362] on icon at bounding box center [1263, 364] width 11 height 12
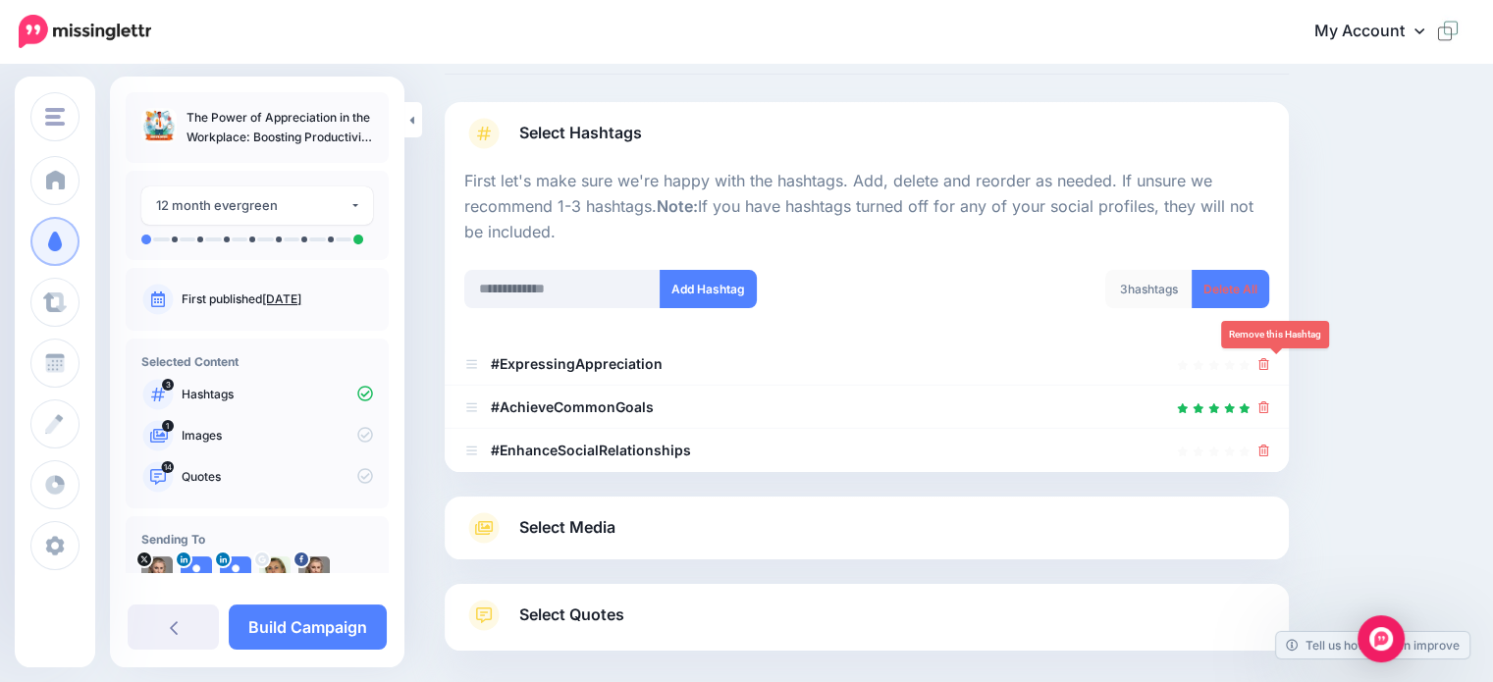
click at [1269, 362] on icon at bounding box center [1263, 364] width 11 height 12
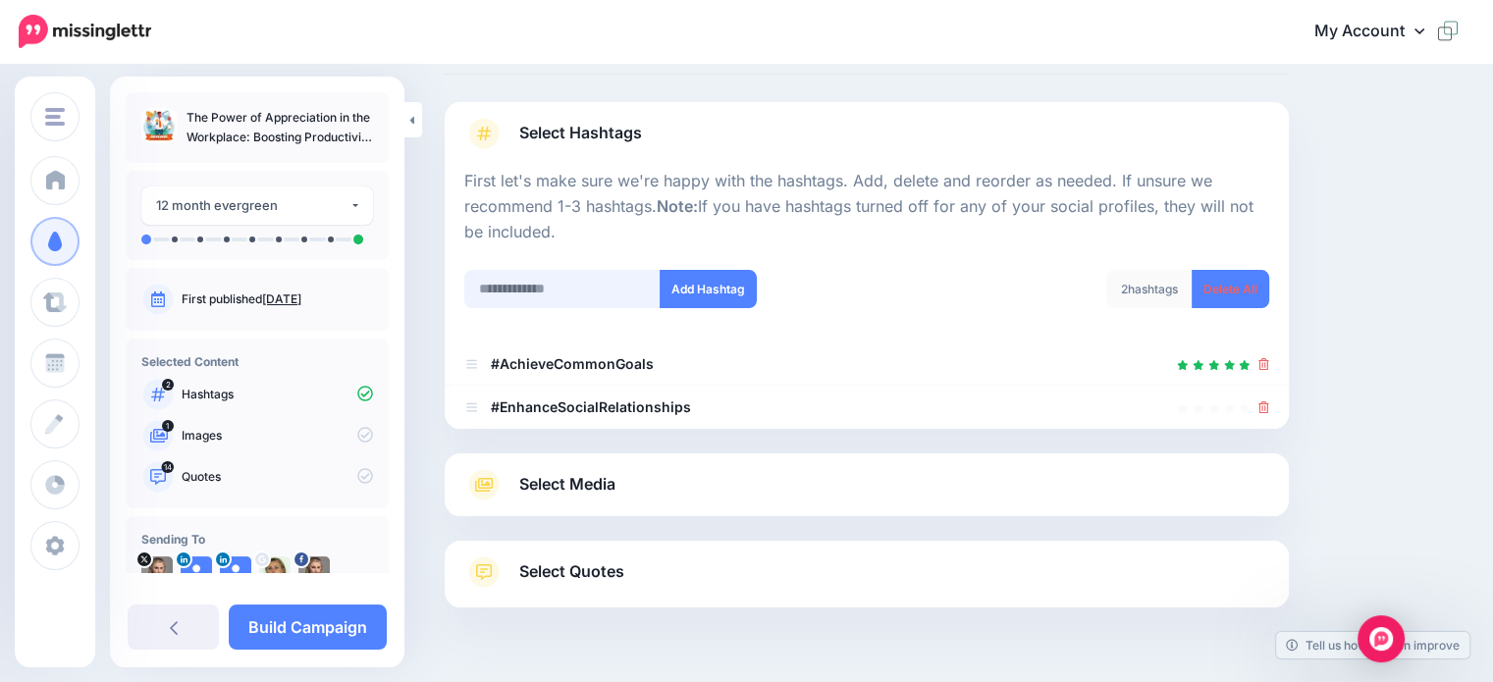
click at [499, 288] on input "text" at bounding box center [562, 289] width 196 height 38
type input "**********"
click at [738, 287] on button "Add Hashtag" at bounding box center [708, 289] width 97 height 38
click at [508, 290] on input "text" at bounding box center [562, 289] width 196 height 38
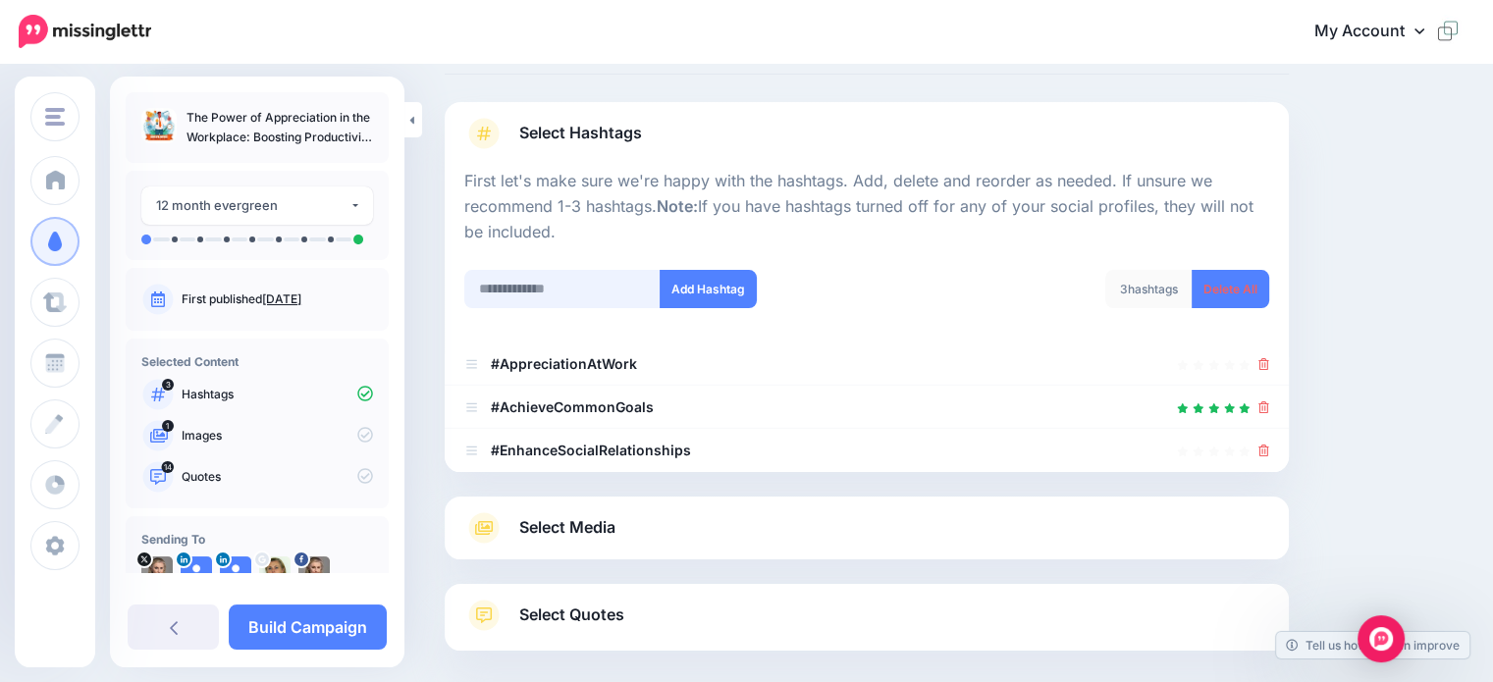
scroll to position [221, 0]
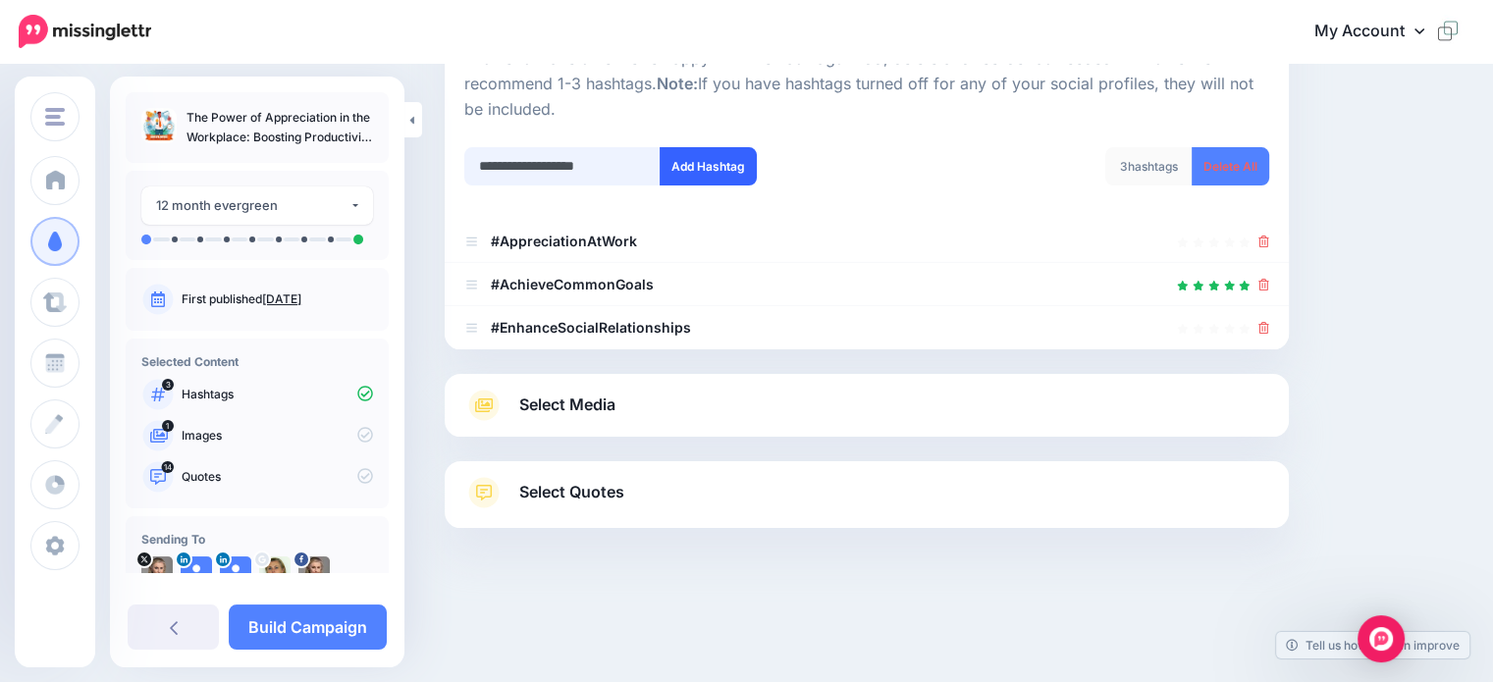
type input "**********"
click at [703, 166] on button "Add Hashtag" at bounding box center [708, 166] width 97 height 38
click at [481, 168] on input "text" at bounding box center [562, 166] width 196 height 38
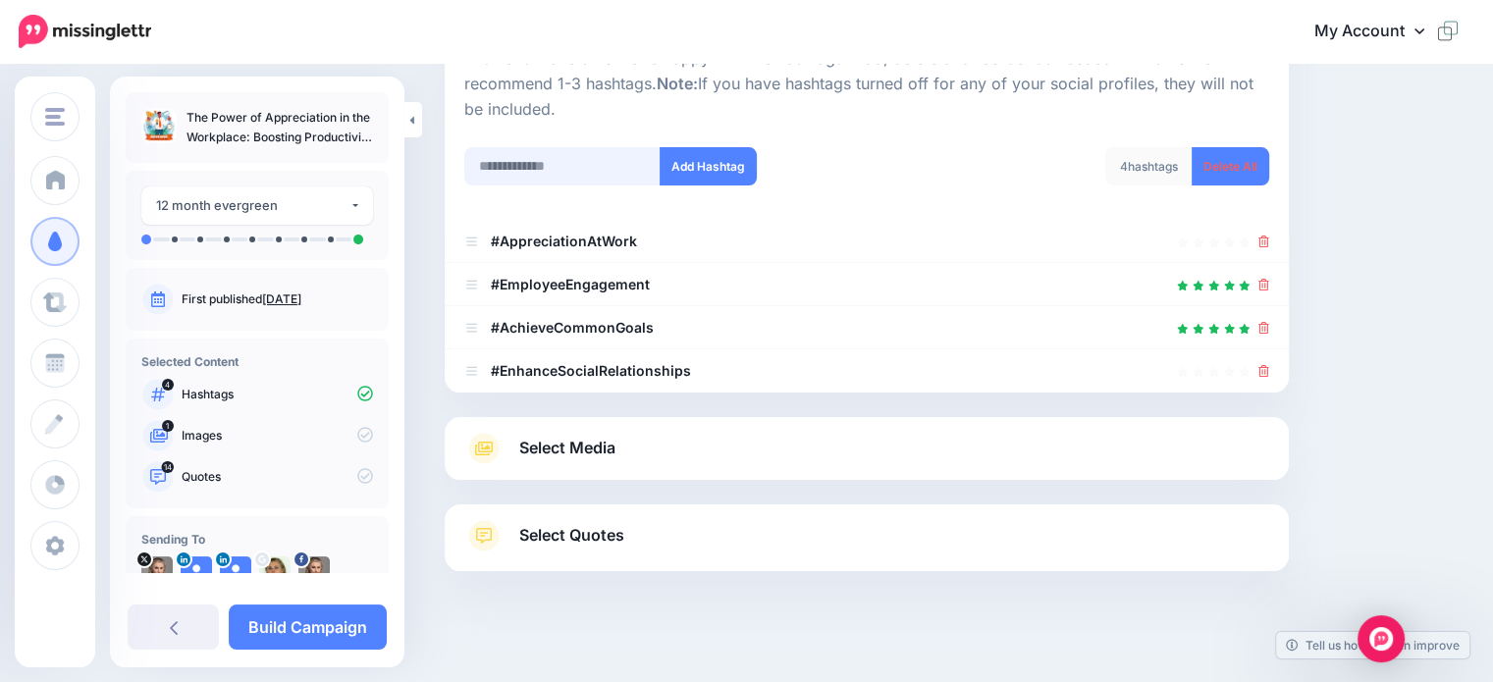
scroll to position [264, 0]
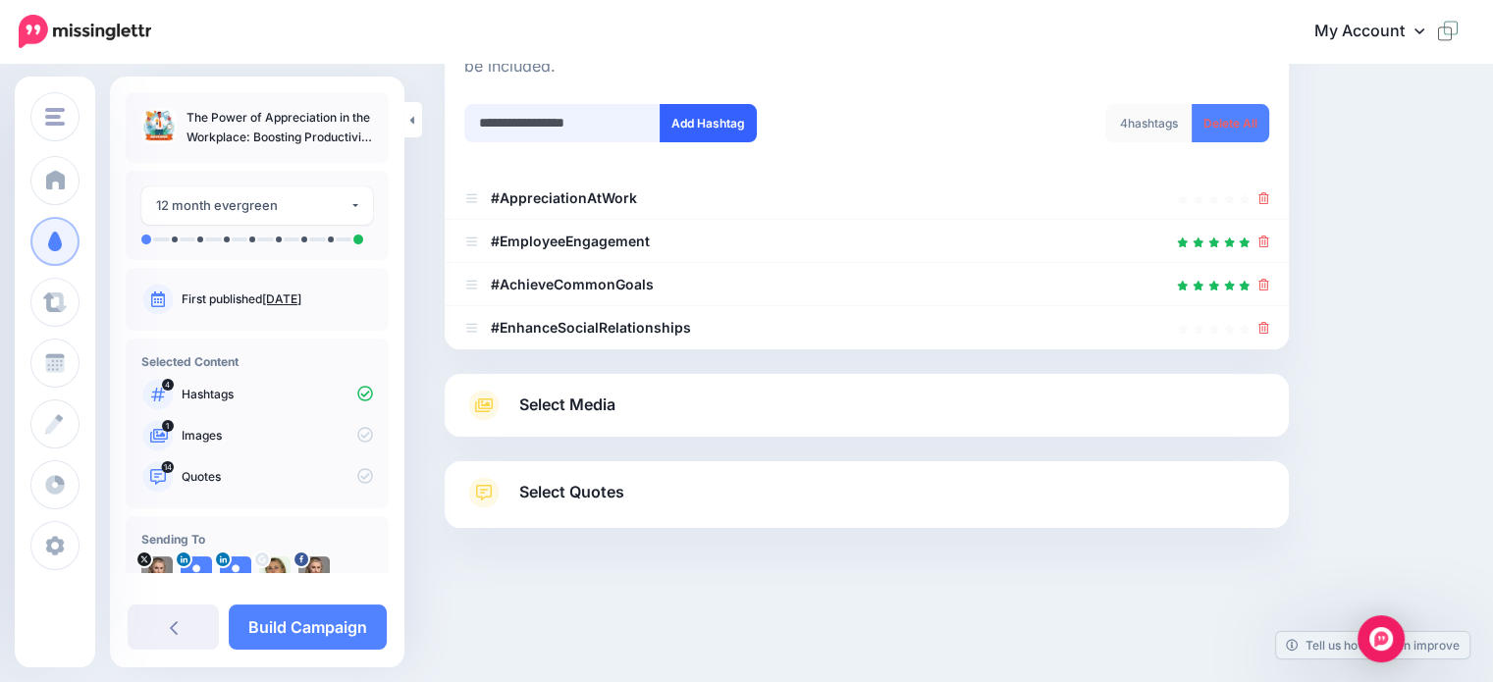
type input "**********"
click at [706, 117] on button "Add Hashtag" at bounding box center [708, 123] width 97 height 38
click at [554, 394] on span "Select Media" at bounding box center [567, 405] width 96 height 27
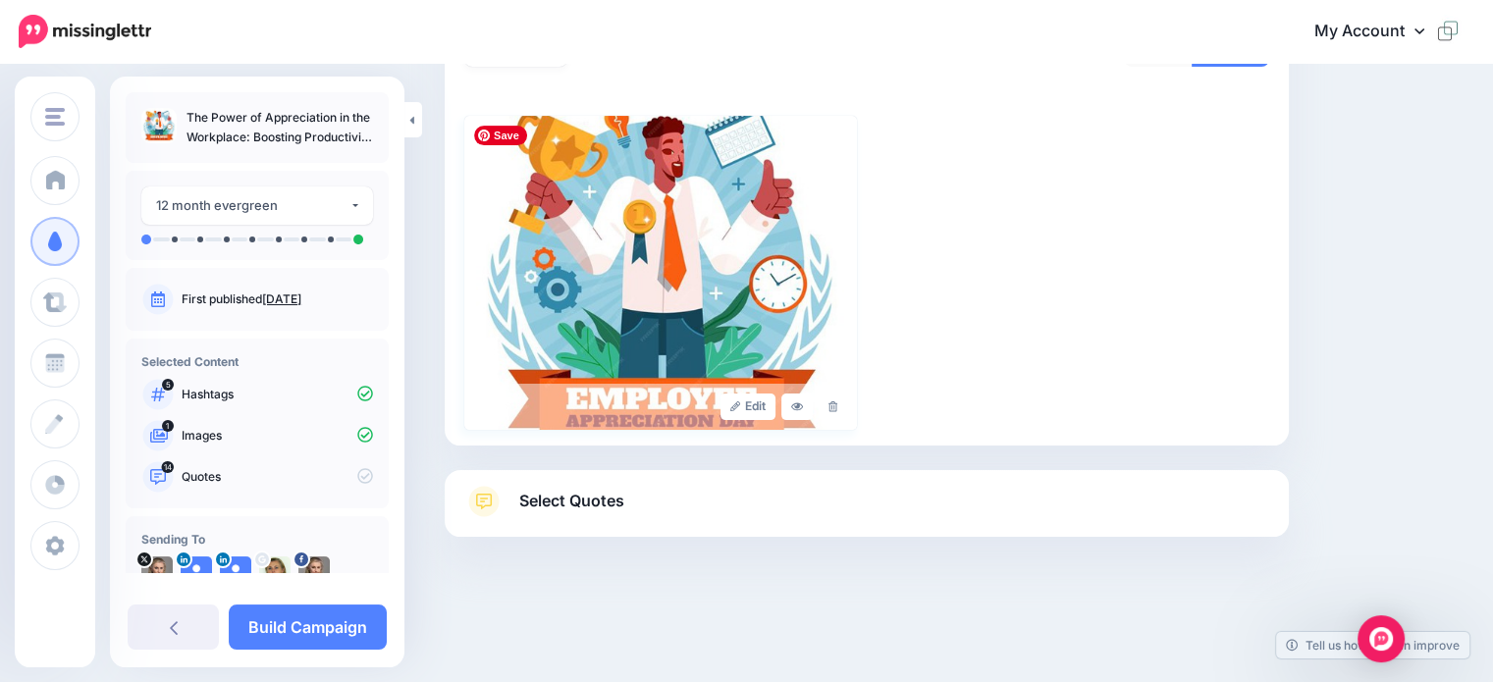
scroll to position [404, 0]
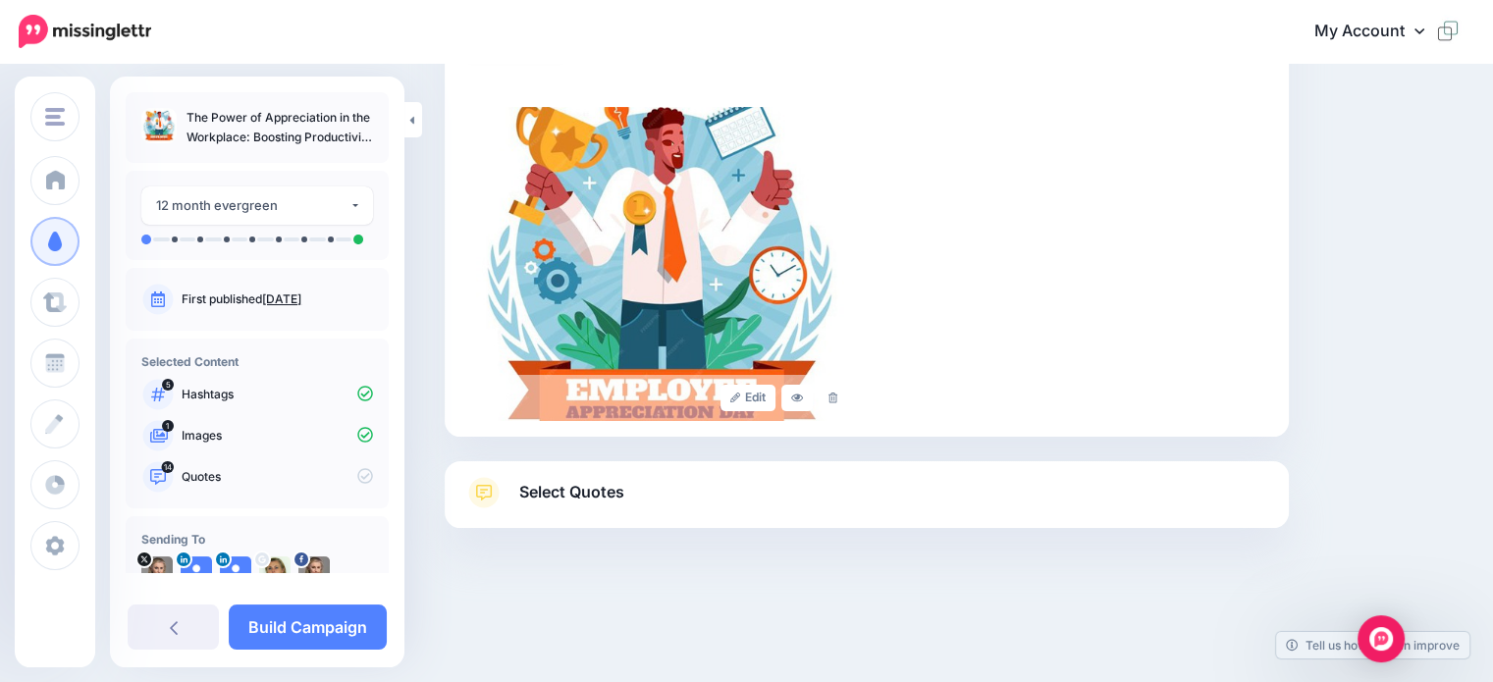
click at [555, 489] on span "Select Quotes" at bounding box center [571, 492] width 105 height 27
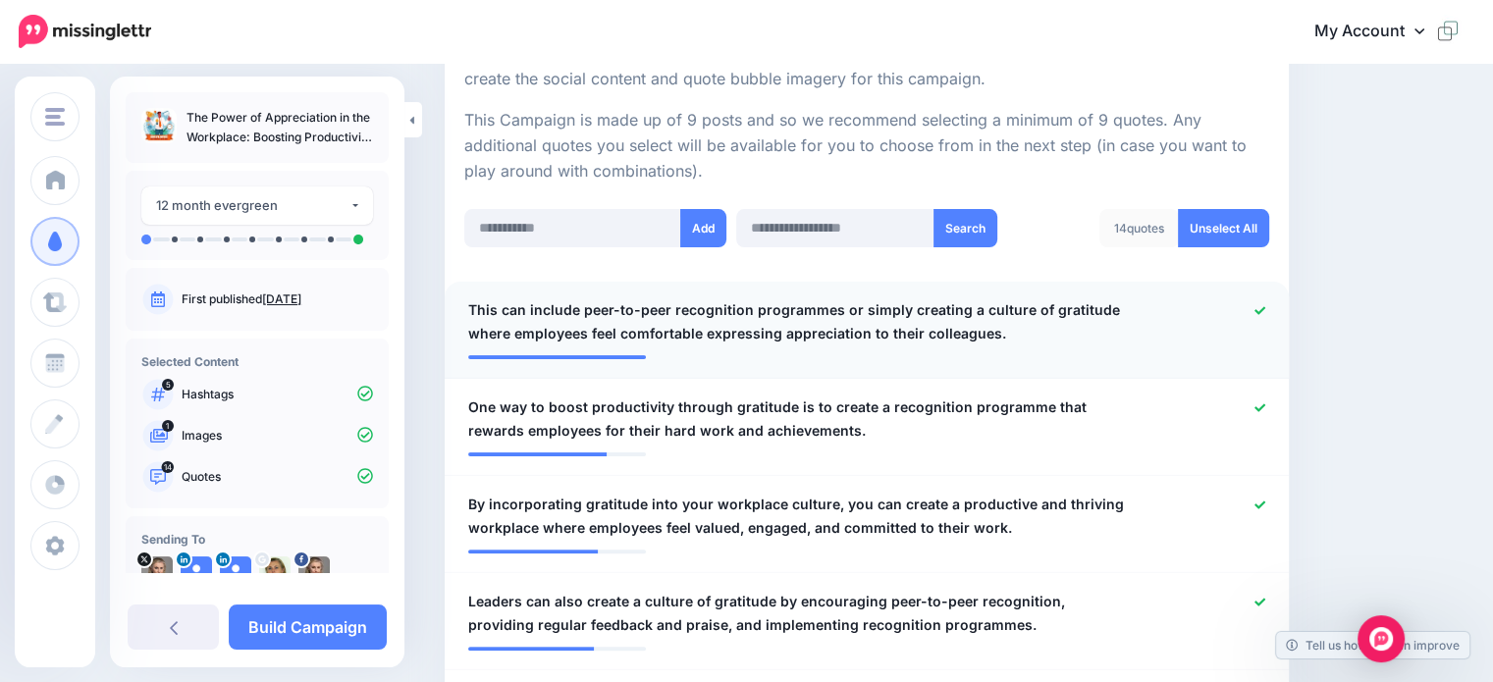
click at [1265, 312] on icon at bounding box center [1260, 310] width 11 height 11
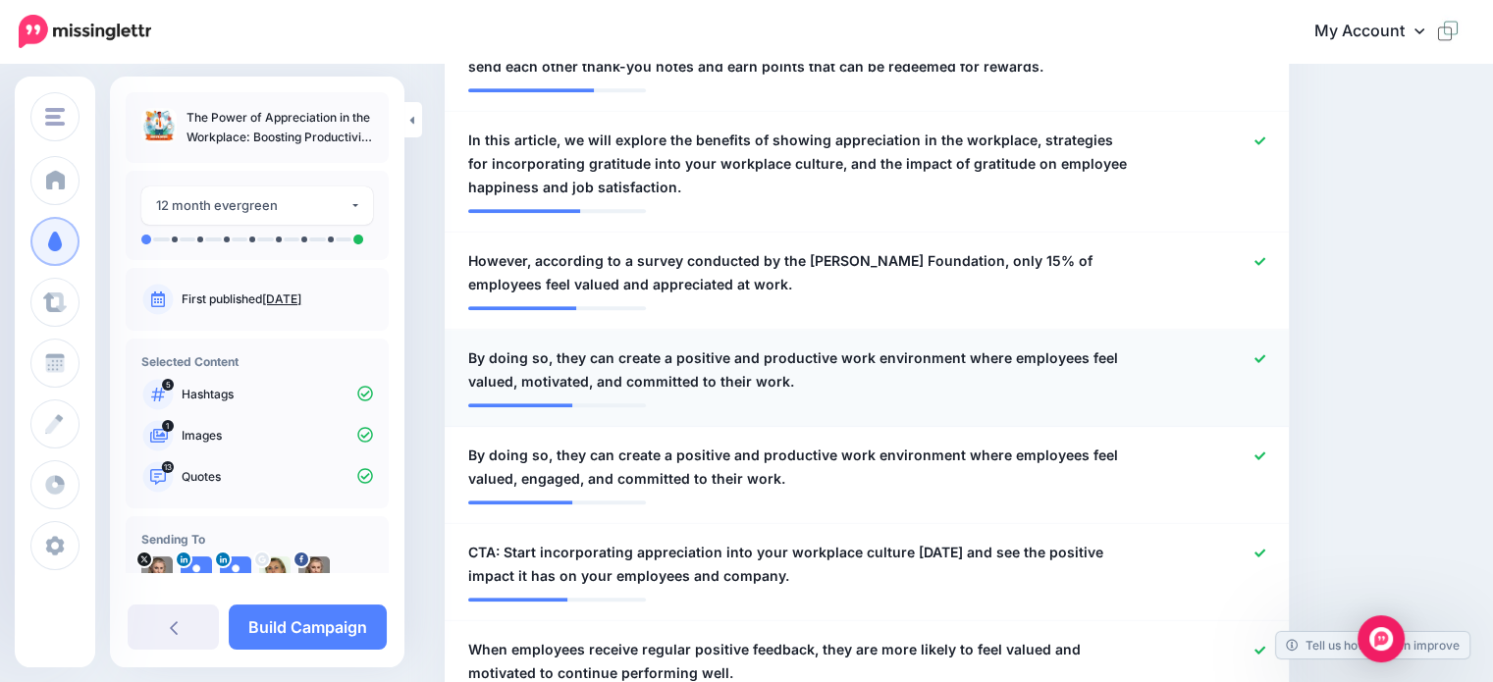
scroll to position [1092, 0]
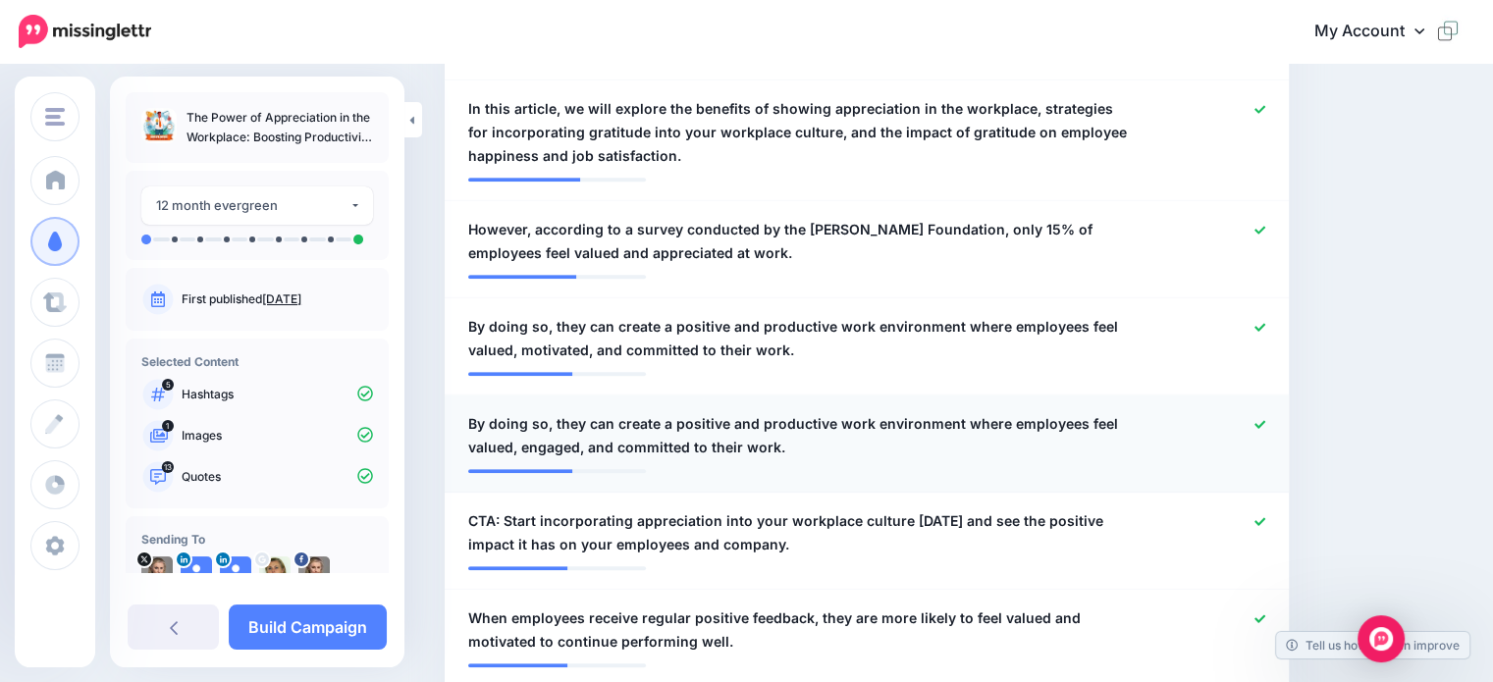
click at [1265, 423] on icon at bounding box center [1260, 424] width 11 height 11
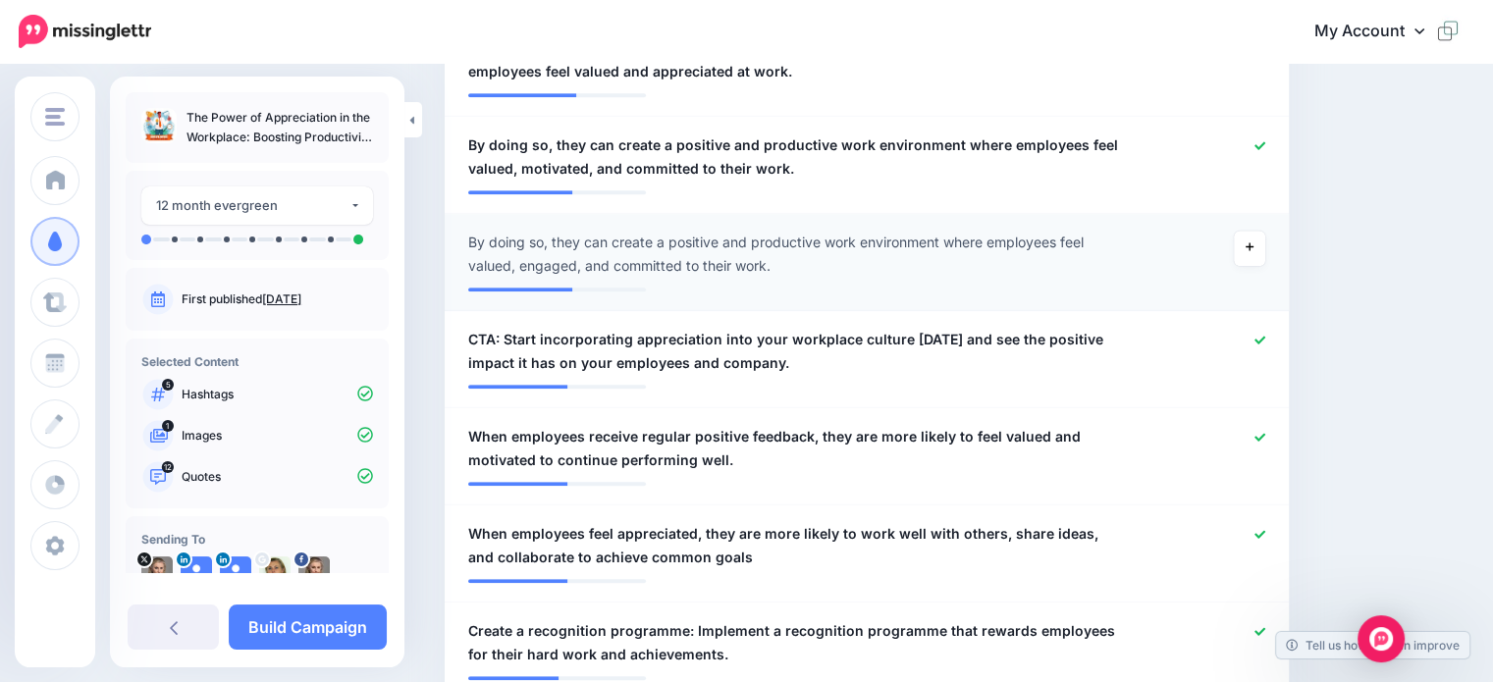
scroll to position [1190, 0]
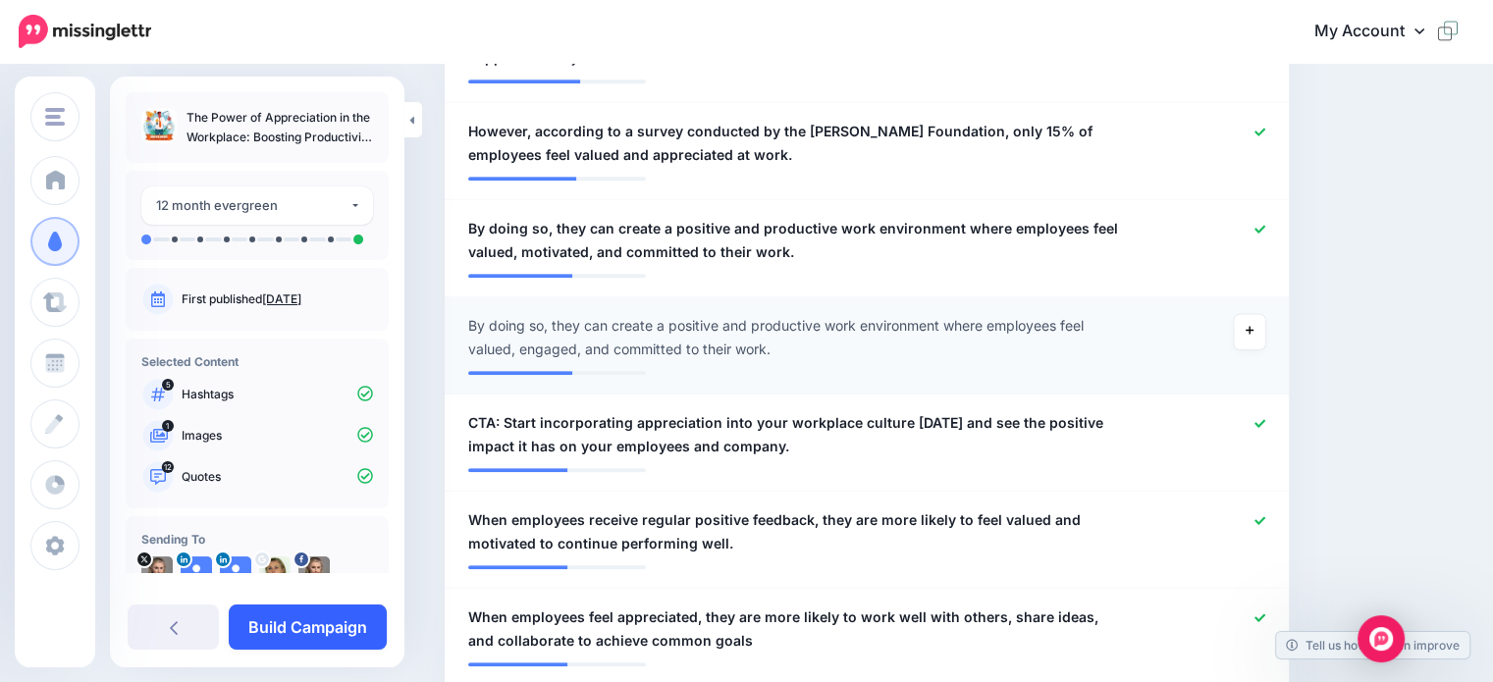
click at [288, 634] on link "Build Campaign" at bounding box center [308, 627] width 158 height 45
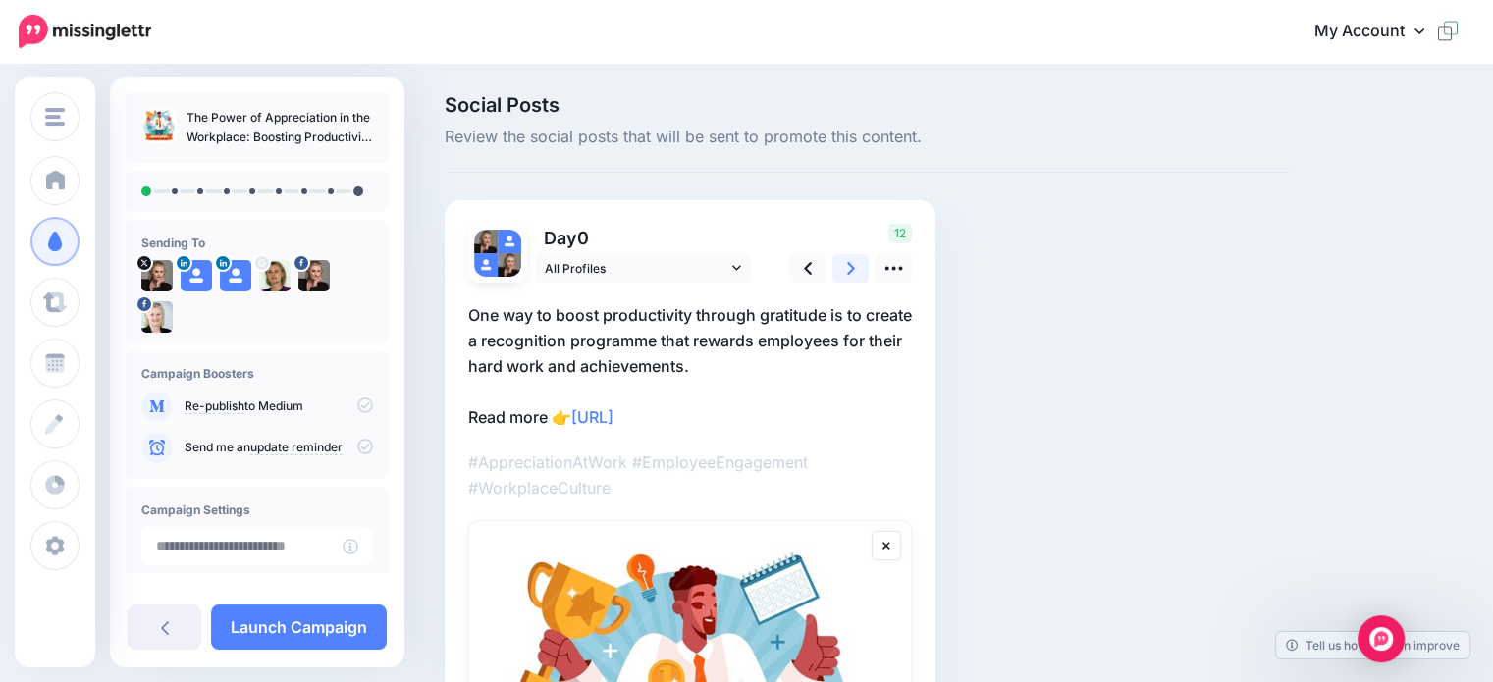
click at [838, 269] on link at bounding box center [850, 268] width 37 height 28
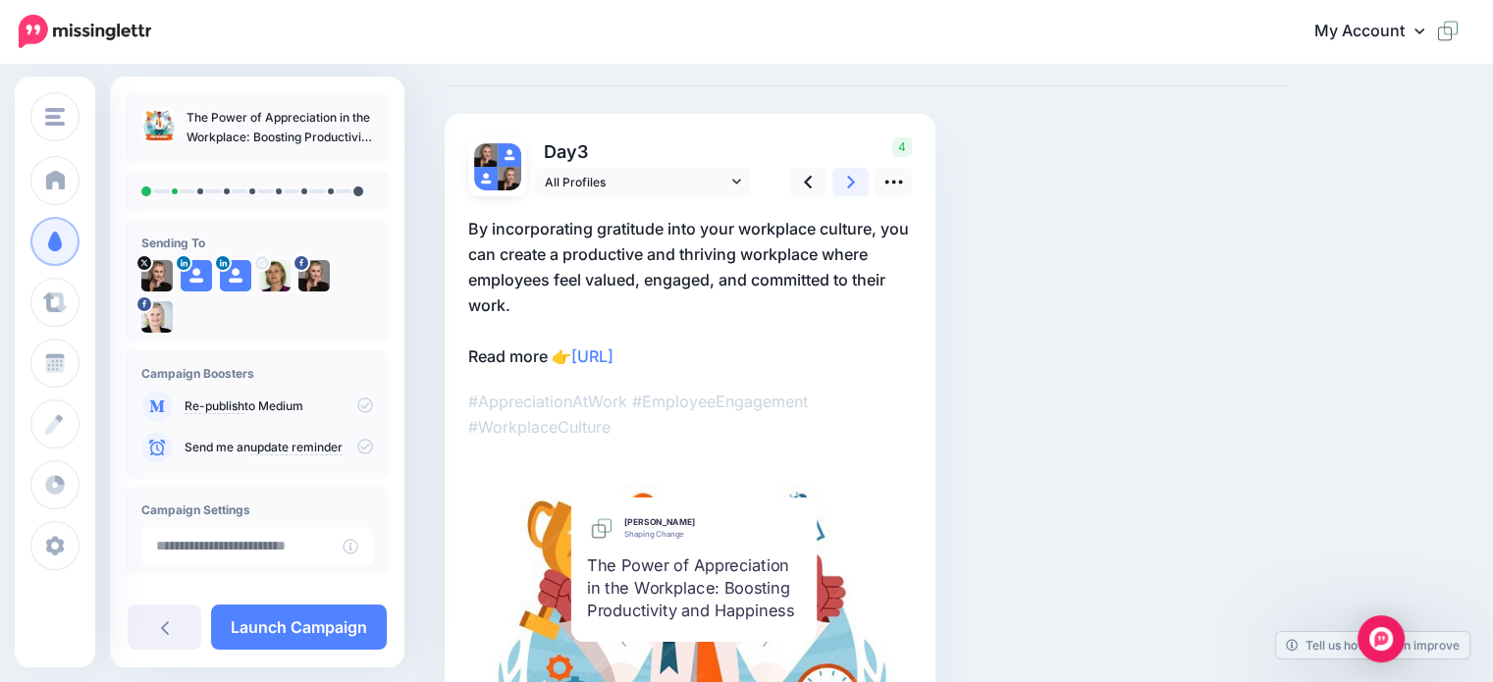
scroll to position [4, 0]
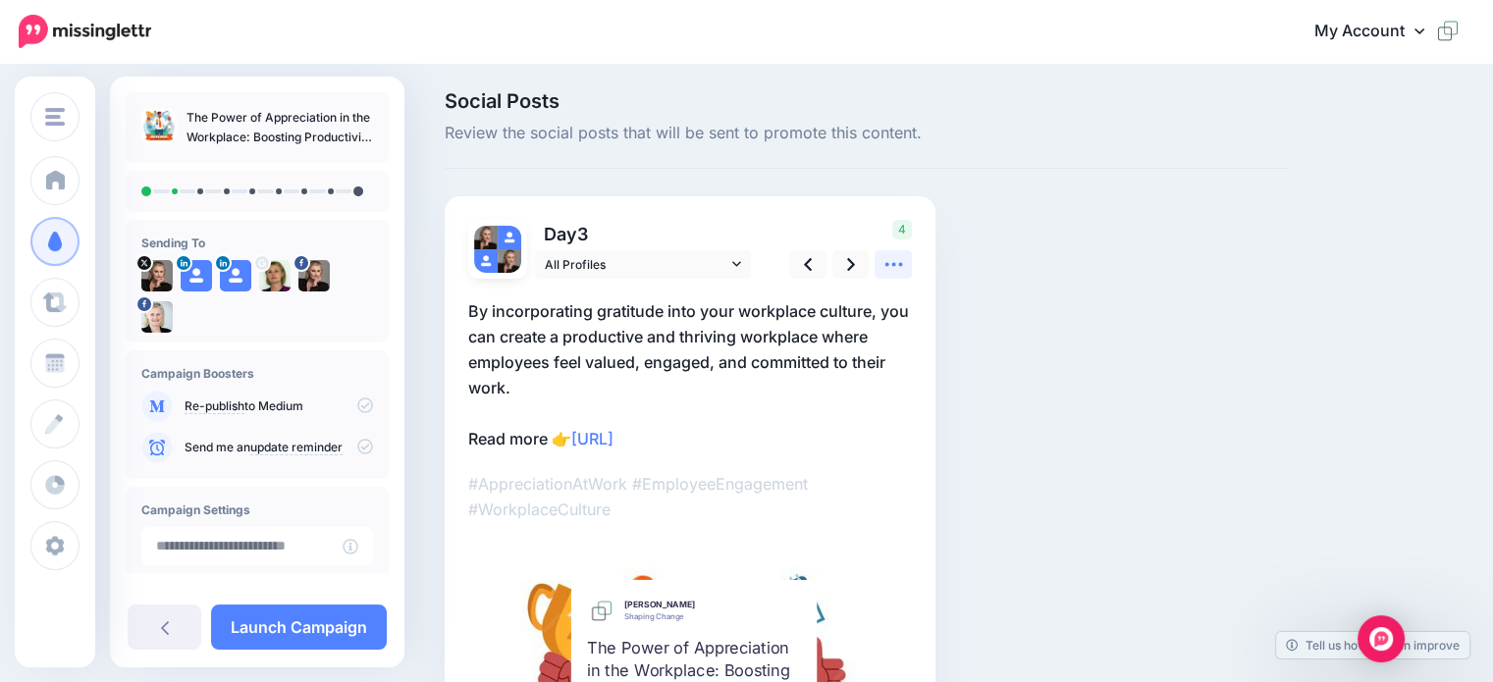
click at [899, 272] on icon at bounding box center [893, 264] width 21 height 21
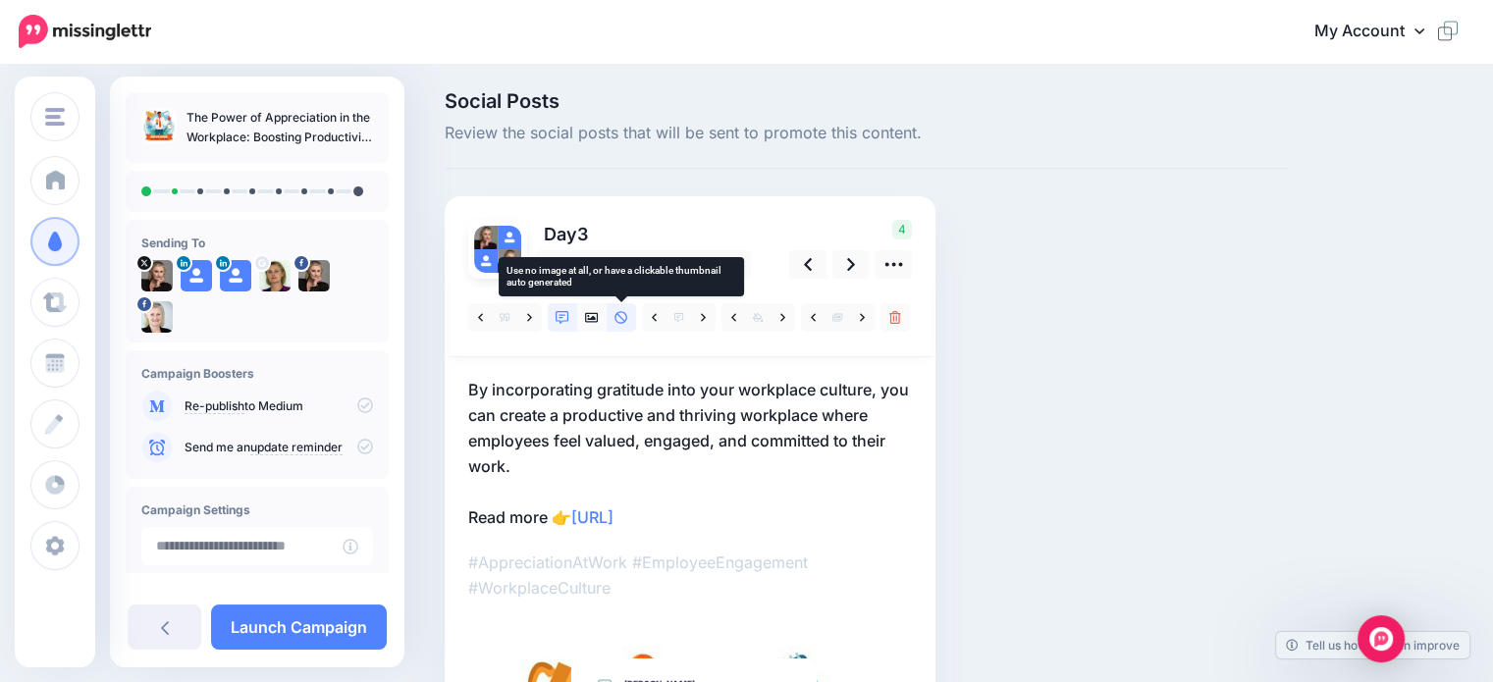
click at [623, 319] on icon at bounding box center [621, 317] width 13 height 13
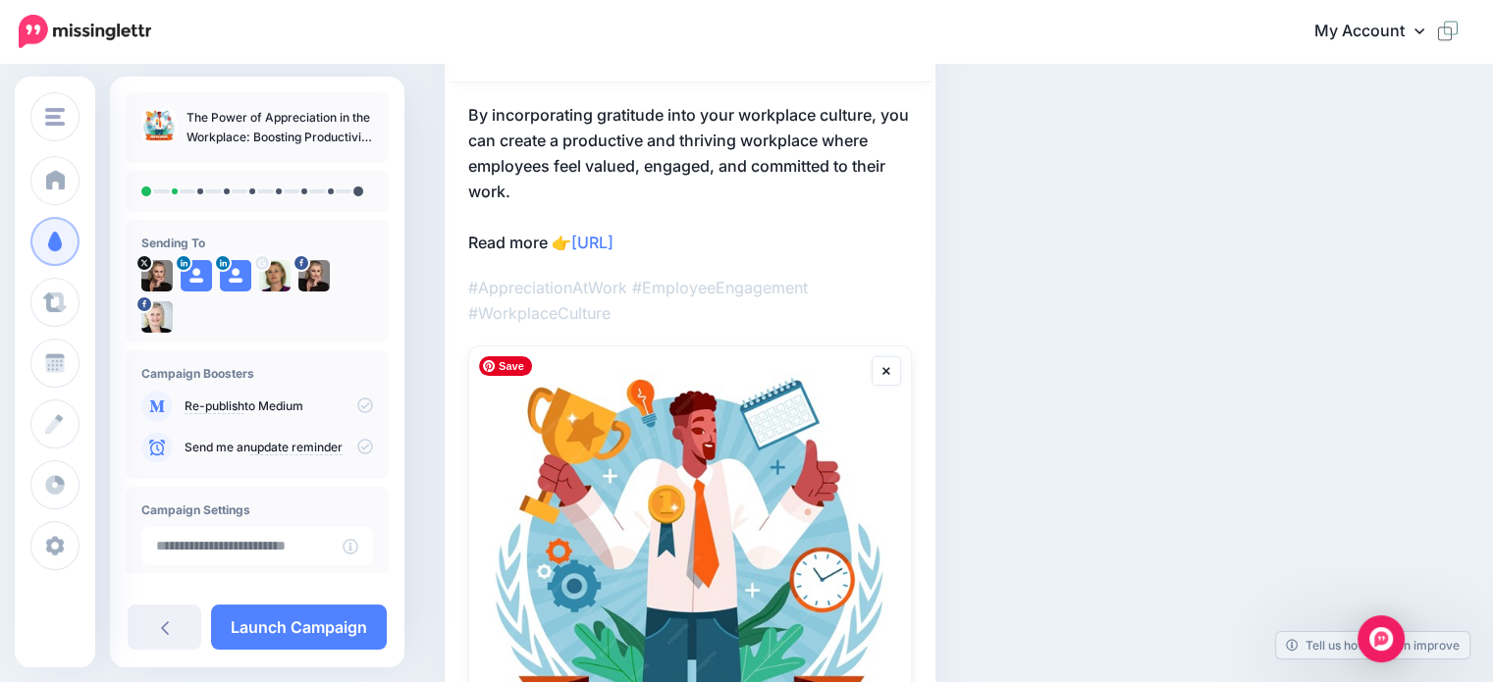
scroll to position [0, 0]
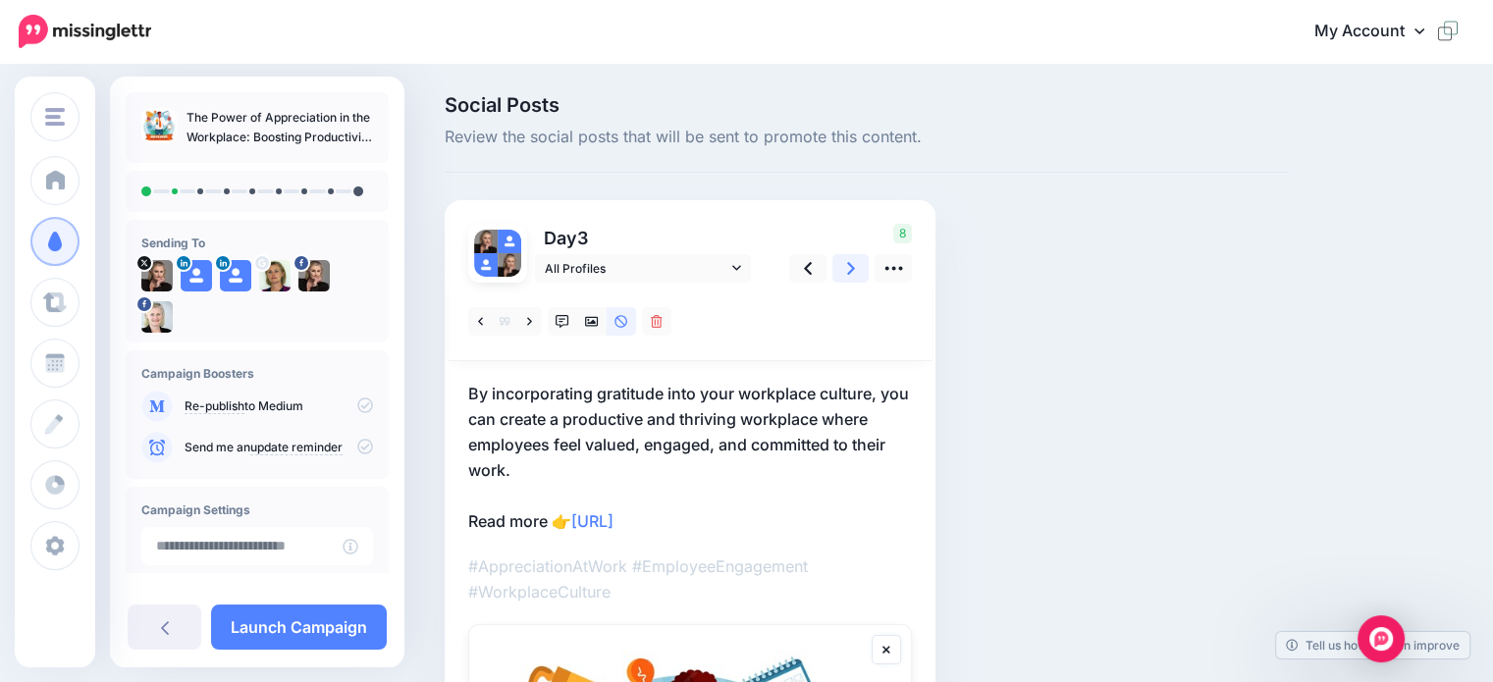
click at [848, 262] on icon at bounding box center [851, 268] width 8 height 21
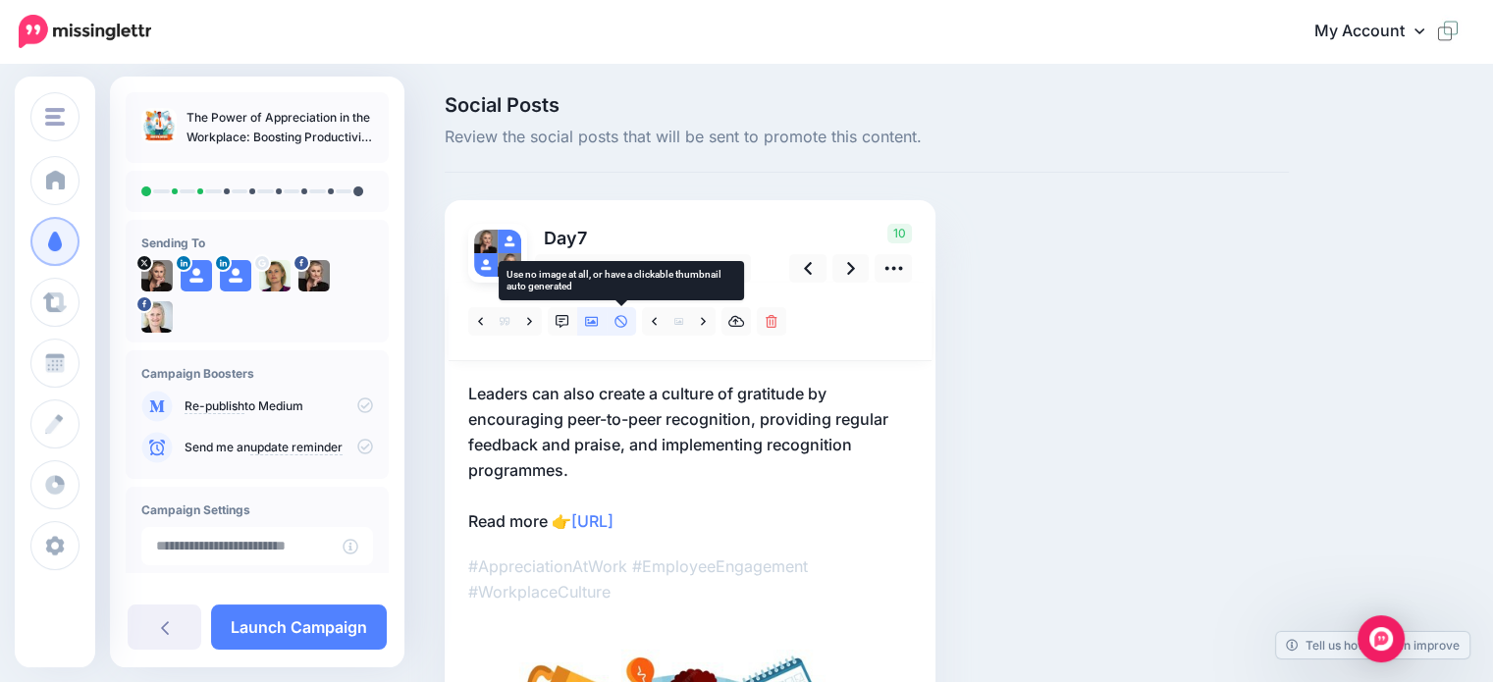
drag, startPoint x: 619, startPoint y: 321, endPoint x: 630, endPoint y: 318, distance: 11.2
click at [619, 321] on icon at bounding box center [622, 322] width 14 height 14
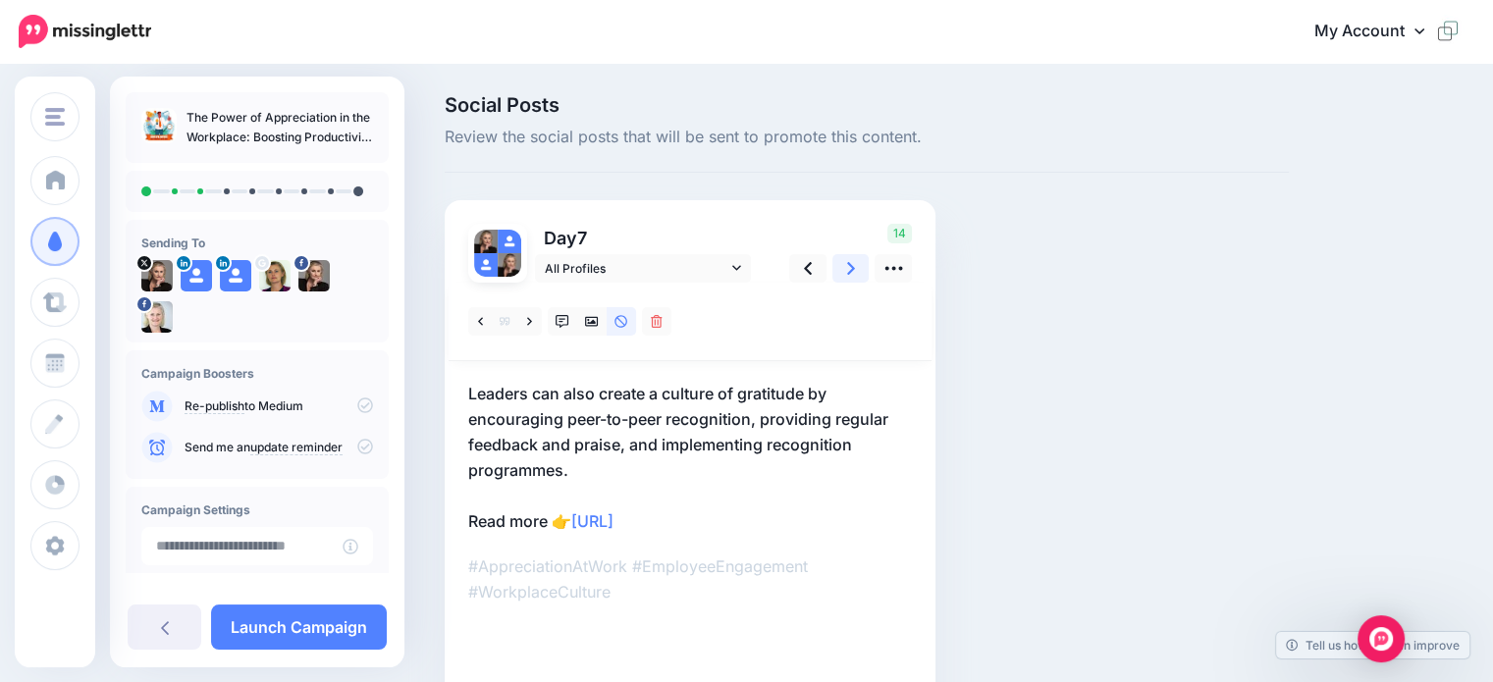
click at [848, 270] on icon at bounding box center [851, 268] width 8 height 21
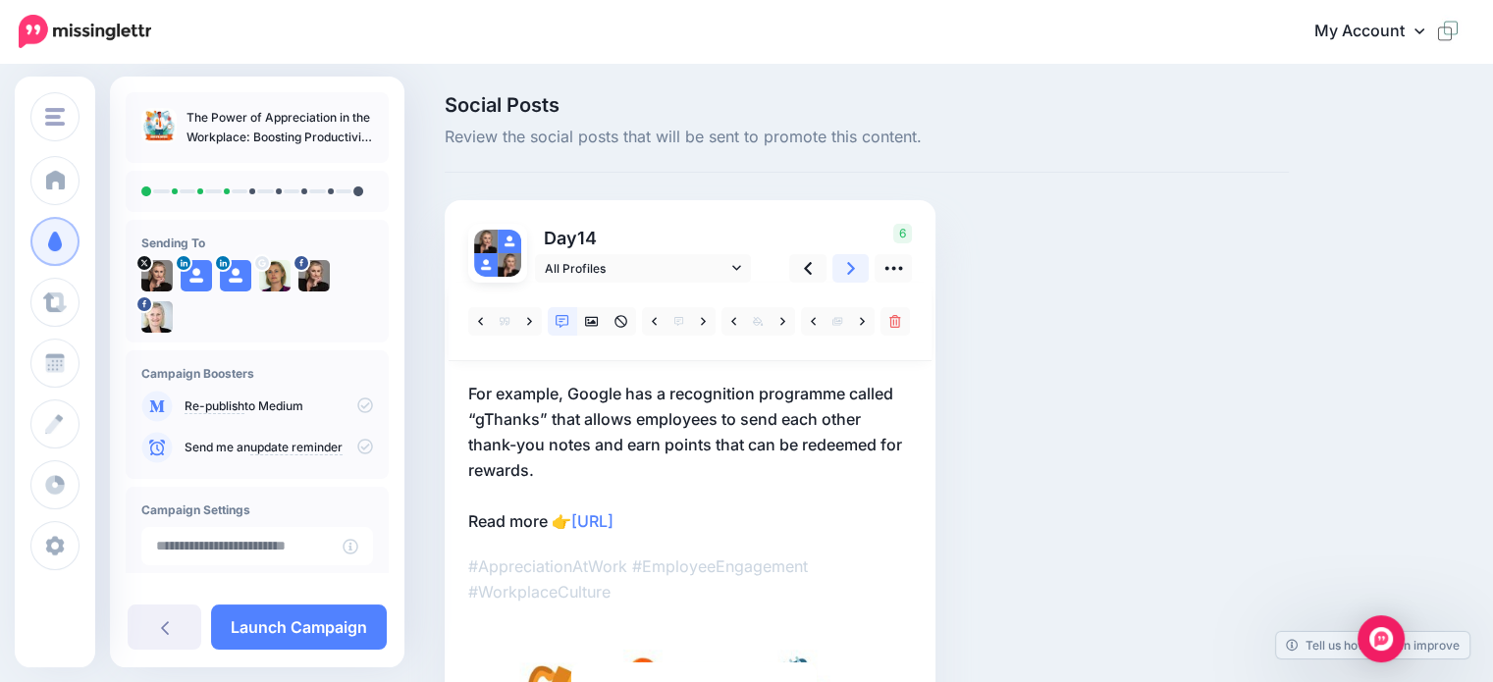
click at [847, 270] on icon at bounding box center [851, 268] width 8 height 21
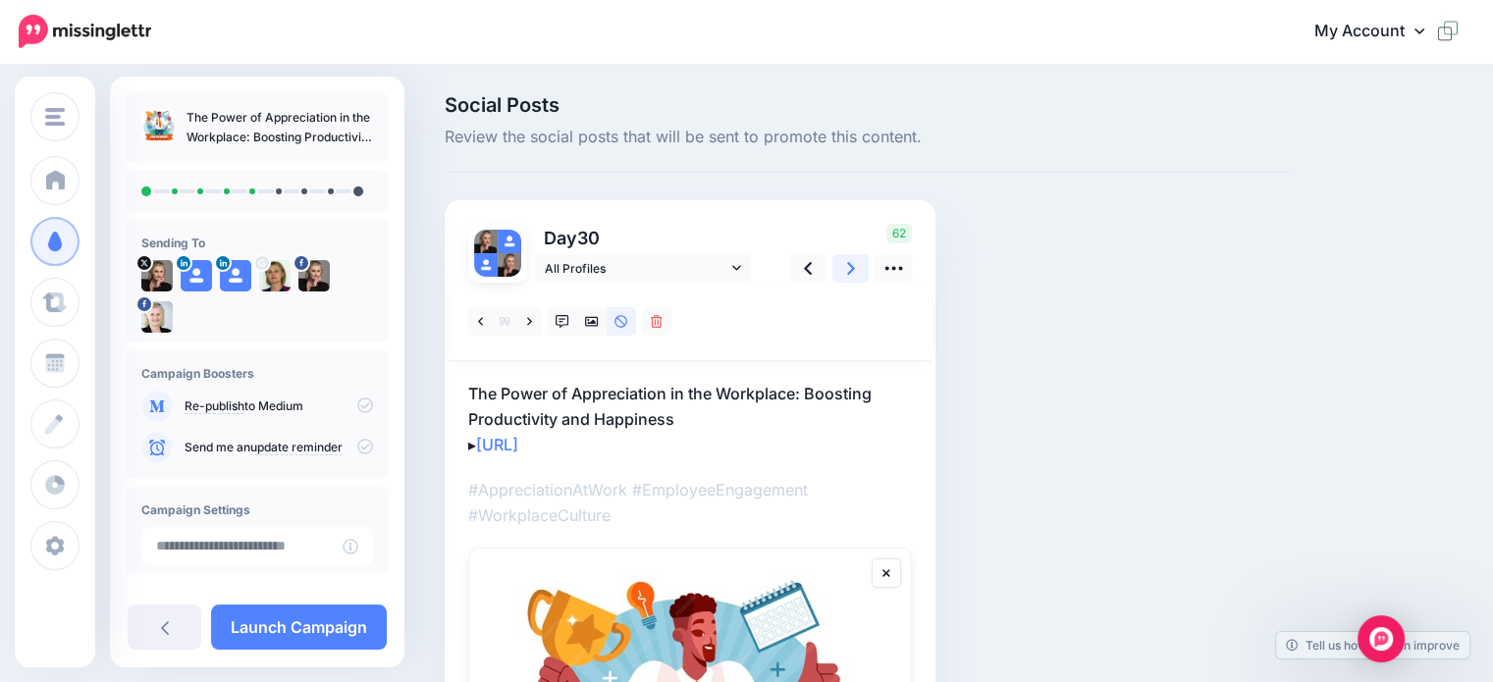
click at [848, 267] on icon at bounding box center [851, 268] width 8 height 21
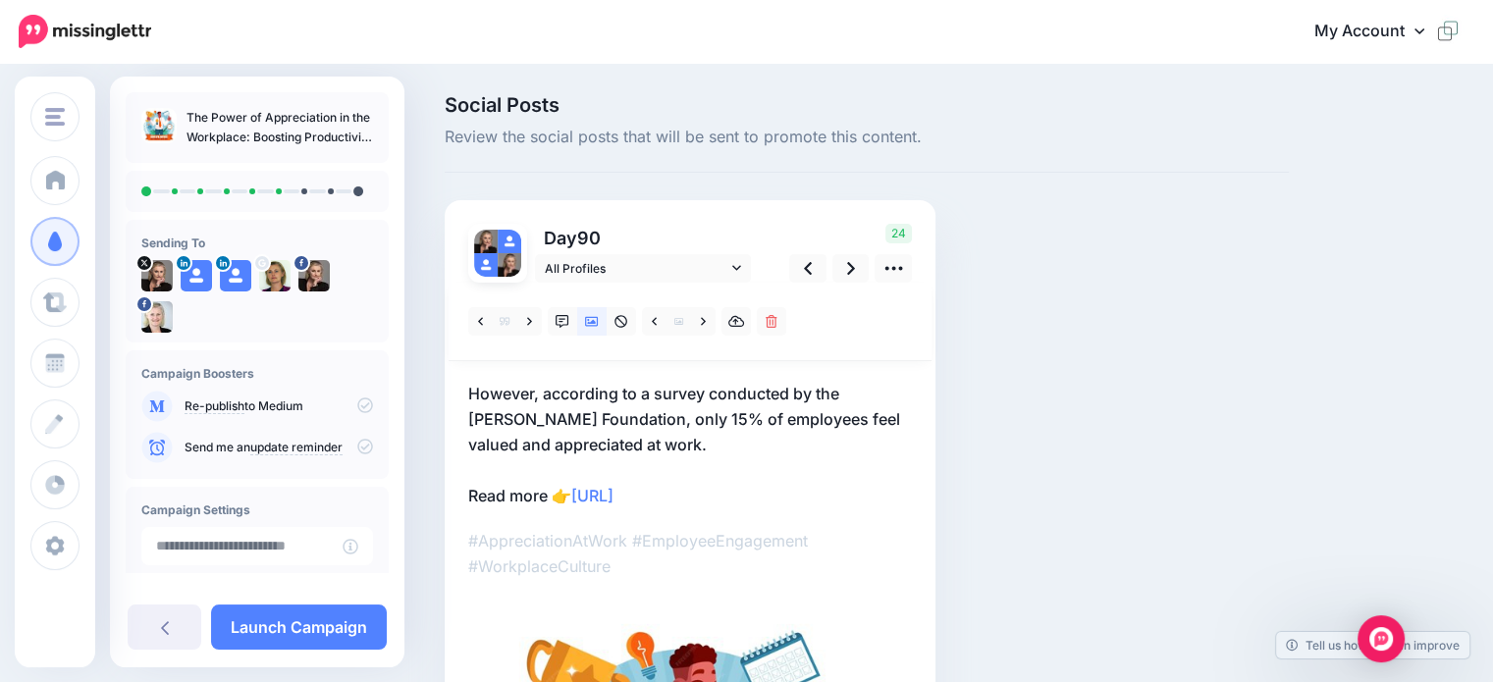
click at [543, 390] on p "However, according to a survey conducted by the John Templeton Foundation, only…" at bounding box center [690, 445] width 444 height 128
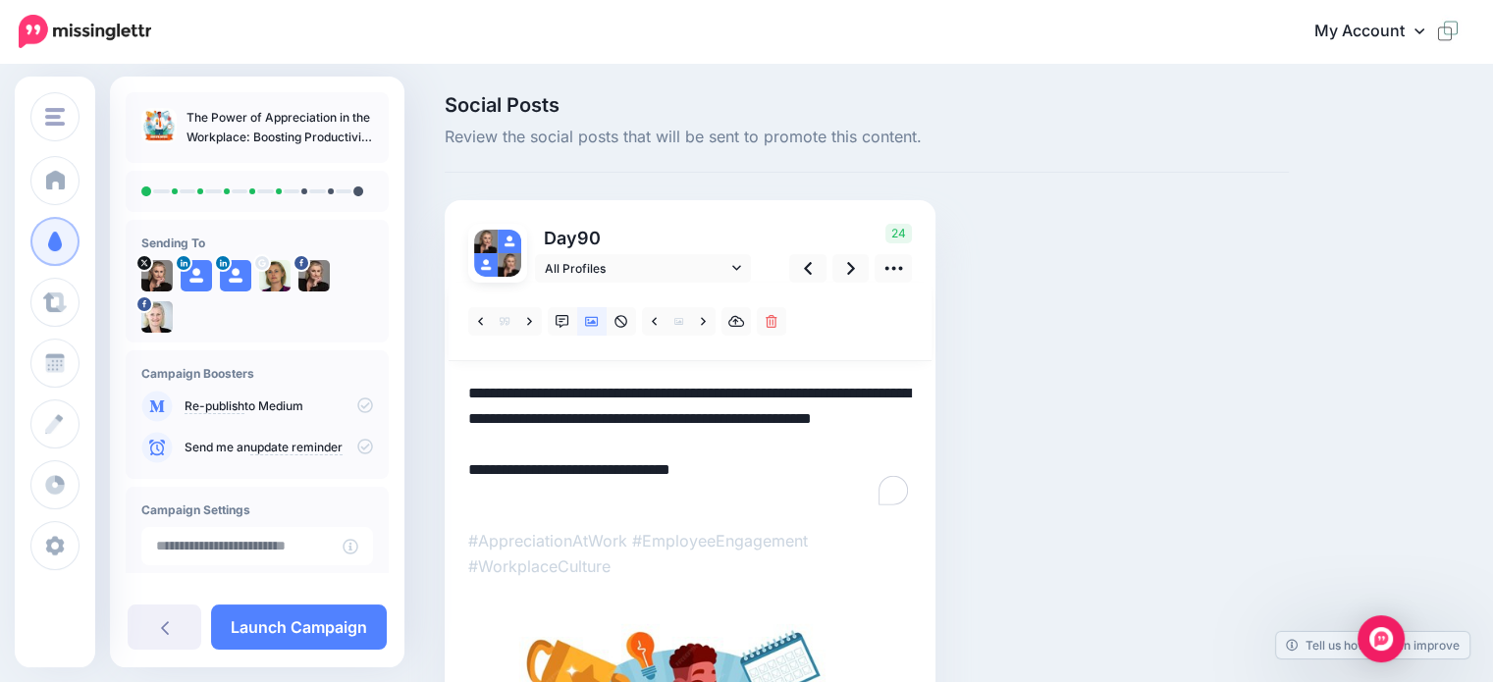
click at [542, 389] on textarea "**********" at bounding box center [690, 445] width 444 height 128
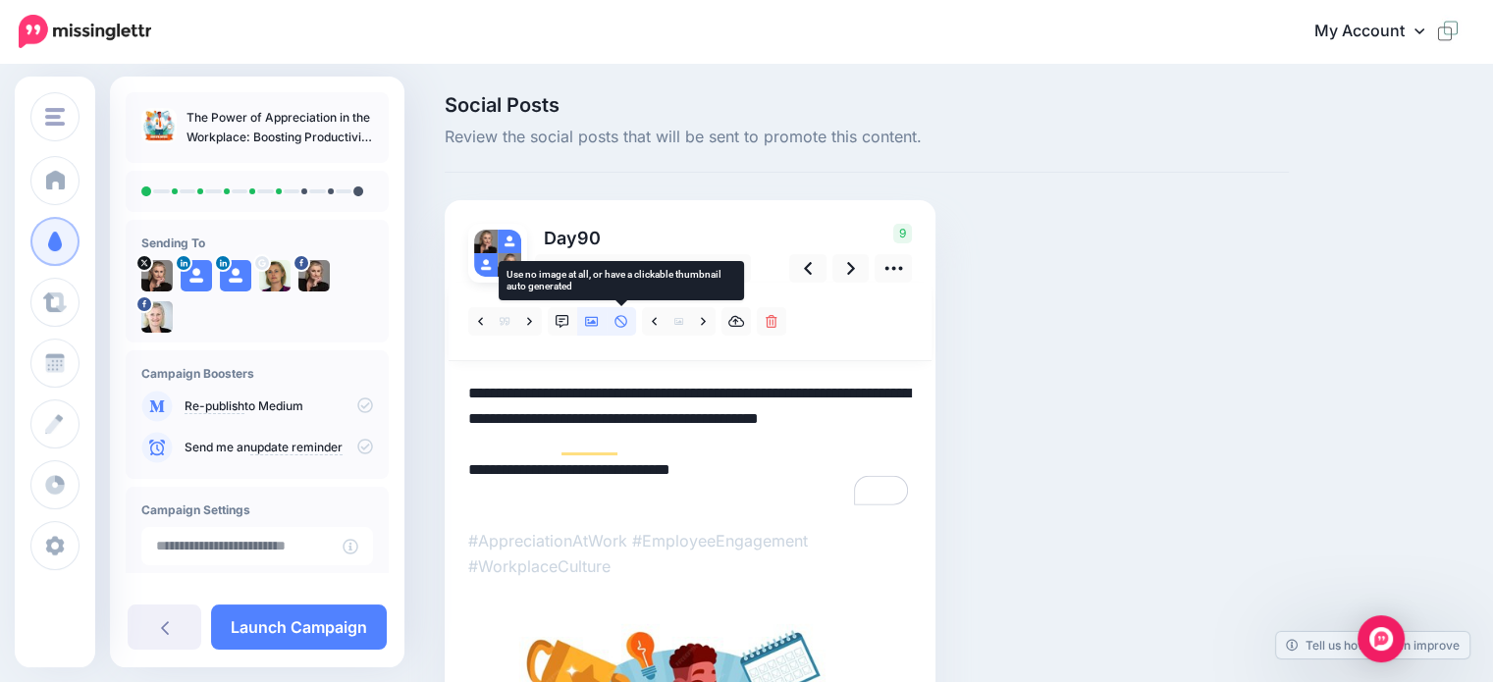
type textarea "**********"
click at [623, 326] on icon at bounding box center [621, 321] width 13 height 13
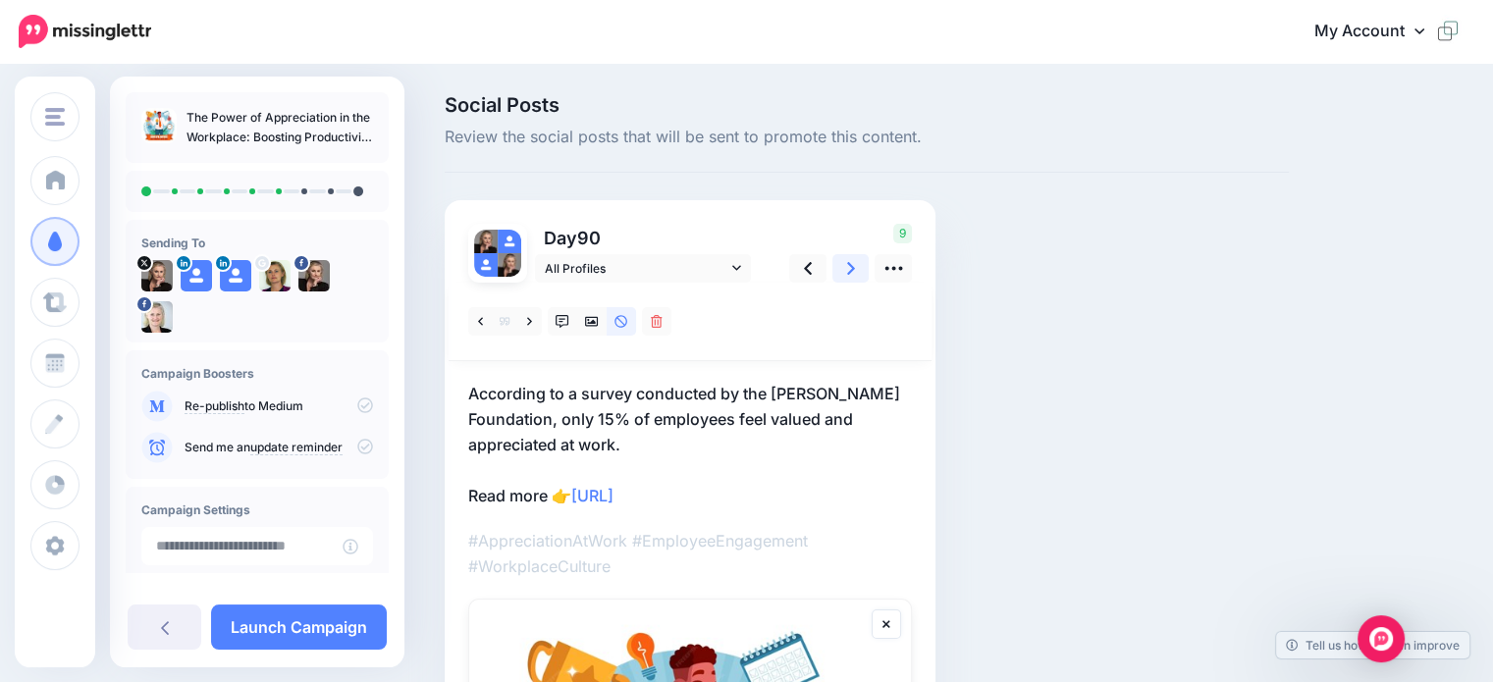
click at [845, 264] on link at bounding box center [850, 268] width 37 height 28
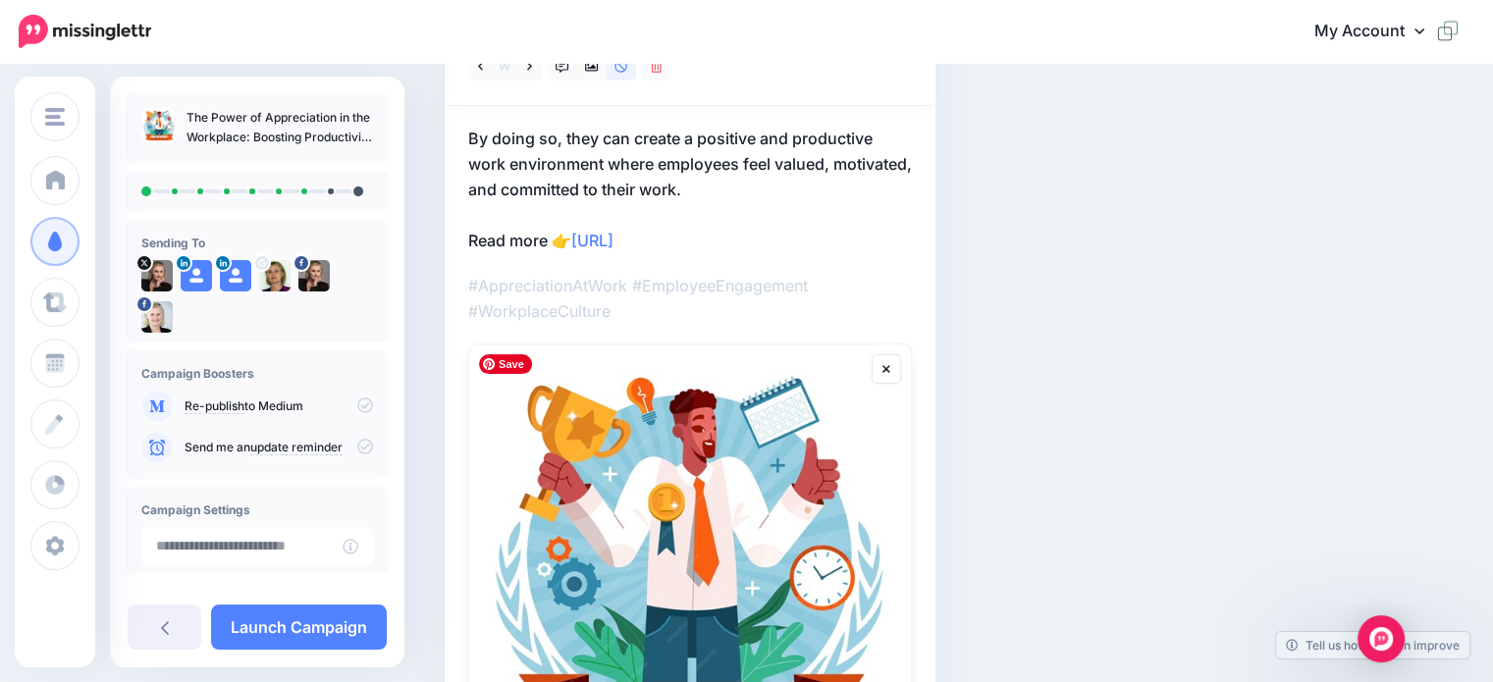
scroll to position [98, 0]
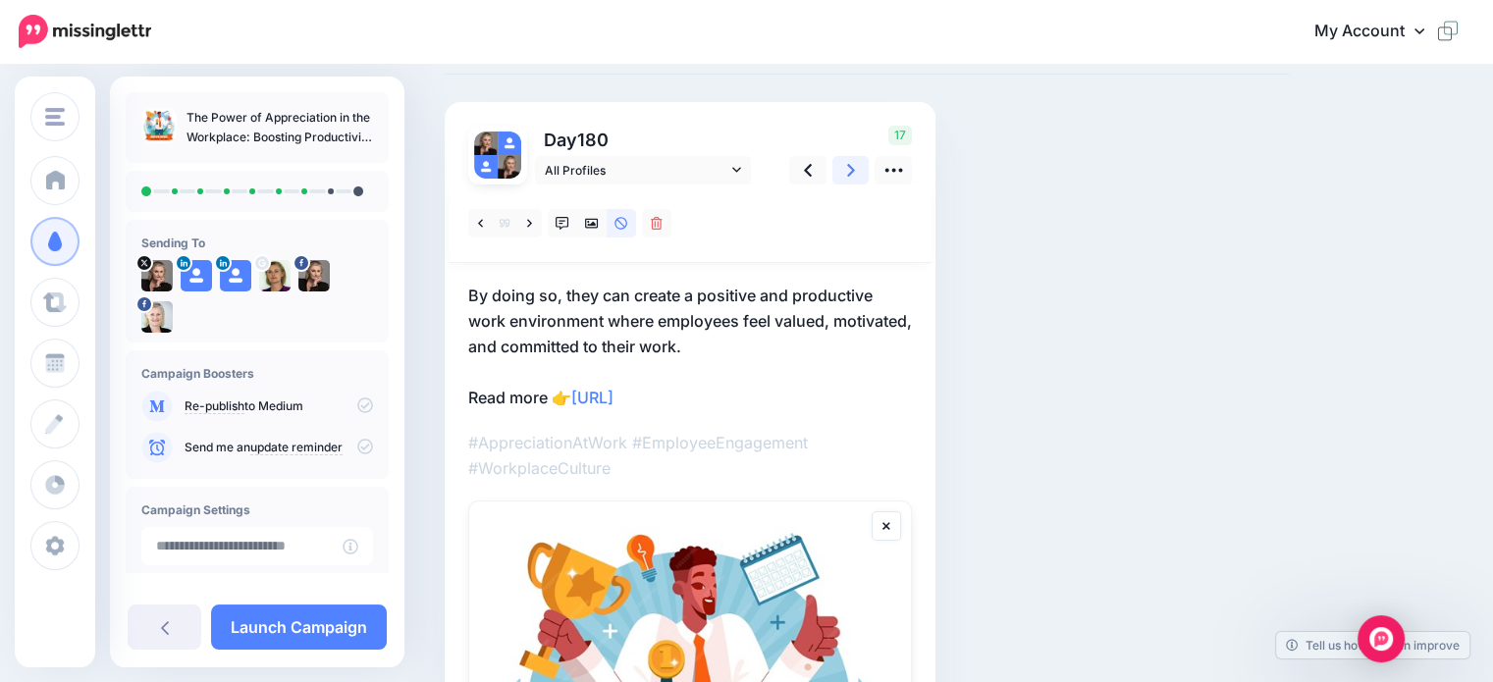
click at [851, 167] on icon at bounding box center [851, 170] width 8 height 13
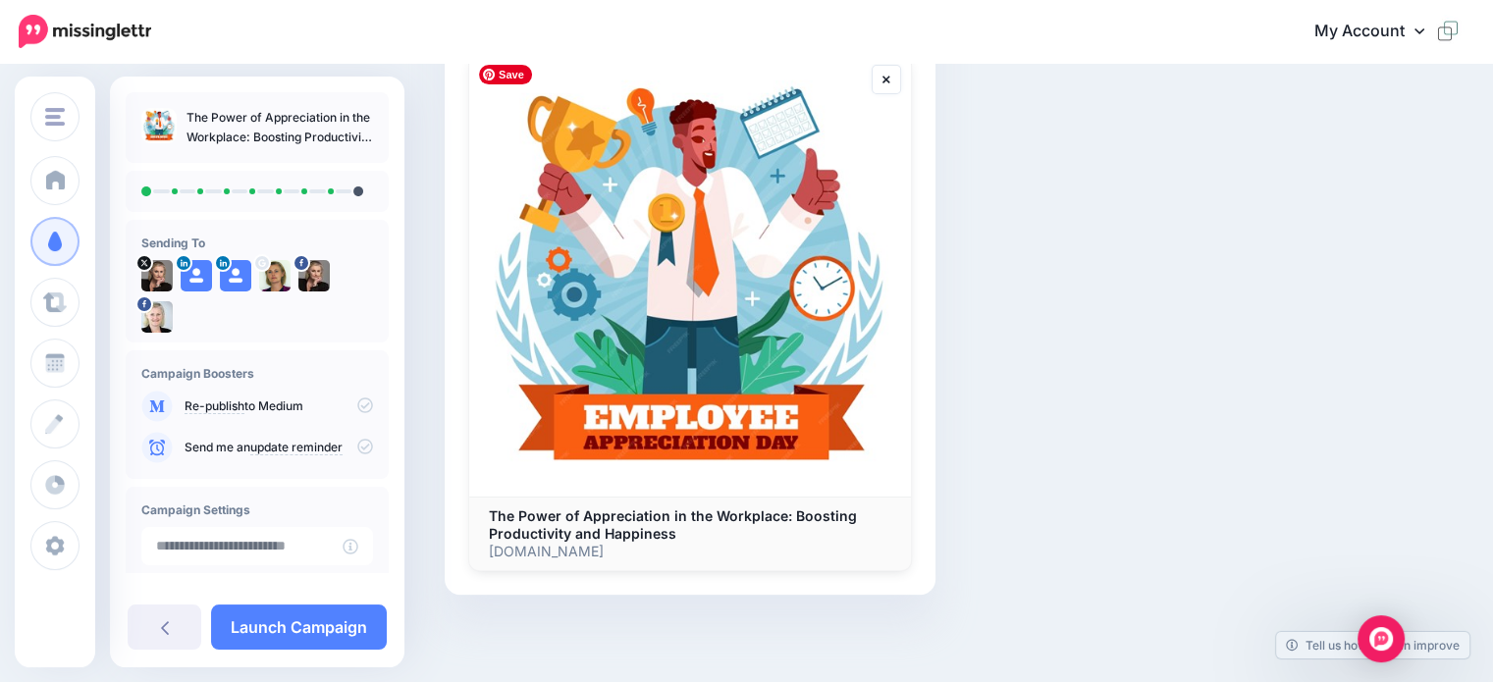
scroll to position [54, 0]
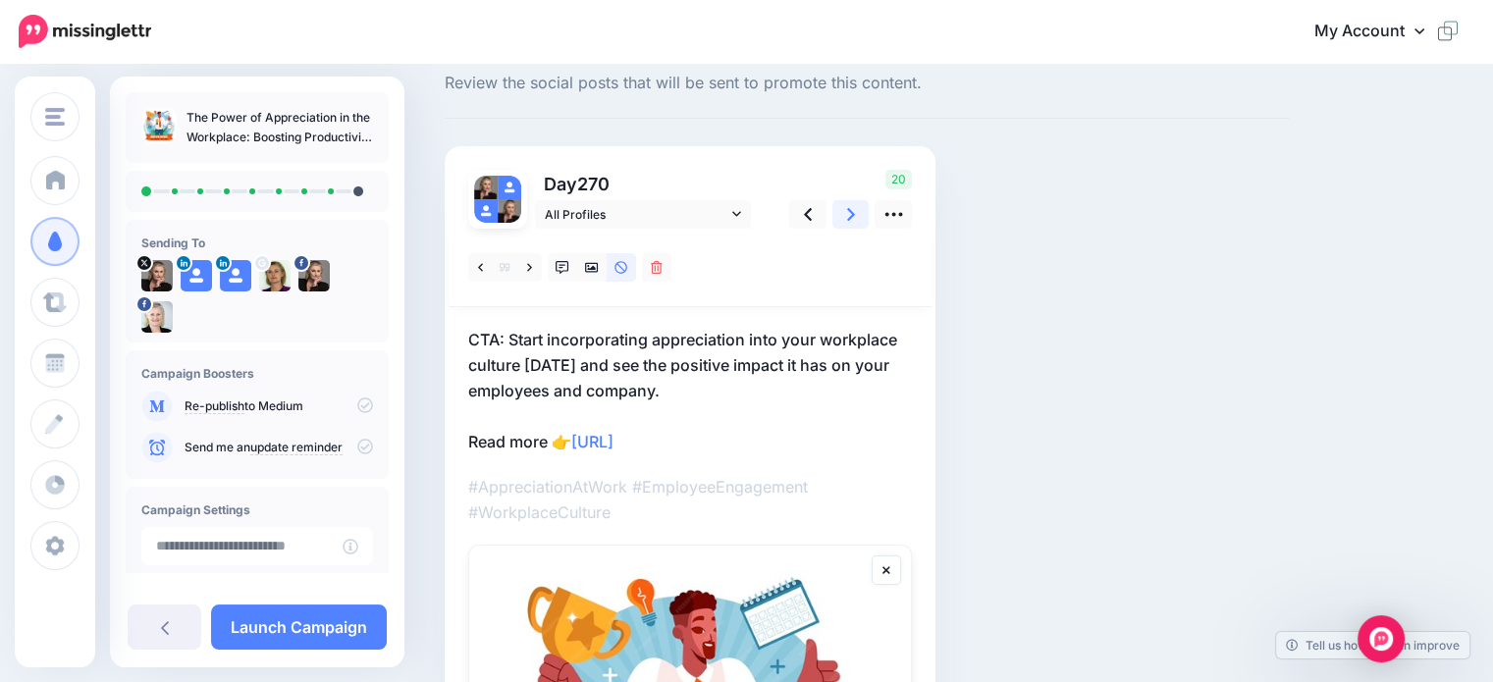
click at [850, 217] on icon at bounding box center [851, 214] width 8 height 13
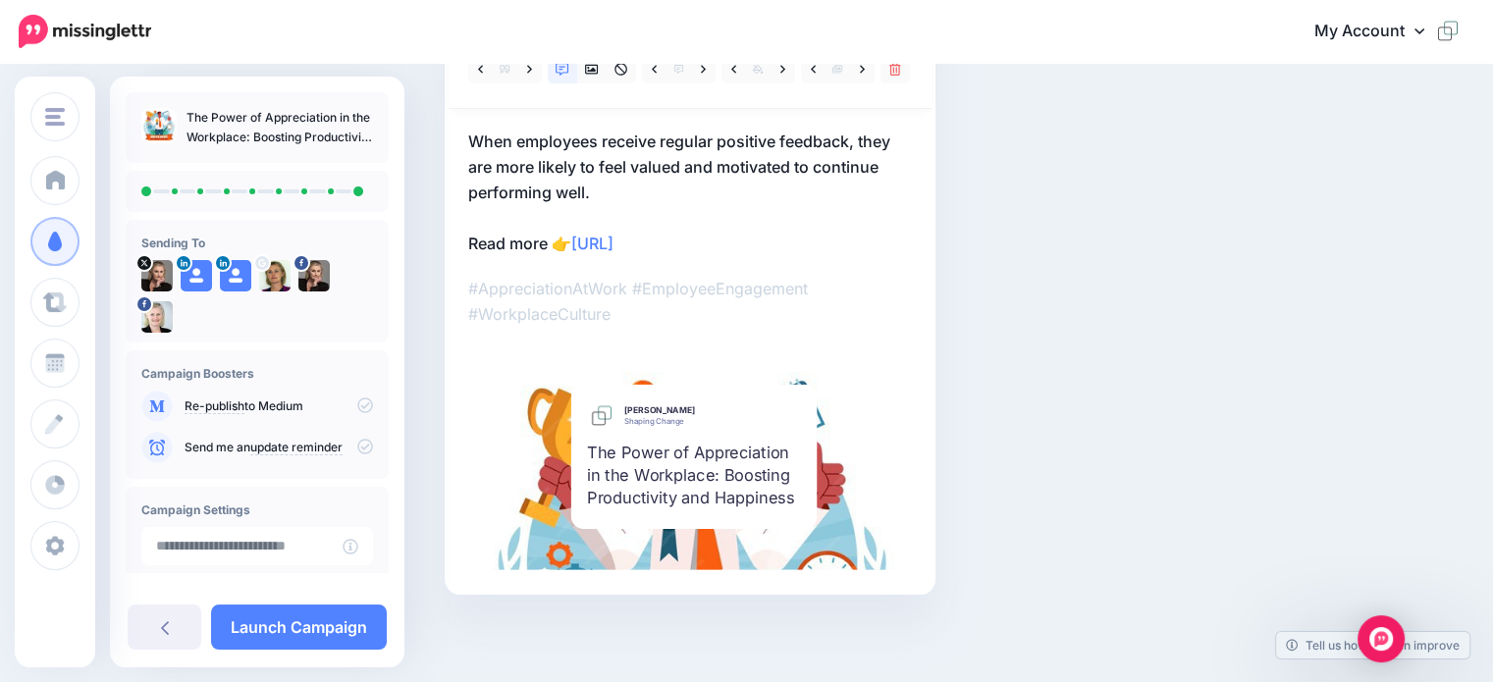
scroll to position [0, 0]
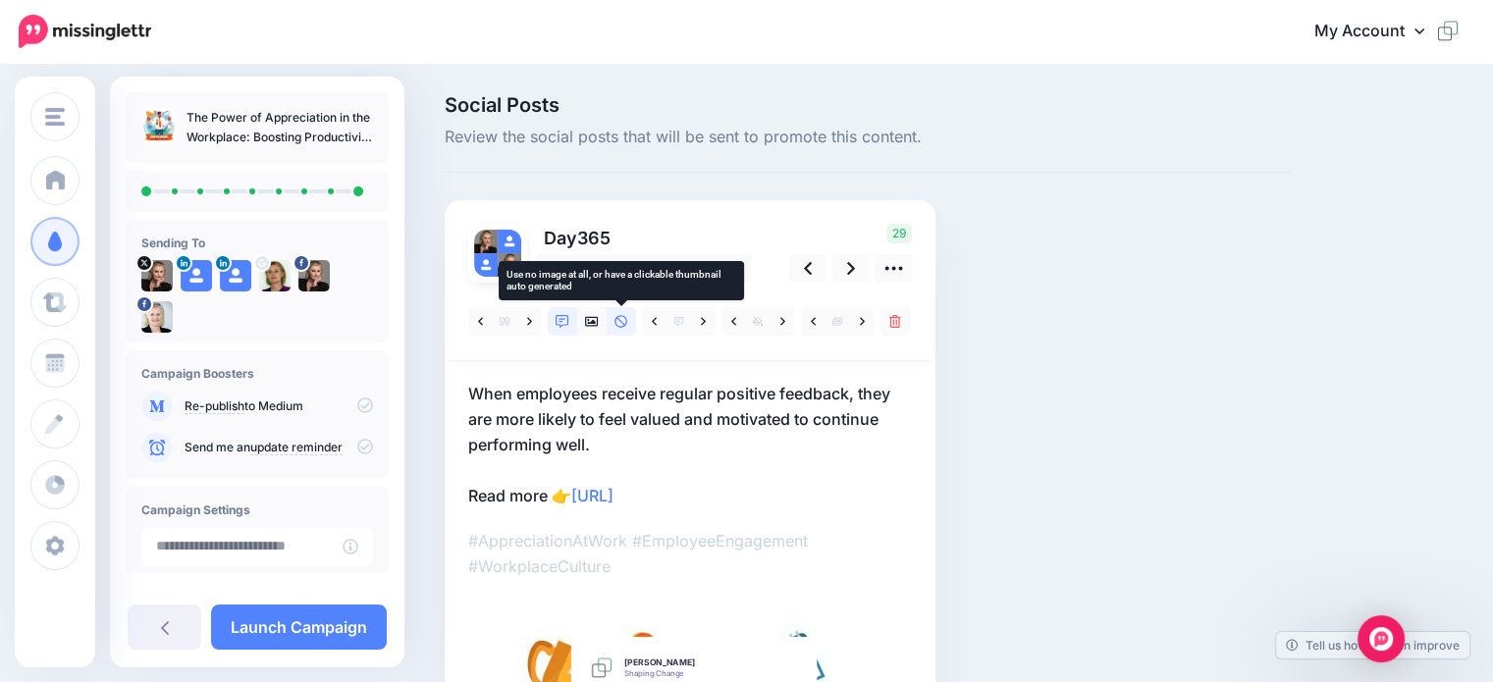
click at [620, 320] on icon at bounding box center [621, 321] width 13 height 13
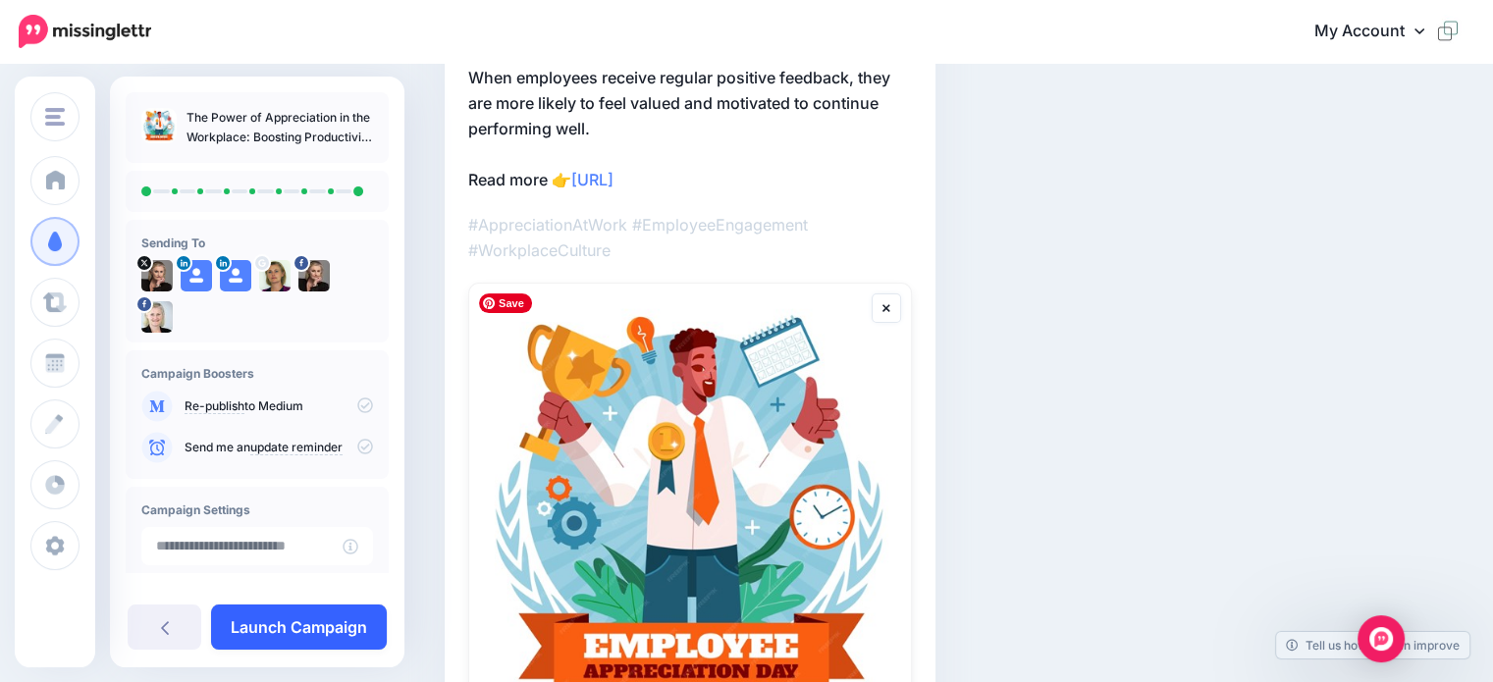
scroll to position [350, 0]
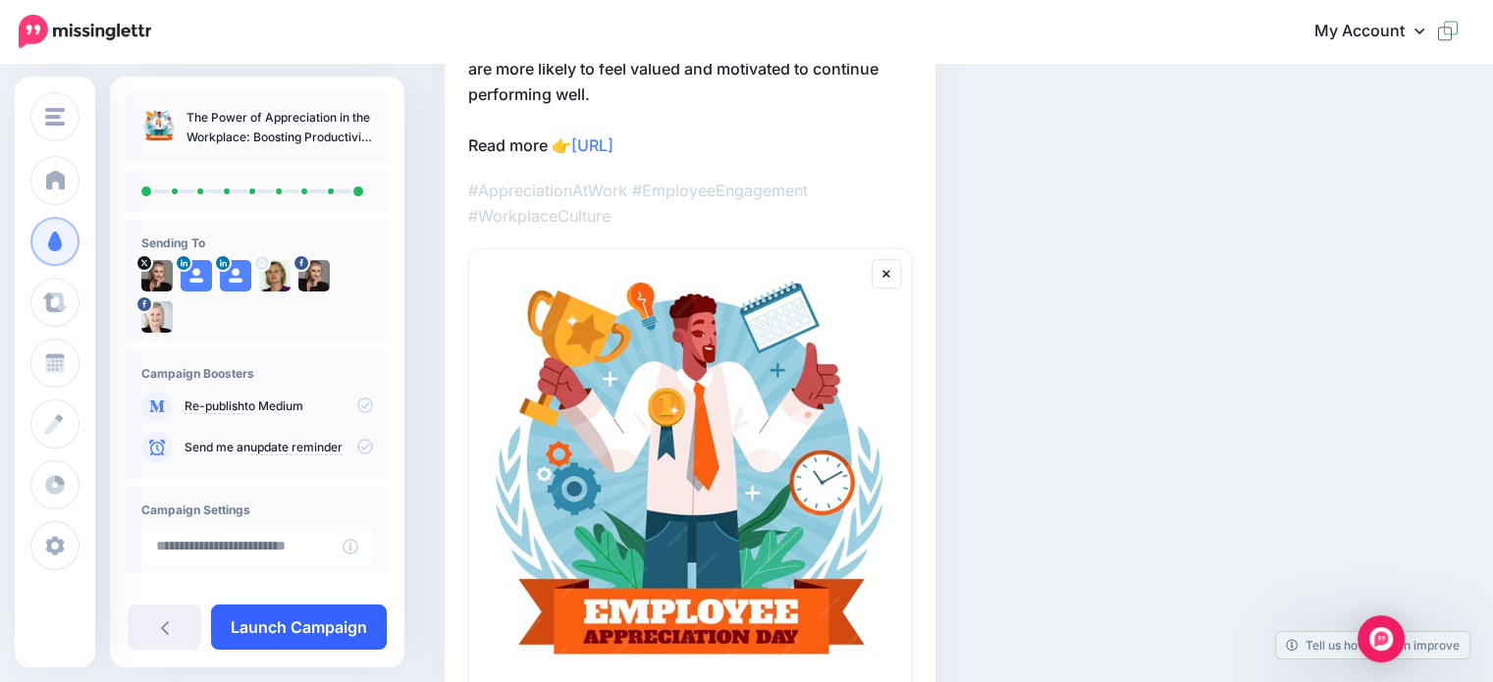
click at [287, 627] on link "Launch Campaign" at bounding box center [299, 627] width 176 height 45
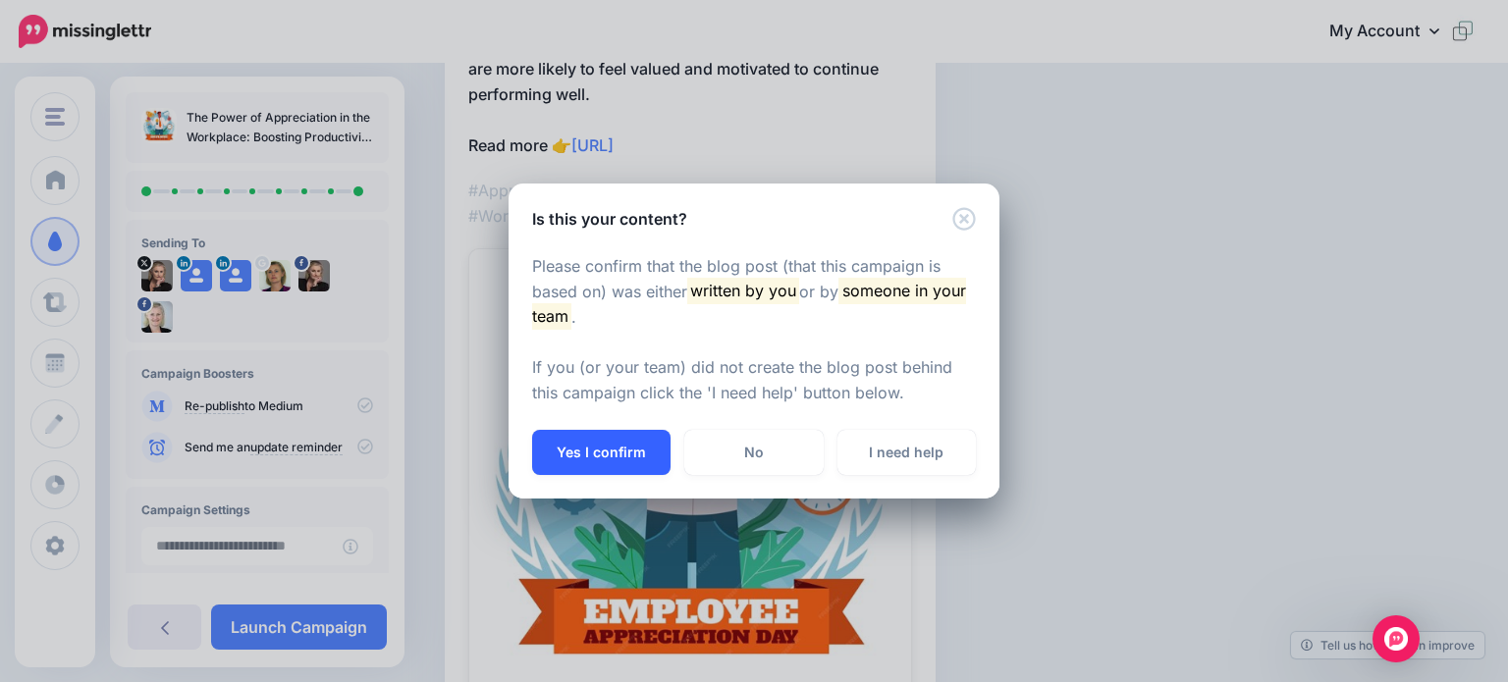
click at [598, 442] on button "Yes I confirm" at bounding box center [601, 452] width 138 height 45
